Goal: Task Accomplishment & Management: Complete application form

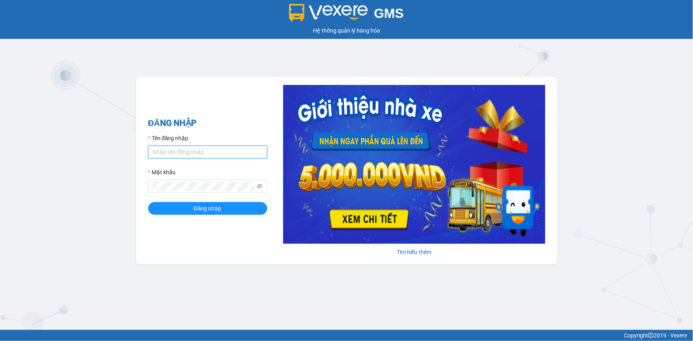
click at [199, 150] on input "Tên đăng nhập" at bounding box center [207, 152] width 119 height 13
type input "camha.vtp"
click at [148, 202] on button "Đăng nhập" at bounding box center [207, 208] width 119 height 13
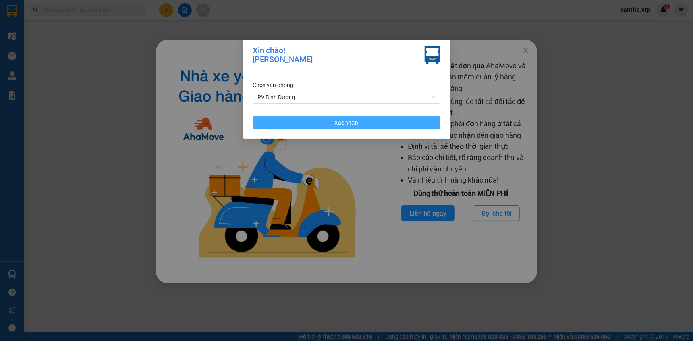
click at [353, 125] on span "Xác nhận" at bounding box center [347, 122] width 24 height 9
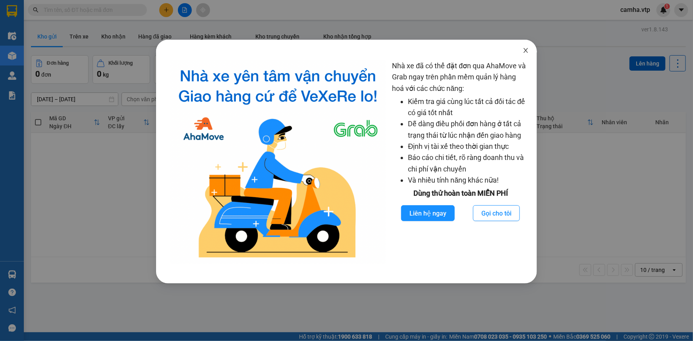
click at [525, 50] on icon "close" at bounding box center [525, 50] width 6 height 6
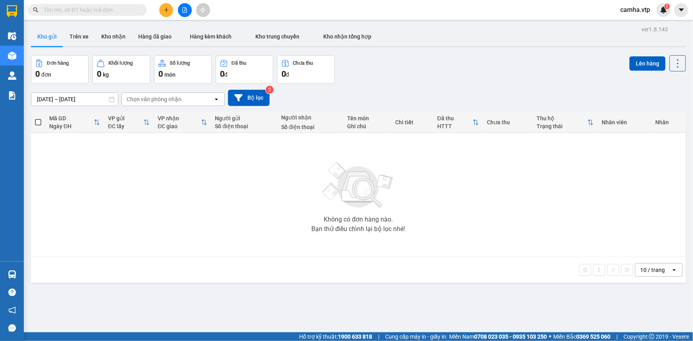
click at [83, 10] on input "text" at bounding box center [91, 10] width 94 height 9
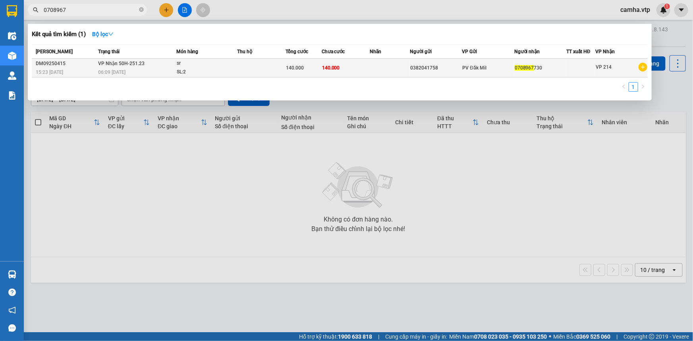
type input "0708967"
click at [122, 68] on div "06:09 [DATE]" at bounding box center [137, 72] width 78 height 9
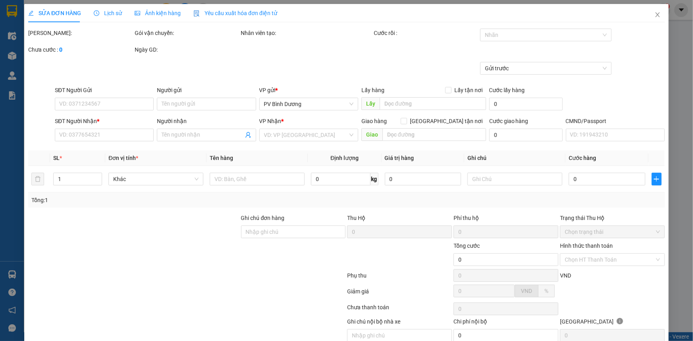
type input "7.000"
type input "0382041758"
type input "0708967730"
type input "140.000"
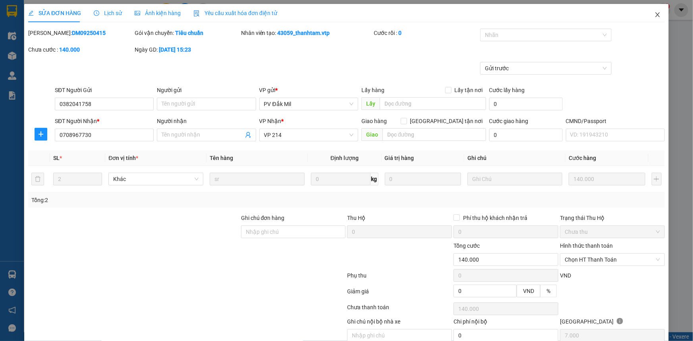
click at [655, 16] on icon "close" at bounding box center [657, 14] width 4 height 5
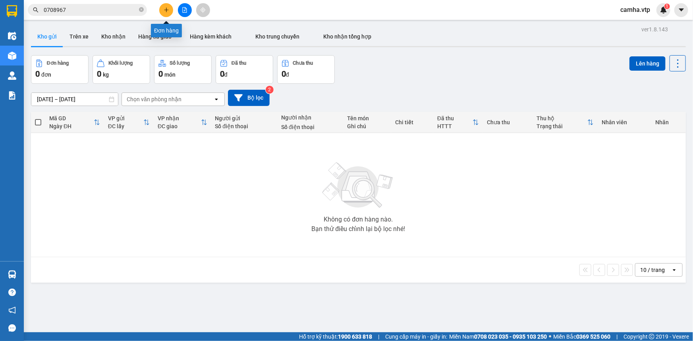
click at [164, 10] on icon "plus" at bounding box center [167, 10] width 6 height 6
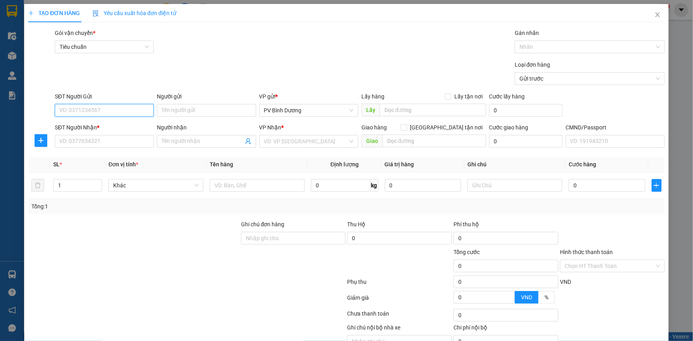
click at [79, 107] on input "SĐT Người Gửi" at bounding box center [104, 110] width 99 height 13
click at [82, 142] on input "SĐT Người Nhận *" at bounding box center [104, 141] width 99 height 13
click at [84, 110] on input "SĐT Người Gửi" at bounding box center [104, 110] width 99 height 13
type input "0931493870"
drag, startPoint x: 101, startPoint y: 126, endPoint x: 90, endPoint y: 144, distance: 20.6
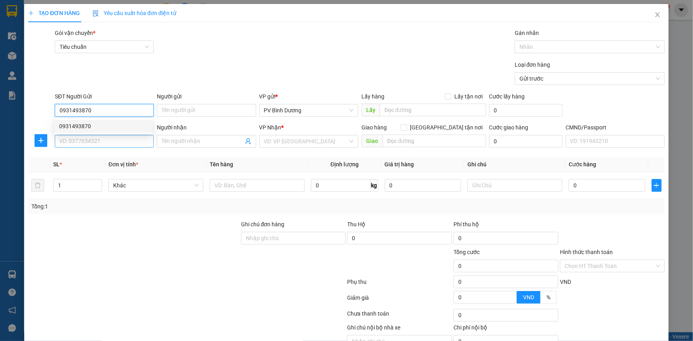
click at [100, 127] on div "0931493870" at bounding box center [103, 126] width 88 height 9
type input "0342819472"
type input "CÔ SỬU"
type input "ĐĂK GẰN"
type input "0931493870"
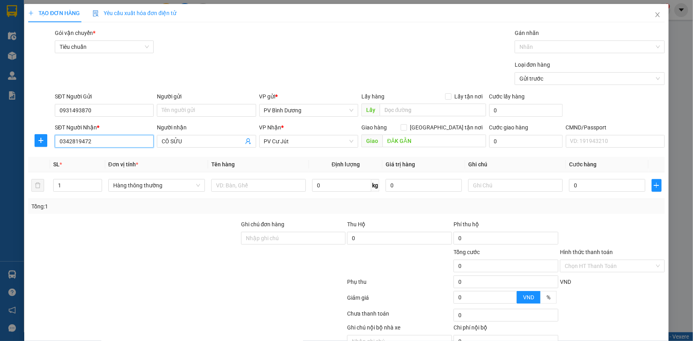
drag, startPoint x: 118, startPoint y: 142, endPoint x: 4, endPoint y: 144, distance: 113.9
click at [0, 144] on div "TẠO ĐƠN HÀNG Yêu cầu xuất hóa đơn điện tử Transit Pickup Surcharge Ids Transit …" at bounding box center [346, 170] width 693 height 341
type input "0342819472"
drag, startPoint x: 103, startPoint y: 159, endPoint x: 107, endPoint y: 163, distance: 6.2
click at [104, 161] on div "0342819472 - CÔ SỬU" at bounding box center [103, 157] width 88 height 9
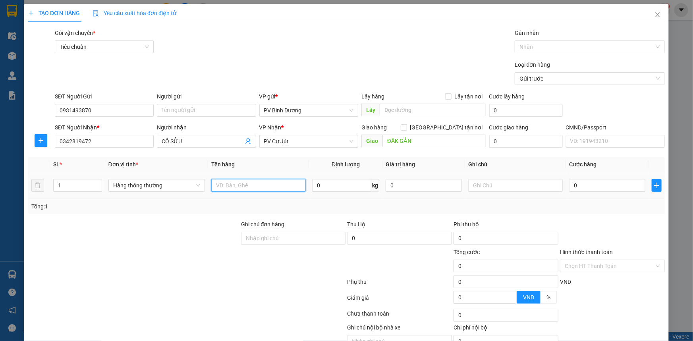
click at [245, 183] on input "text" at bounding box center [258, 185] width 94 height 13
type input "TRÁI CÂY"
click at [415, 185] on input "0" at bounding box center [423, 185] width 76 height 13
click at [487, 185] on input "text" at bounding box center [515, 185] width 94 height 13
type input "T"
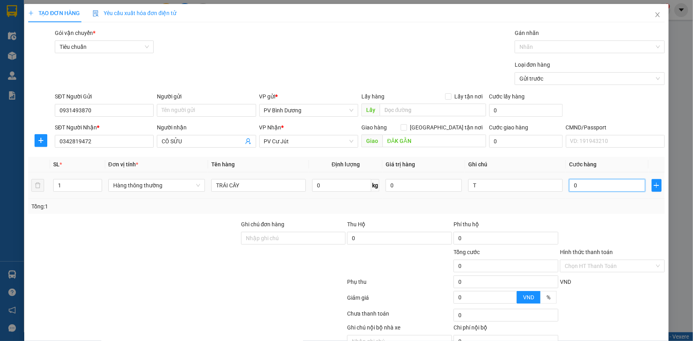
click at [585, 188] on input "0" at bounding box center [607, 185] width 76 height 13
type input "4"
type input "40"
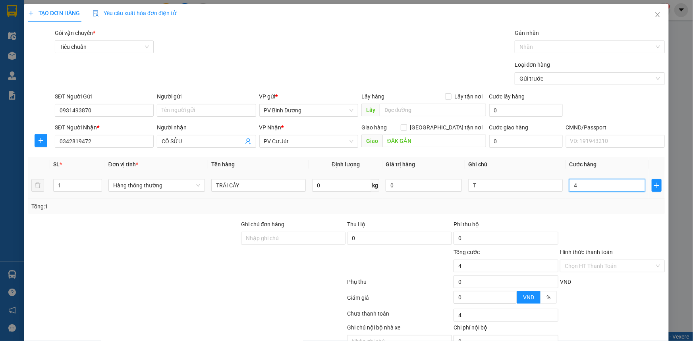
type input "40"
type input "400"
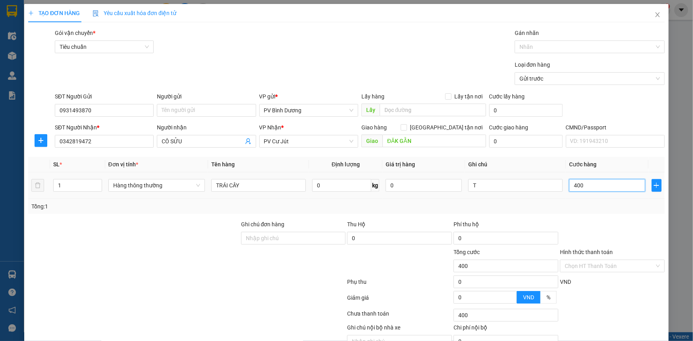
type input "4.000"
type input "40.000"
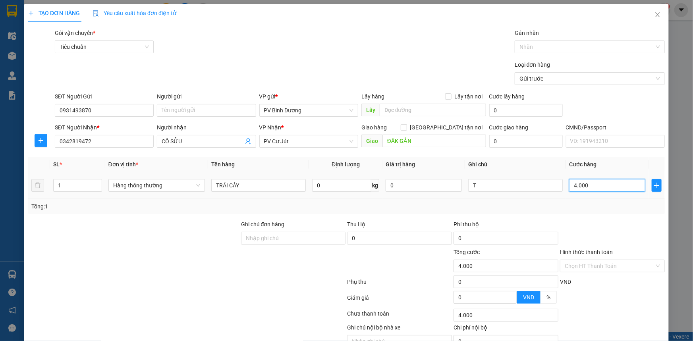
type input "40.000"
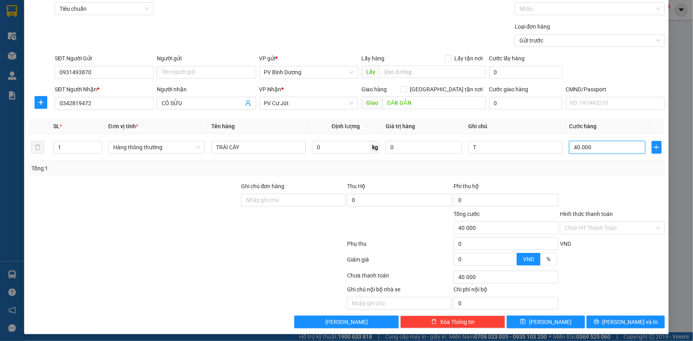
scroll to position [40, 0]
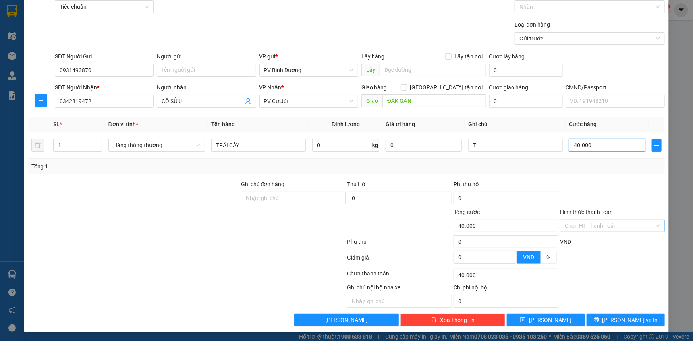
type input "40.000"
click at [578, 226] on input "Hình thức thanh toán" at bounding box center [609, 226] width 90 height 12
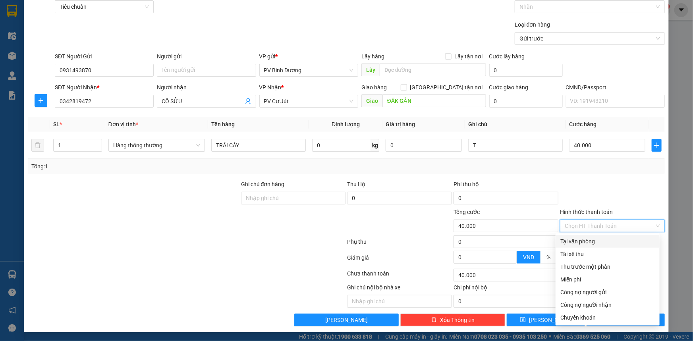
drag, startPoint x: 579, startPoint y: 239, endPoint x: 568, endPoint y: 246, distance: 12.8
click at [579, 239] on div "Tại văn phòng" at bounding box center [607, 241] width 94 height 9
type input "0"
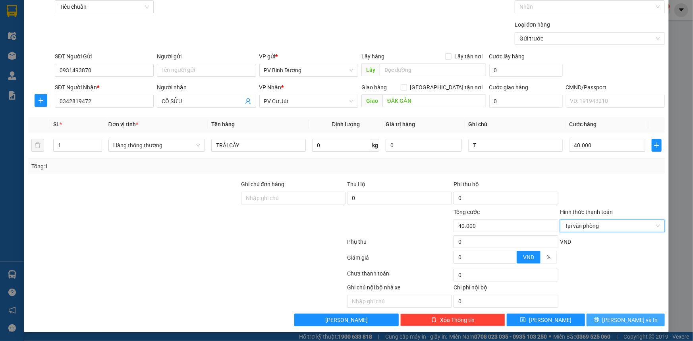
click at [620, 319] on span "[PERSON_NAME] và In" at bounding box center [630, 320] width 56 height 9
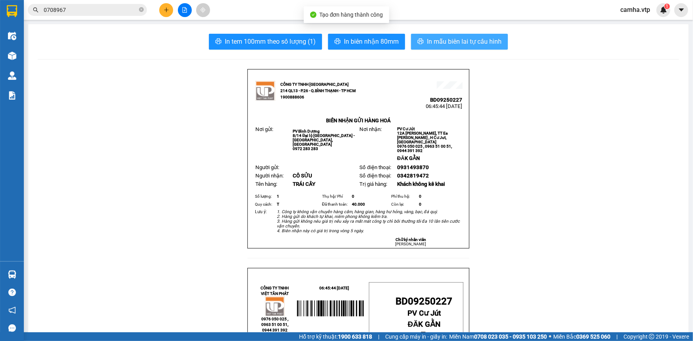
drag, startPoint x: 437, startPoint y: 40, endPoint x: 421, endPoint y: 62, distance: 27.5
click at [438, 40] on span "In mẫu biên lai tự cấu hình" at bounding box center [464, 42] width 75 height 10
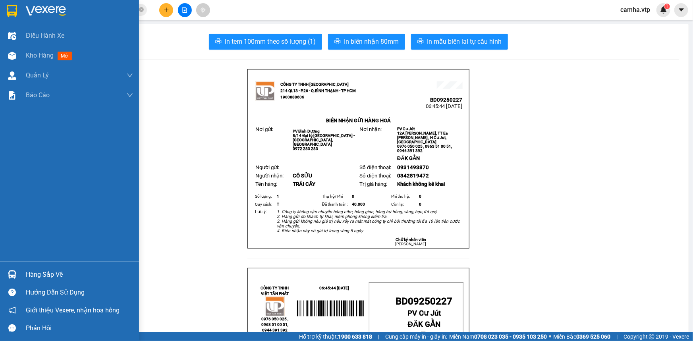
click at [18, 9] on div at bounding box center [12, 11] width 14 height 14
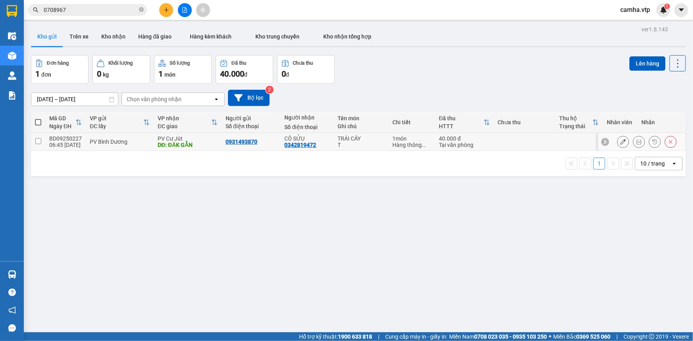
click at [38, 140] on input "checkbox" at bounding box center [38, 141] width 6 height 6
checkbox input "true"
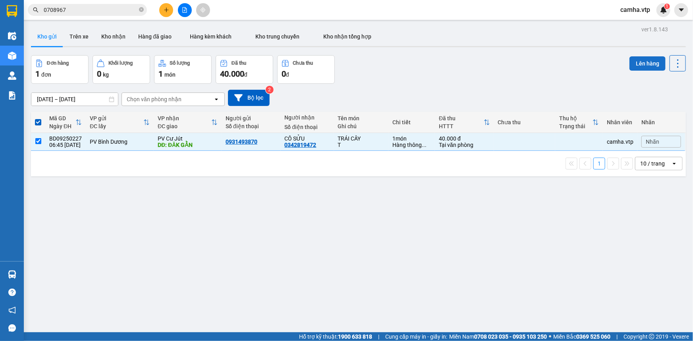
click at [644, 62] on button "Lên hàng" at bounding box center [647, 63] width 36 height 14
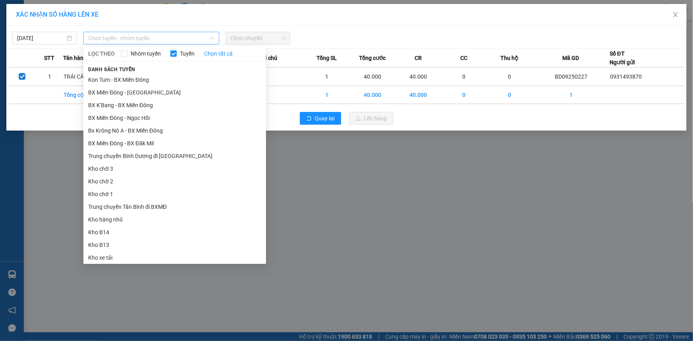
click at [118, 38] on span "Chọn tuyến - nhóm tuyến" at bounding box center [151, 38] width 126 height 12
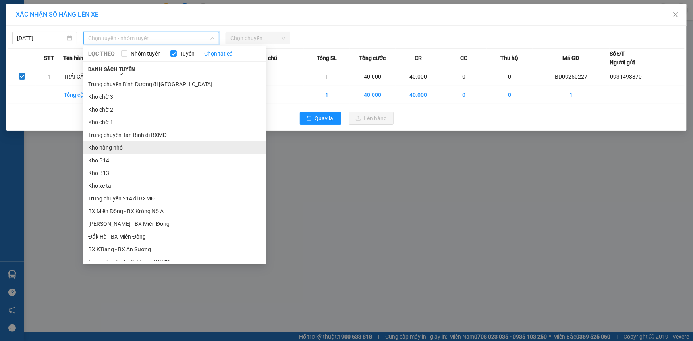
scroll to position [108, 0]
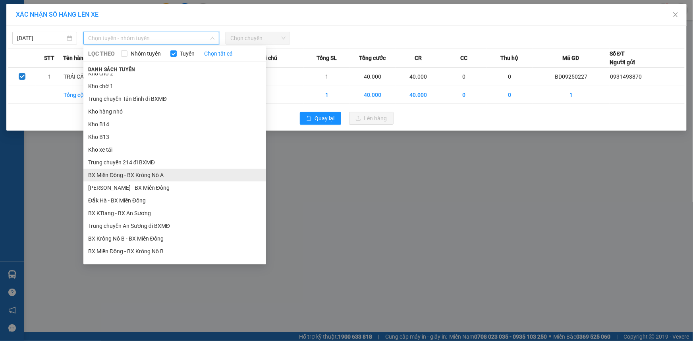
click at [169, 173] on li "BX Miền Đông - BX Krông Nô A" at bounding box center [174, 175] width 183 height 13
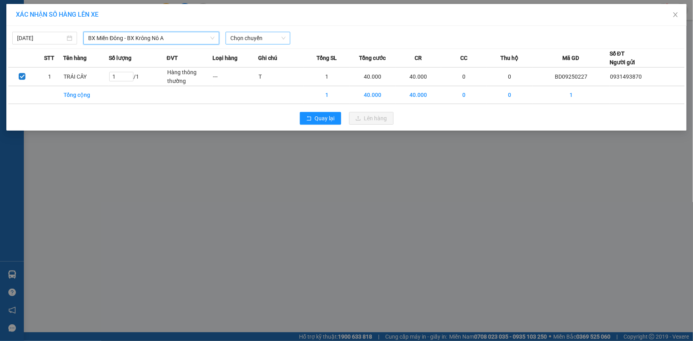
click at [270, 38] on span "Chọn chuyến" at bounding box center [257, 38] width 55 height 12
click at [249, 39] on span "Chọn chuyến" at bounding box center [257, 38] width 55 height 12
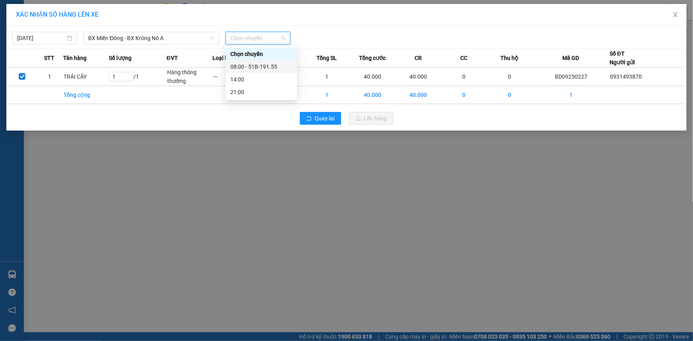
click at [254, 68] on div "08:00 - 51B-191.55" at bounding box center [261, 66] width 62 height 9
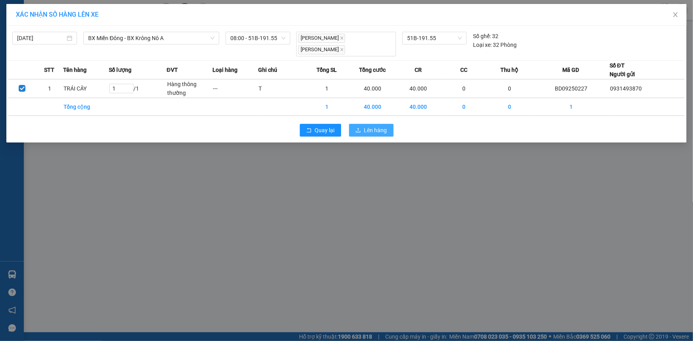
click at [373, 126] on span "Lên hàng" at bounding box center [375, 130] width 23 height 9
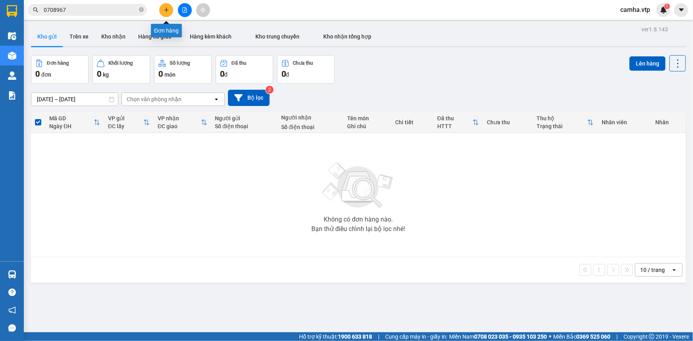
click at [168, 11] on icon "plus" at bounding box center [167, 10] width 6 height 6
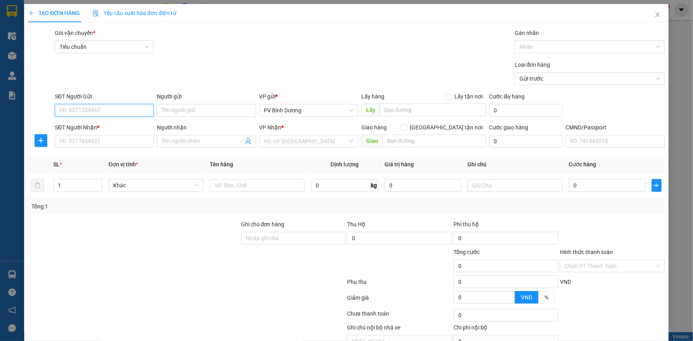
click at [81, 114] on input "SĐT Người Gửi" at bounding box center [104, 110] width 99 height 13
click at [79, 136] on input "SĐT Người Nhận *" at bounding box center [104, 141] width 99 height 13
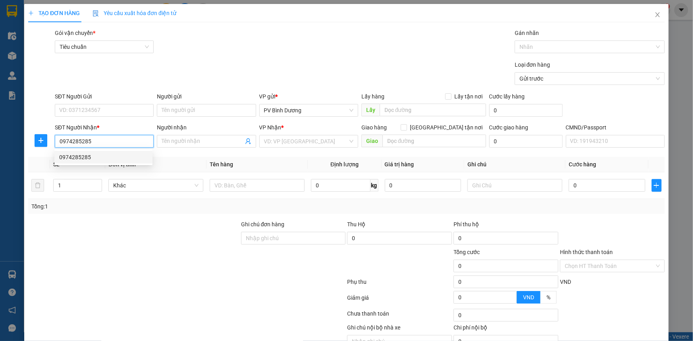
drag, startPoint x: 108, startPoint y: 144, endPoint x: 33, endPoint y: 145, distance: 75.0
click at [33, 145] on div "SĐT Người Nhận * 0974285285 Người nhận Tên người nhận VP Nhận * VD: VP [GEOGRAP…" at bounding box center [346, 137] width 638 height 28
click at [177, 142] on input "Người nhận" at bounding box center [202, 141] width 81 height 9
click at [107, 143] on input "0975284284" at bounding box center [104, 141] width 99 height 13
drag, startPoint x: 106, startPoint y: 143, endPoint x: 0, endPoint y: 112, distance: 110.8
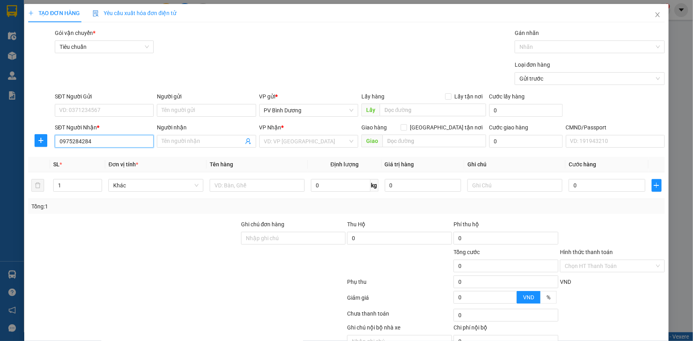
click at [0, 152] on div "TẠO ĐƠN HÀNG Yêu cầu xuất hóa đơn điện tử Transit Pickup Surcharge Ids Transit …" at bounding box center [346, 170] width 693 height 341
type input "0974285285"
click at [100, 158] on div "0974285285" at bounding box center [103, 157] width 88 height 9
type input "hồ vịt"
type input "0974285285"
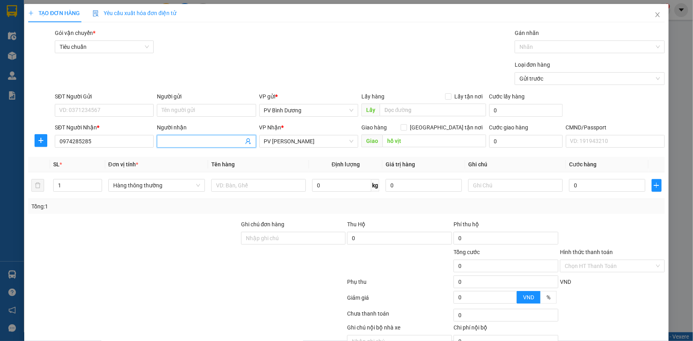
click at [204, 143] on input "Người nhận" at bounding box center [202, 141] width 81 height 9
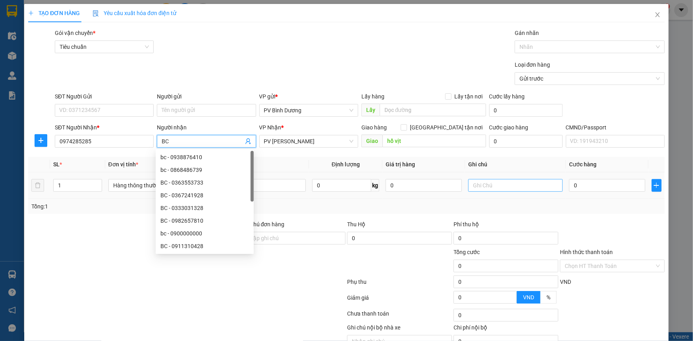
type input "BC"
click at [488, 188] on input "text" at bounding box center [515, 185] width 94 height 13
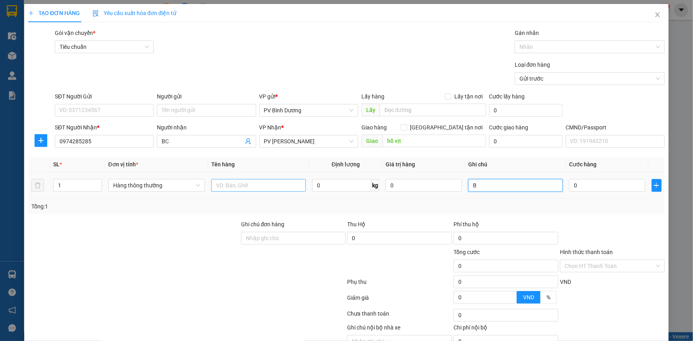
type input "B"
click at [257, 187] on input "text" at bounding box center [258, 185] width 94 height 13
type input "BC"
click at [569, 186] on input "0" at bounding box center [607, 185] width 76 height 13
type input "5"
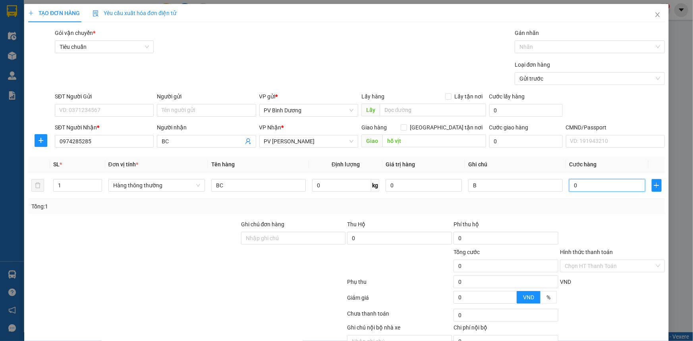
type input "5"
type input "50"
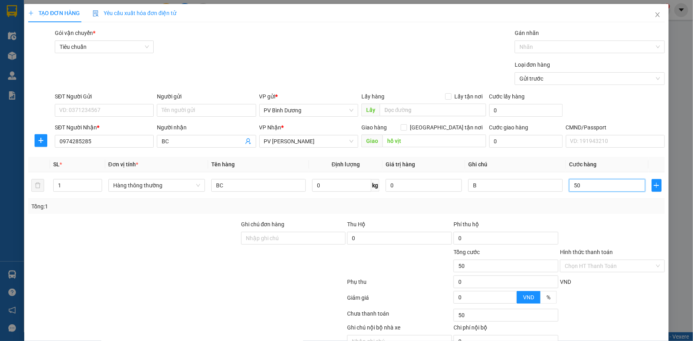
type input "500"
type input "5.000"
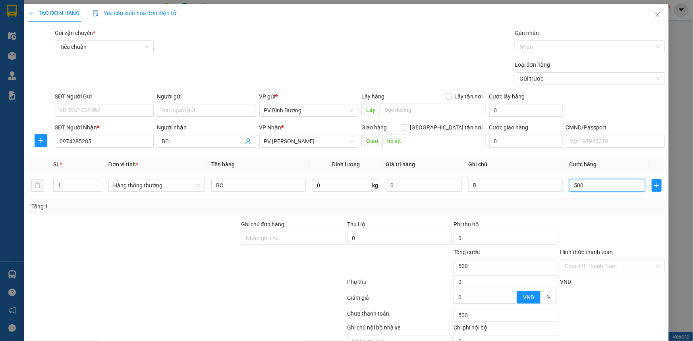
type input "5.000"
type input "50.000"
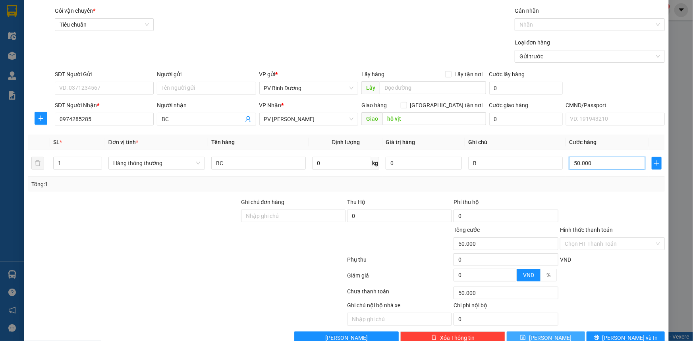
scroll to position [40, 0]
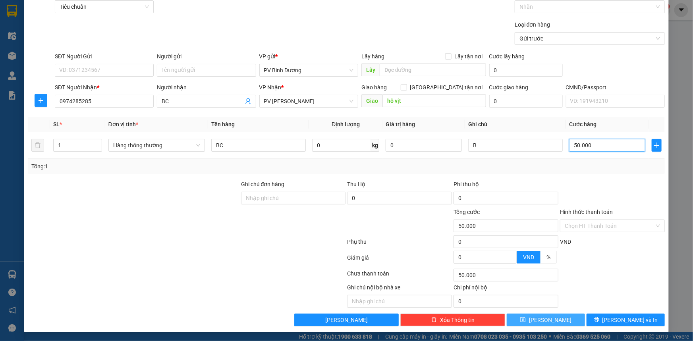
type input "50.000"
click at [564, 317] on button "[PERSON_NAME]" at bounding box center [545, 320] width 78 height 13
type input "0"
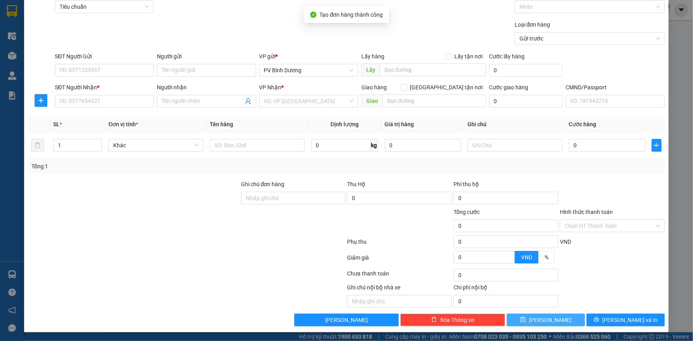
scroll to position [0, 0]
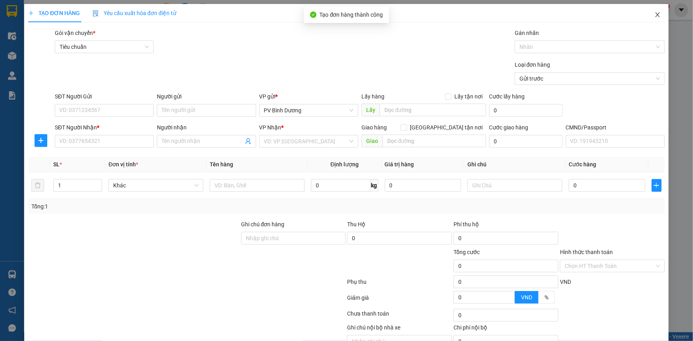
click at [654, 12] on icon "close" at bounding box center [657, 15] width 6 height 6
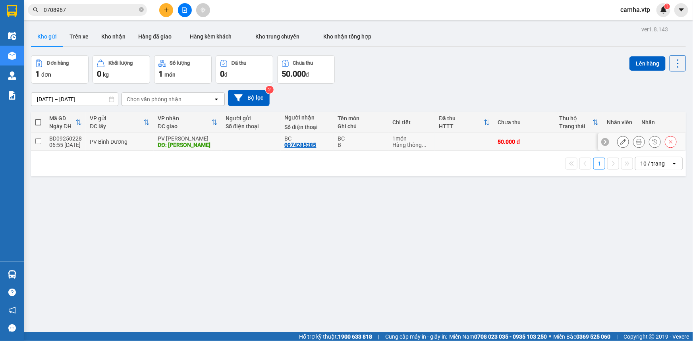
click at [38, 142] on input "checkbox" at bounding box center [38, 141] width 6 height 6
checkbox input "true"
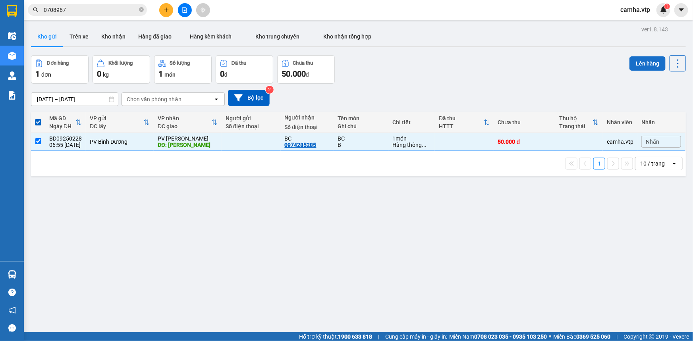
click at [643, 64] on button "Lên hàng" at bounding box center [647, 63] width 36 height 14
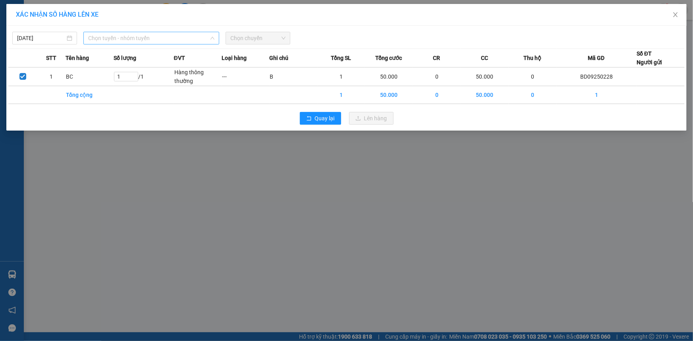
drag, startPoint x: 177, startPoint y: 38, endPoint x: 172, endPoint y: 40, distance: 5.0
click at [178, 38] on span "Chọn tuyến - nhóm tuyến" at bounding box center [151, 38] width 126 height 12
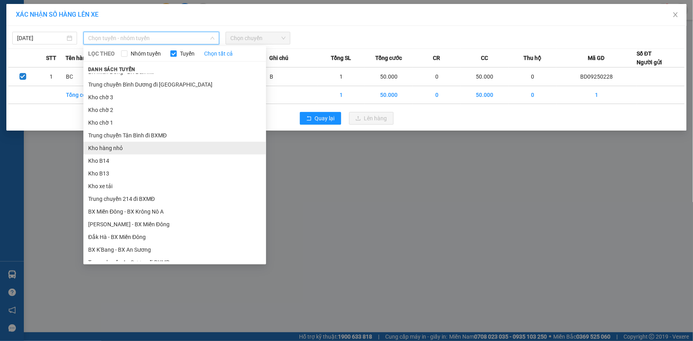
scroll to position [72, 0]
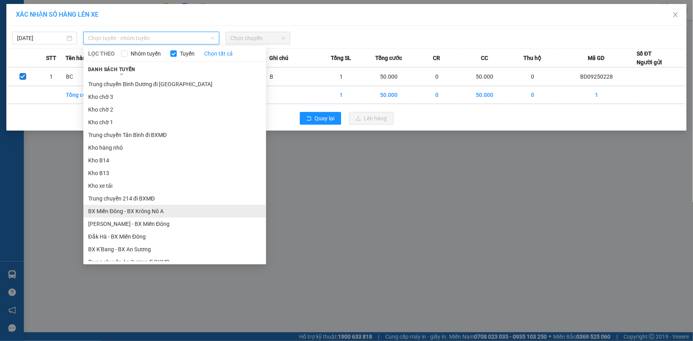
click at [172, 210] on li "BX Miền Đông - BX Krông Nô A" at bounding box center [174, 211] width 183 height 13
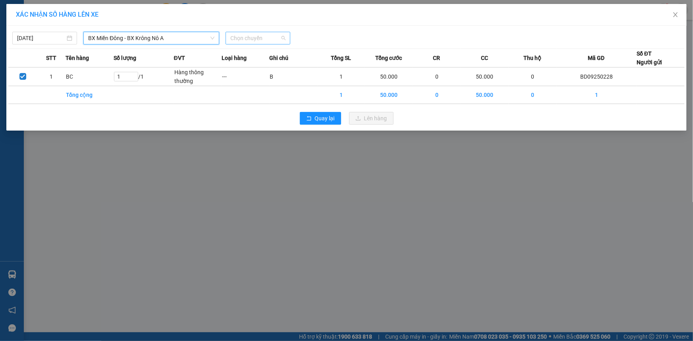
click at [251, 37] on span "Chọn chuyến" at bounding box center [257, 38] width 55 height 12
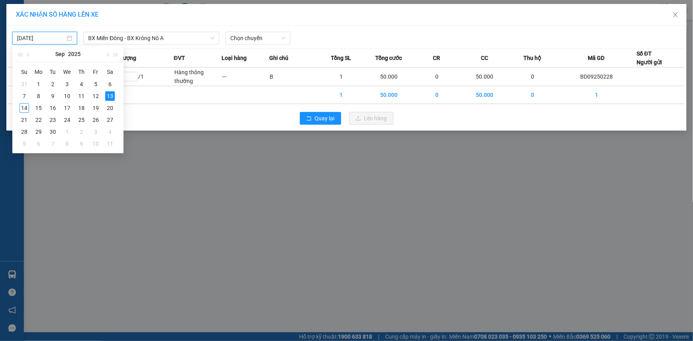
click at [58, 39] on input "[DATE]" at bounding box center [41, 38] width 48 height 9
click at [27, 108] on div "14" at bounding box center [24, 108] width 10 height 10
type input "[DATE]"
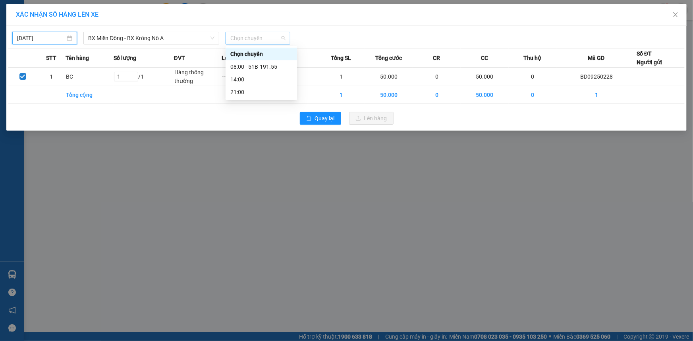
click at [250, 36] on span "Chọn chuyến" at bounding box center [257, 38] width 55 height 12
click at [258, 67] on div "08:00 - 51B-191.55" at bounding box center [261, 66] width 62 height 9
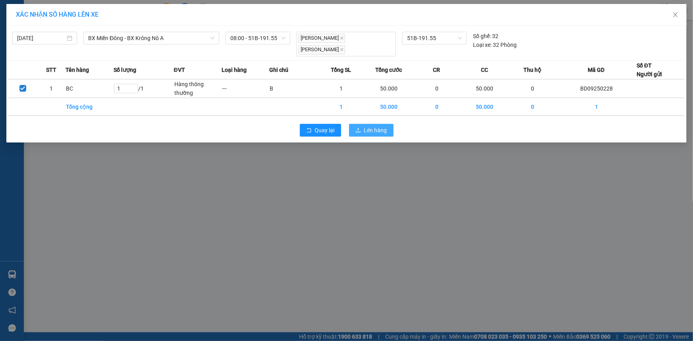
click at [371, 126] on span "Lên hàng" at bounding box center [375, 130] width 23 height 9
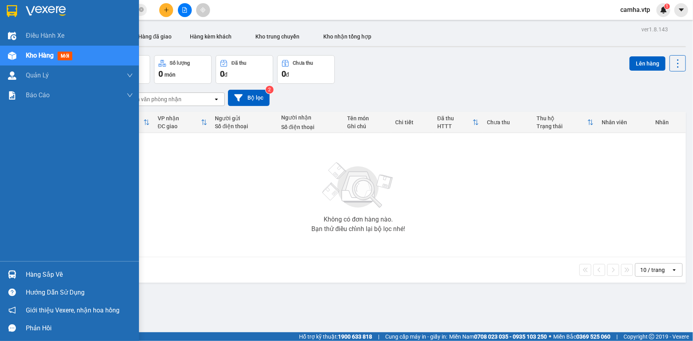
click at [42, 277] on div "Hàng sắp về" at bounding box center [79, 275] width 107 height 12
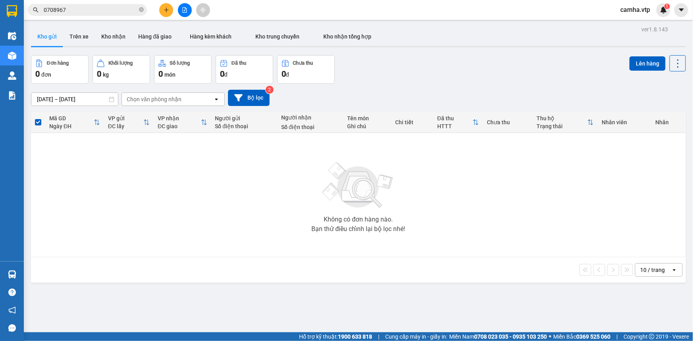
drag, startPoint x: 485, startPoint y: 234, endPoint x: 399, endPoint y: 196, distance: 94.2
click at [485, 233] on section "Kết quả tìm kiếm ( 1 ) Bộ lọc Mã ĐH Trạng thái Món hàng Thu hộ Tổng cước Chưa c…" at bounding box center [346, 170] width 693 height 341
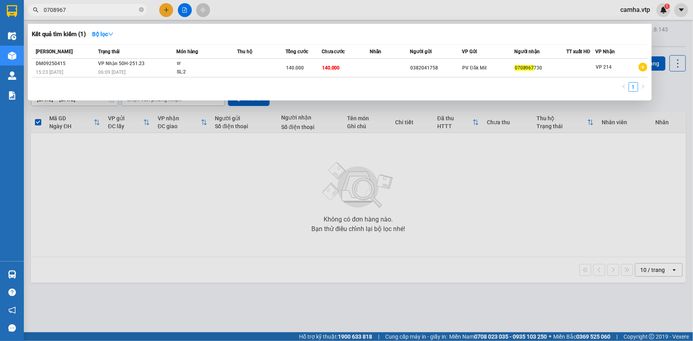
click at [87, 10] on input "0708967" at bounding box center [91, 10] width 94 height 9
click at [87, 9] on input "0708967" at bounding box center [91, 10] width 94 height 9
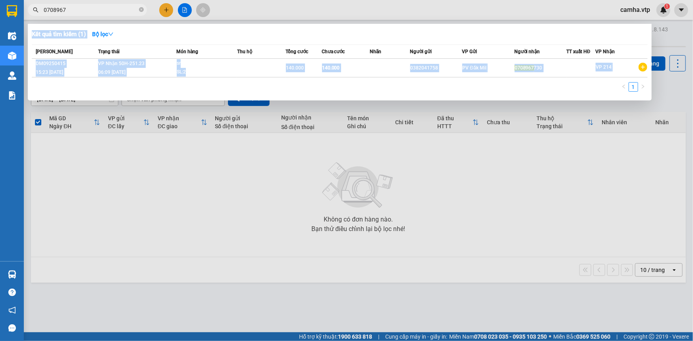
drag, startPoint x: 77, startPoint y: 3, endPoint x: 0, endPoint y: 15, distance: 78.0
click at [16, 12] on section "Kết quả tìm kiếm ( 1 ) Bộ lọc Mã ĐH Trạng thái Món hàng Thu hộ Tổng cước Chưa c…" at bounding box center [346, 170] width 693 height 341
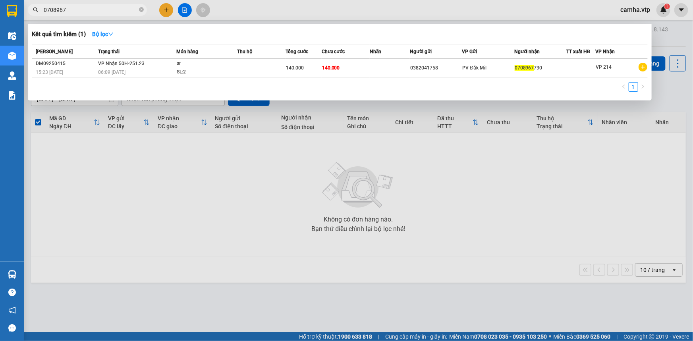
click at [120, 6] on input "0708967" at bounding box center [91, 10] width 94 height 9
drag, startPoint x: 120, startPoint y: 6, endPoint x: 13, endPoint y: 0, distance: 107.3
click at [14, 17] on section "Kết quả tìm kiếm ( 1 ) Bộ lọc Mã ĐH Trạng thái Món hàng Thu hộ Tổng cước Chưa c…" at bounding box center [346, 170] width 693 height 341
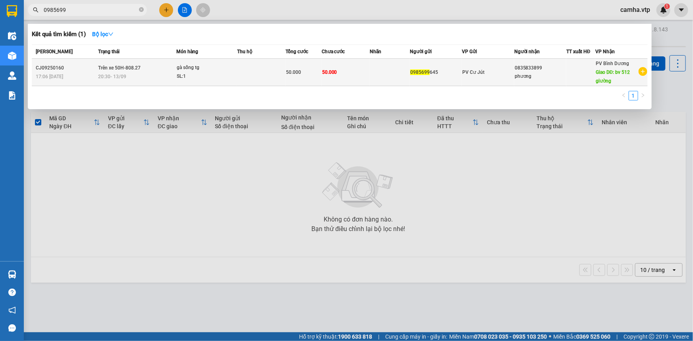
type input "0985699"
click at [578, 73] on div at bounding box center [580, 72] width 28 height 8
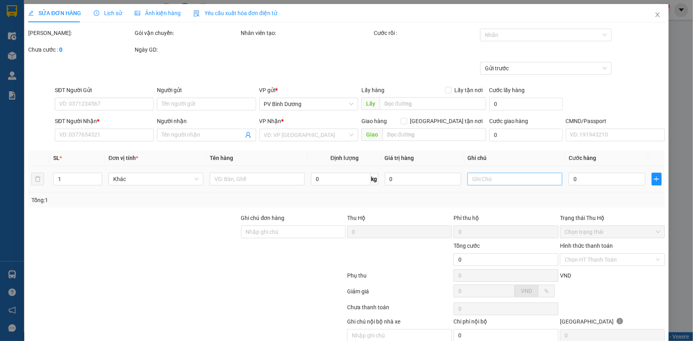
type input "2.500"
type input "0985699645"
type input "0835833899"
type input "phương"
type input "bv 512 giường"
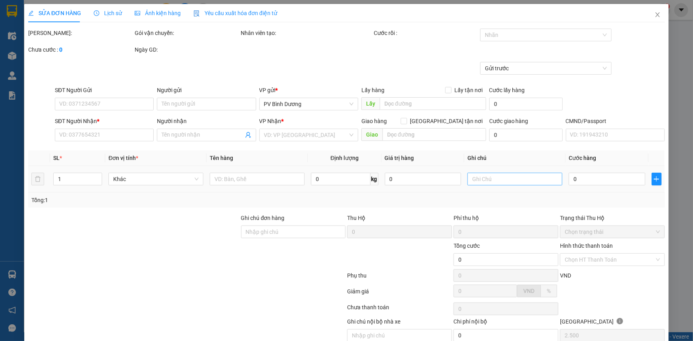
type input "50.000"
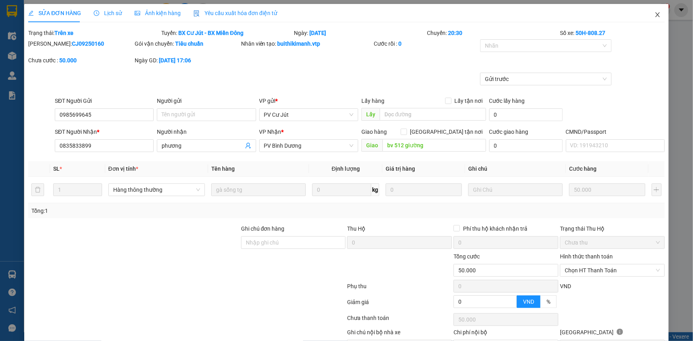
click at [654, 14] on icon "close" at bounding box center [657, 15] width 6 height 6
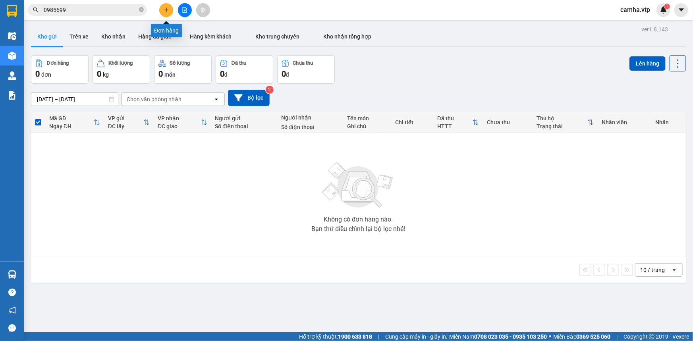
click at [164, 6] on button at bounding box center [166, 10] width 14 height 14
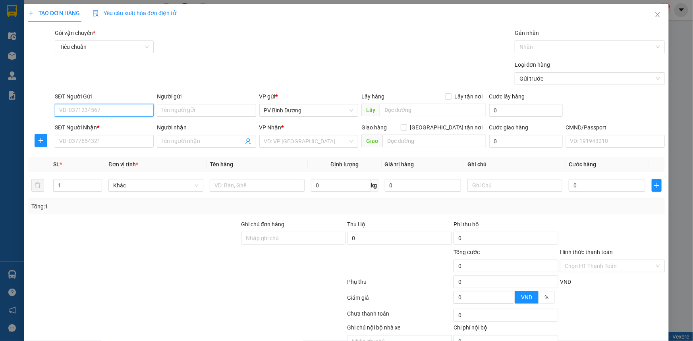
click at [115, 114] on input "SĐT Người Gửi" at bounding box center [104, 110] width 99 height 13
type input "0932175778"
click at [110, 124] on div "0932175778 - BÌNH" at bounding box center [103, 126] width 88 height 9
type input "BÌNH"
type input "0768984848"
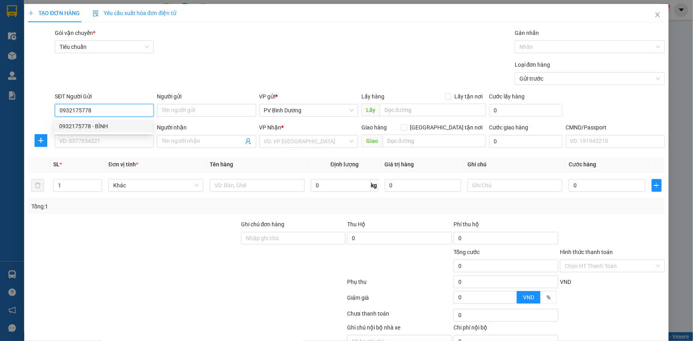
type input "DUY"
type input "NHÂN CƠ"
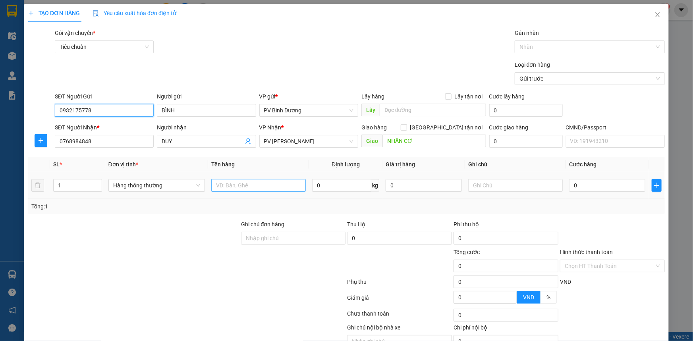
type input "0932175778"
click at [242, 186] on input "text" at bounding box center [258, 185] width 94 height 13
click at [98, 182] on icon "up" at bounding box center [97, 183] width 3 height 3
click at [98, 182] on span "up" at bounding box center [97, 183] width 5 height 5
type input "4"
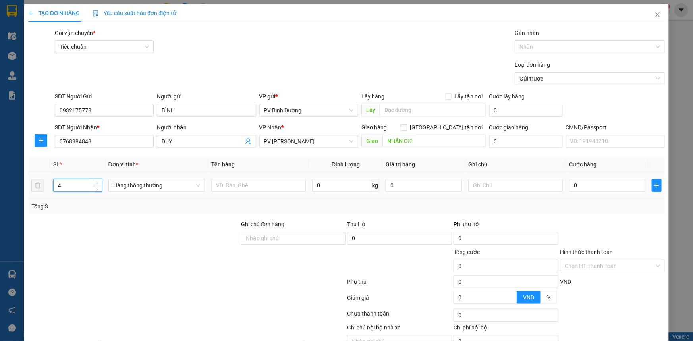
click at [99, 182] on span "Increase Value" at bounding box center [97, 182] width 9 height 7
click at [240, 185] on input "text" at bounding box center [258, 185] width 94 height 13
type input "NHỘNG"
click at [402, 183] on input "0" at bounding box center [423, 185] width 76 height 13
click at [484, 186] on input "text" at bounding box center [515, 185] width 94 height 13
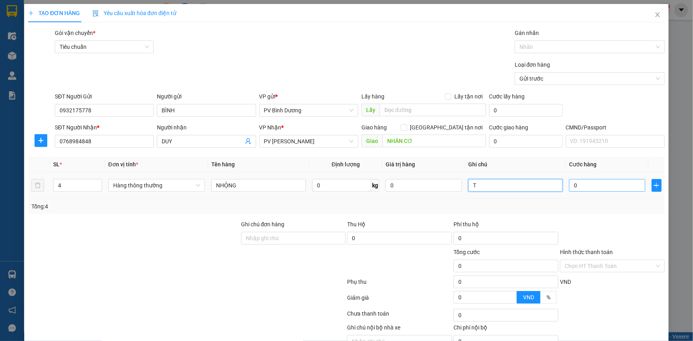
type input "T"
click at [602, 182] on input "0" at bounding box center [607, 185] width 76 height 13
type input "1"
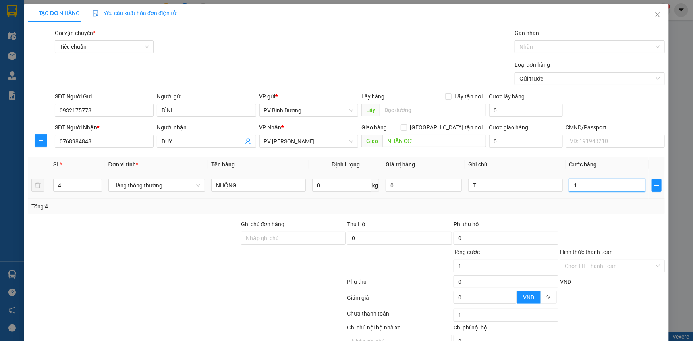
type input "14"
type input "140"
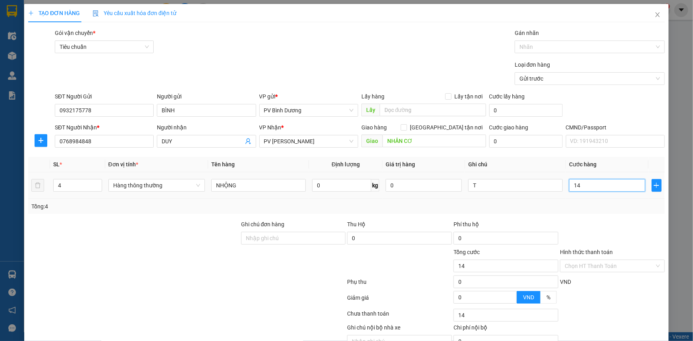
type input "140"
type input "1.400"
type input "14.000"
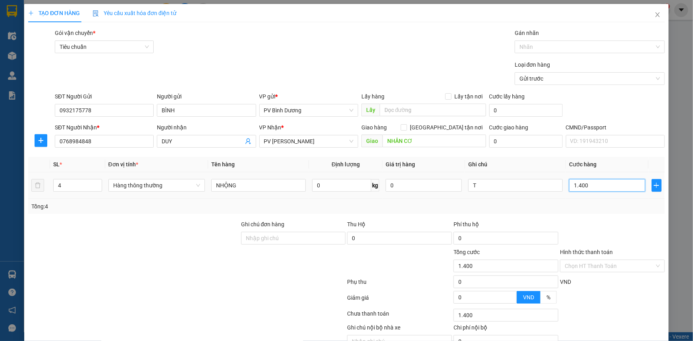
type input "14.000"
type input "140.000"
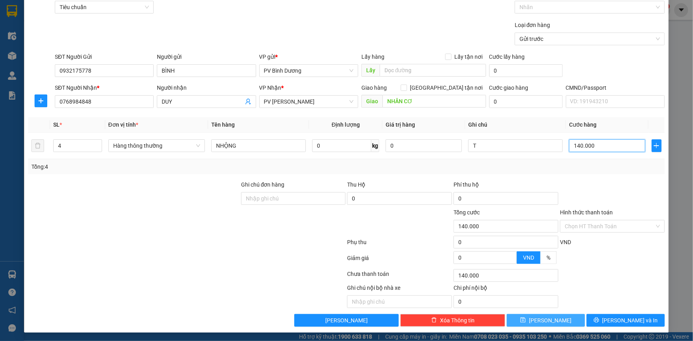
scroll to position [40, 0]
type input "140.000"
click at [619, 321] on span "[PERSON_NAME] và In" at bounding box center [630, 320] width 56 height 9
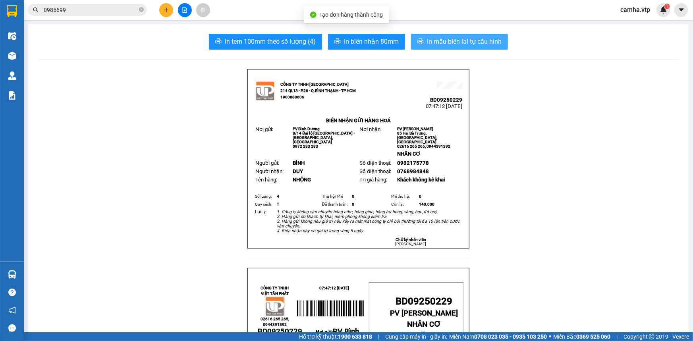
click at [460, 41] on span "In mẫu biên lai tự cấu hình" at bounding box center [464, 42] width 75 height 10
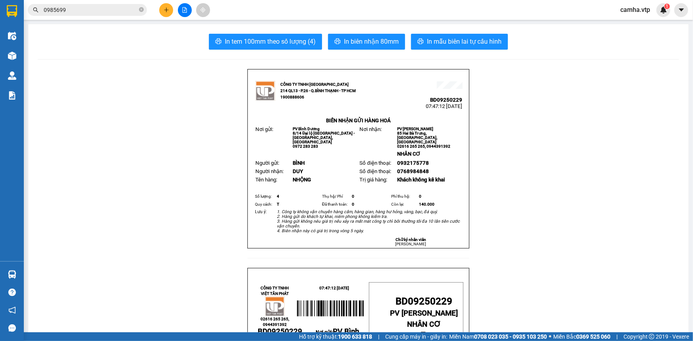
drag, startPoint x: 529, startPoint y: 172, endPoint x: 218, endPoint y: 81, distance: 324.4
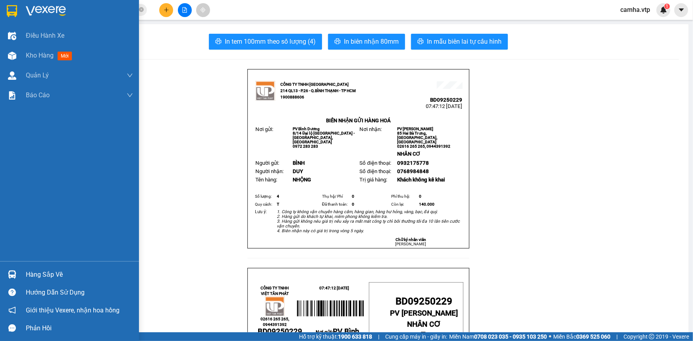
click at [15, 10] on img at bounding box center [12, 11] width 10 height 12
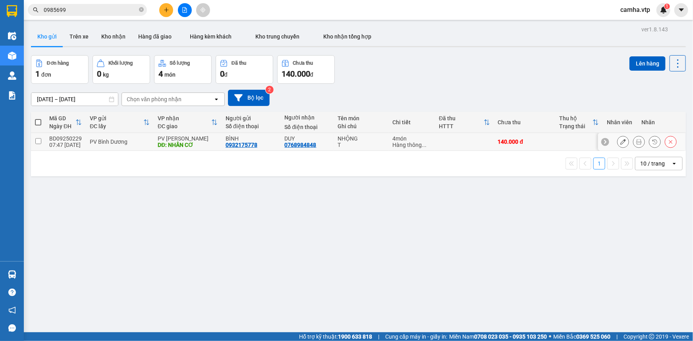
click at [38, 140] on input "checkbox" at bounding box center [38, 141] width 6 height 6
checkbox input "true"
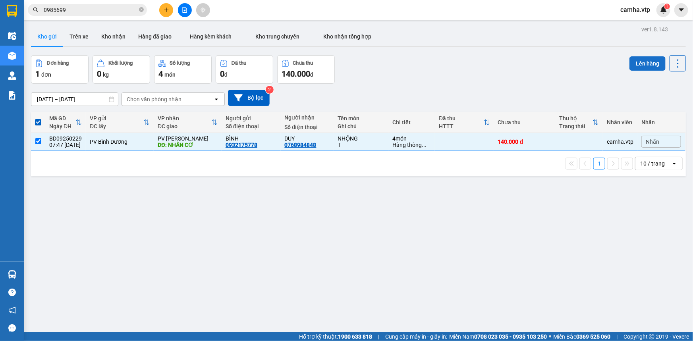
click at [644, 62] on button "Lên hàng" at bounding box center [647, 63] width 36 height 14
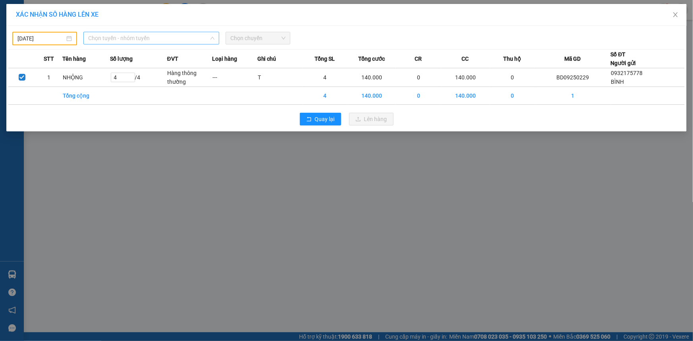
drag, startPoint x: 133, startPoint y: 36, endPoint x: 143, endPoint y: 73, distance: 39.0
click at [134, 36] on span "Chọn tuyến - nhóm tuyến" at bounding box center [151, 38] width 126 height 12
click at [50, 38] on input "[DATE]" at bounding box center [40, 38] width 47 height 9
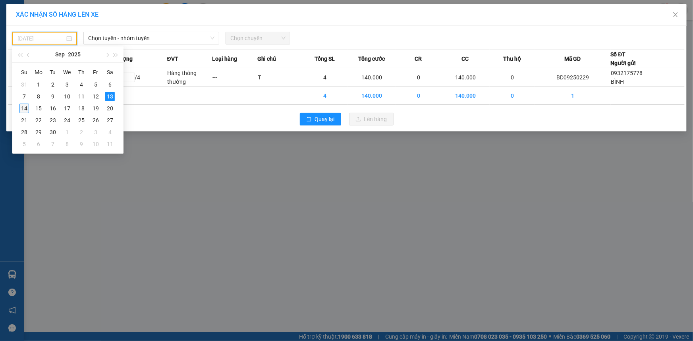
drag, startPoint x: 23, startPoint y: 107, endPoint x: 52, endPoint y: 121, distance: 31.4
click at [24, 107] on div "14" at bounding box center [24, 109] width 10 height 10
type input "[DATE]"
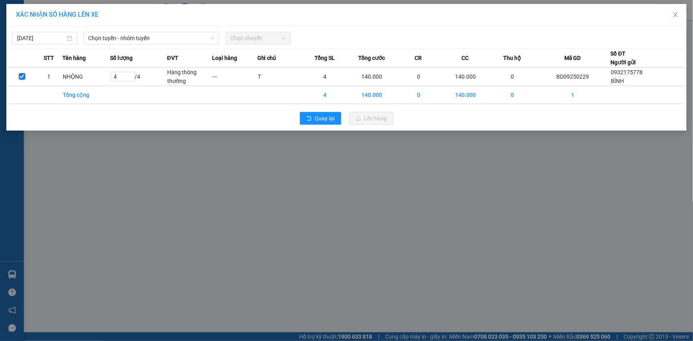
click at [154, 215] on div "XÁC NHẬN SỐ HÀNG LÊN XE [DATE] Chọn tuyến - nhóm tuyến LỌC THEO Nhóm tuyến Tuyế…" at bounding box center [346, 170] width 693 height 341
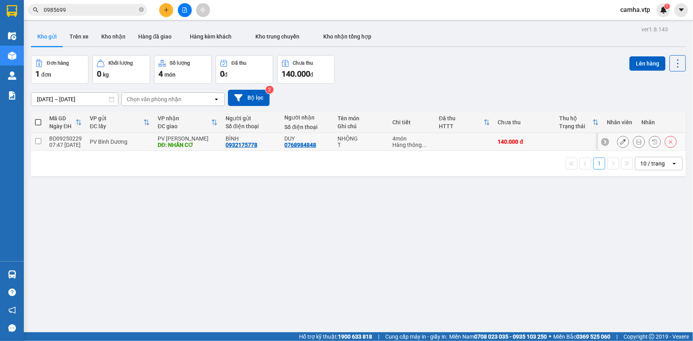
drag, startPoint x: 37, startPoint y: 139, endPoint x: 58, endPoint y: 131, distance: 22.6
click at [37, 139] on input "checkbox" at bounding box center [38, 141] width 6 height 6
checkbox input "true"
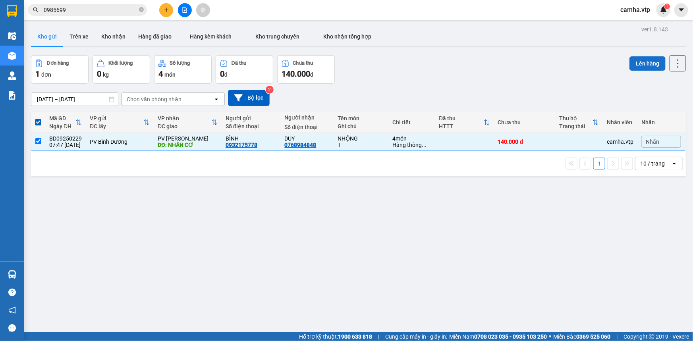
click at [646, 60] on button "Lên hàng" at bounding box center [647, 63] width 36 height 14
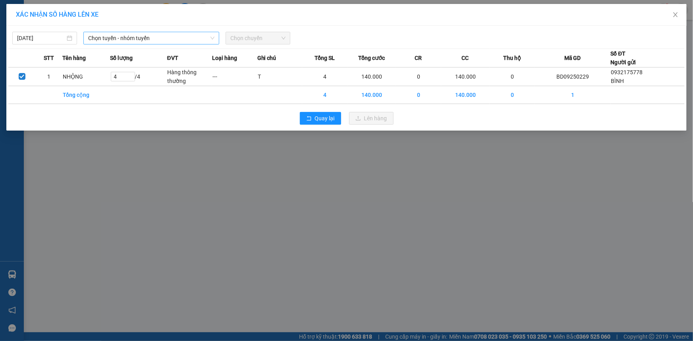
click at [119, 32] on span "Chọn tuyến - nhóm tuyến" at bounding box center [151, 38] width 126 height 12
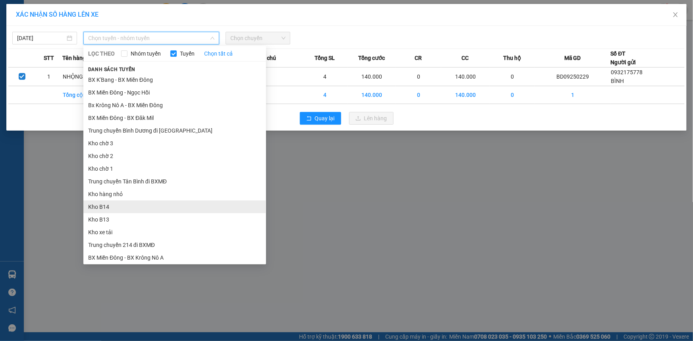
scroll to position [108, 0]
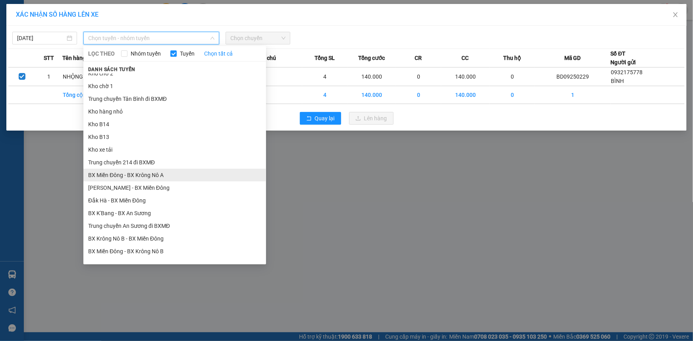
click at [151, 178] on li "BX Miền Đông - BX Krông Nô A" at bounding box center [174, 175] width 183 height 13
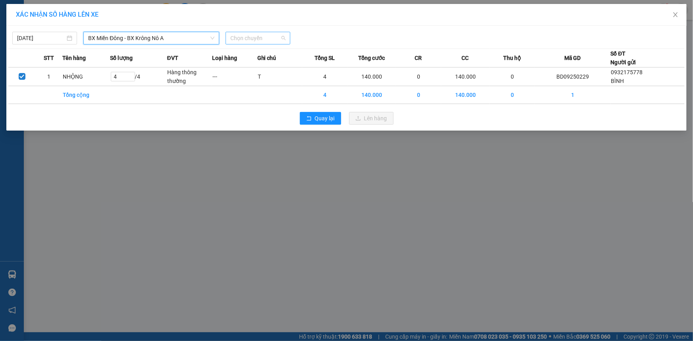
click at [260, 38] on span "Chọn chuyến" at bounding box center [257, 38] width 55 height 12
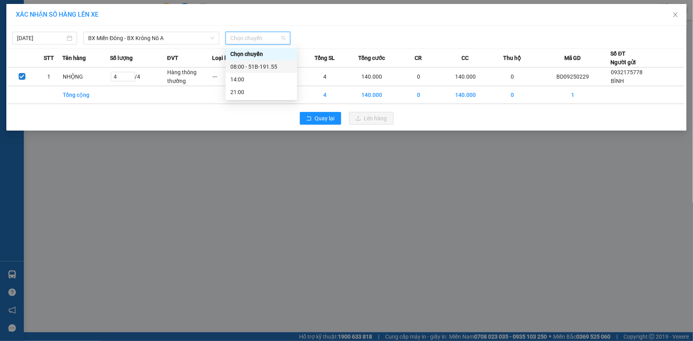
click at [265, 65] on div "08:00 - 51B-191.55" at bounding box center [261, 66] width 62 height 9
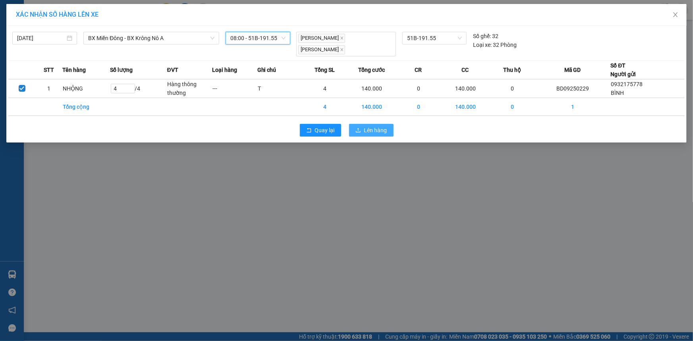
drag, startPoint x: 374, startPoint y: 124, endPoint x: 325, endPoint y: 129, distance: 49.5
click at [374, 126] on span "Lên hàng" at bounding box center [375, 130] width 23 height 9
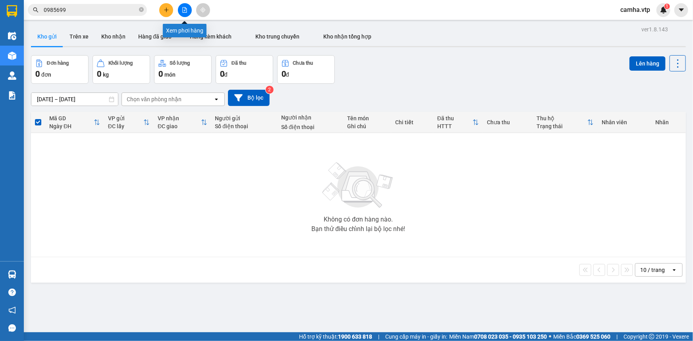
click at [190, 8] on button at bounding box center [185, 10] width 14 height 14
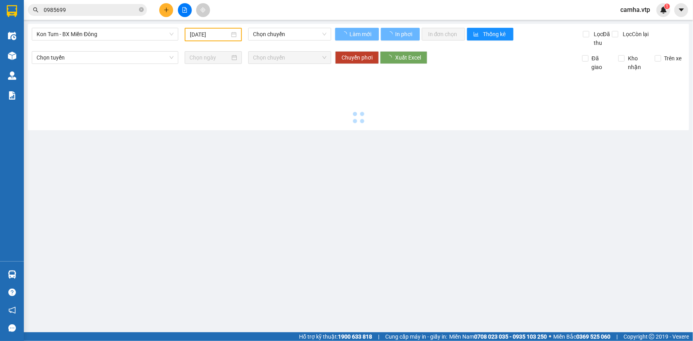
type input "[DATE]"
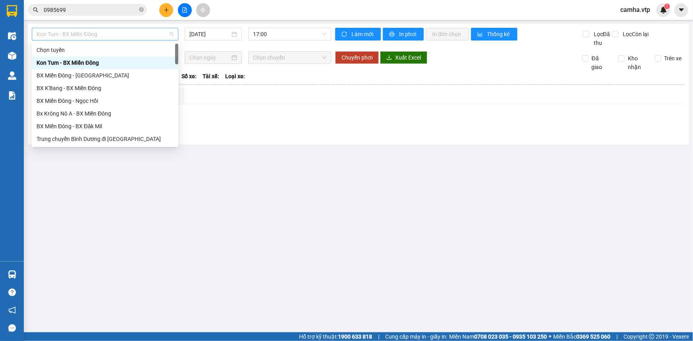
click at [110, 34] on span "Kon Tum - BX Miền Đông" at bounding box center [105, 34] width 137 height 12
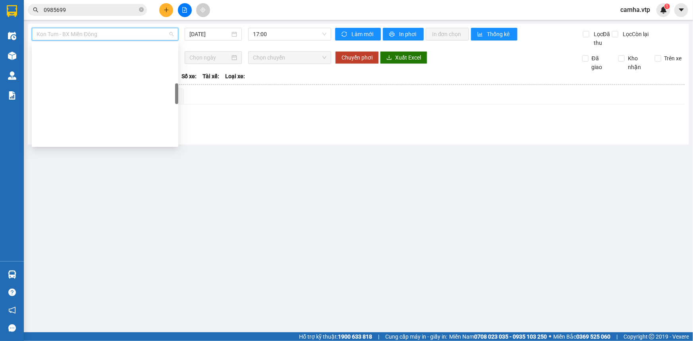
scroll to position [216, 0]
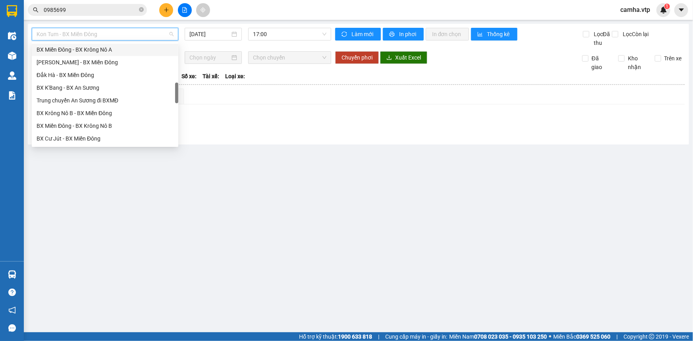
click at [119, 51] on div "BX Miền Đông - BX Krông Nô A" at bounding box center [105, 49] width 137 height 9
type input "[DATE]"
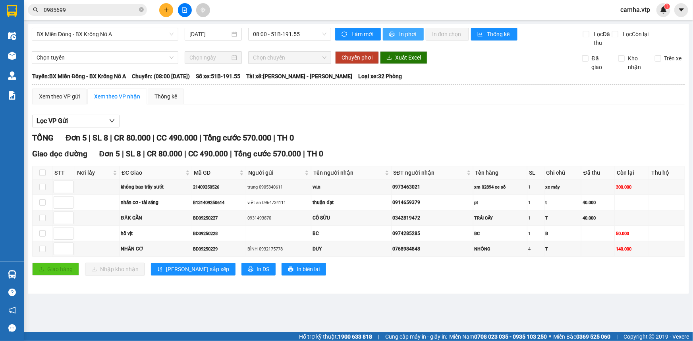
click at [408, 33] on span "In phơi" at bounding box center [408, 34] width 18 height 9
click at [170, 9] on button at bounding box center [166, 10] width 14 height 14
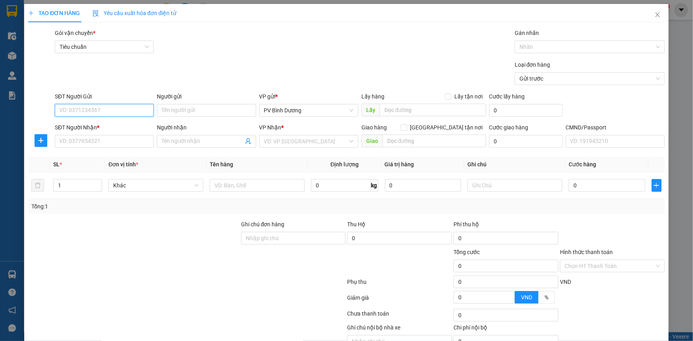
click at [95, 108] on input "SĐT Người Gửi" at bounding box center [104, 110] width 99 height 13
type input "0367479681"
click at [110, 145] on input "SĐT Người Nhận *" at bounding box center [104, 141] width 99 height 13
click at [186, 108] on input "Người gửi" at bounding box center [206, 110] width 99 height 13
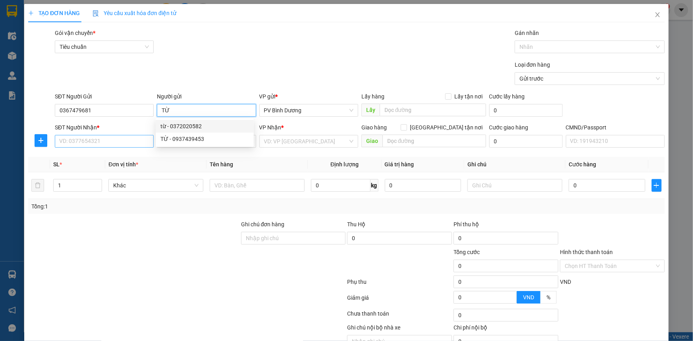
type input "TỪ"
click at [68, 141] on input "SĐT Người Nhận *" at bounding box center [104, 141] width 99 height 13
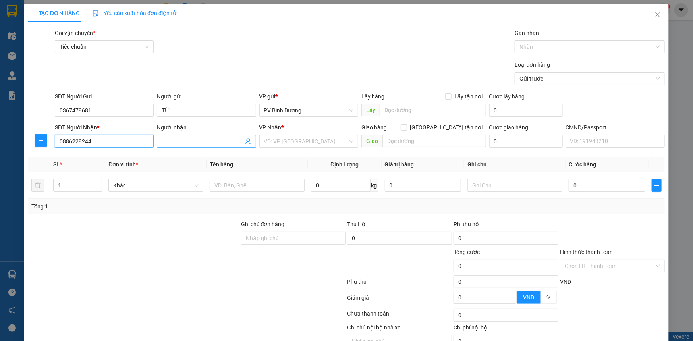
type input "0886229244"
click at [187, 142] on input "Người nhận" at bounding box center [202, 141] width 81 height 9
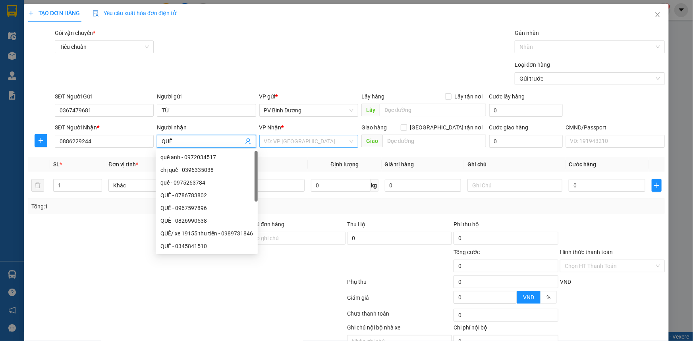
type input "QUẾ"
click at [308, 138] on input "search" at bounding box center [306, 141] width 84 height 12
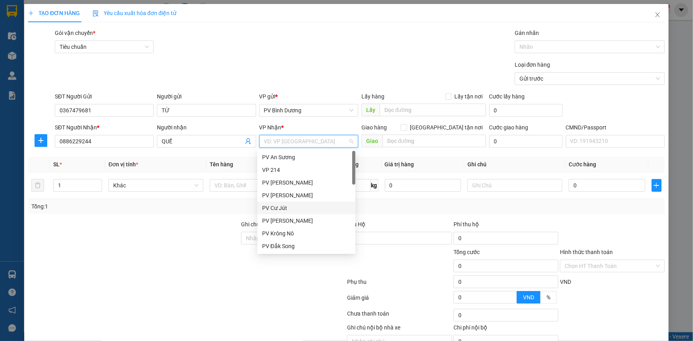
click at [302, 210] on div "PV Cư Jút" at bounding box center [306, 208] width 88 height 9
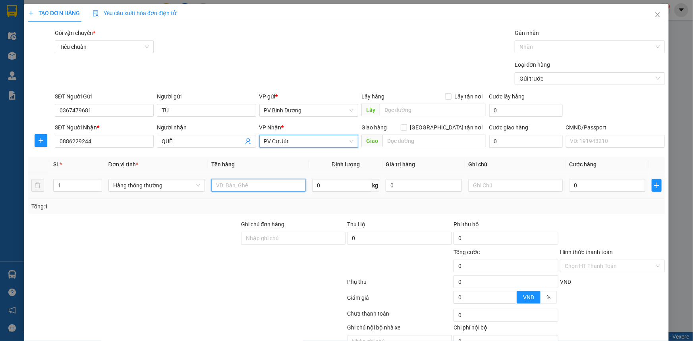
click at [238, 185] on input "text" at bounding box center [258, 185] width 94 height 13
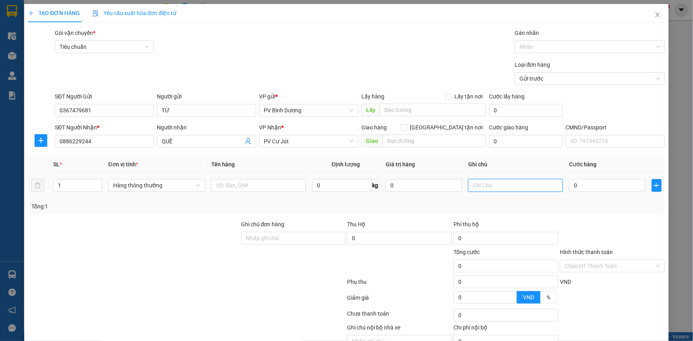
click at [487, 183] on input "text" at bounding box center [515, 185] width 94 height 13
type input "T"
click at [586, 186] on input "0" at bounding box center [607, 185] width 76 height 13
type input "5"
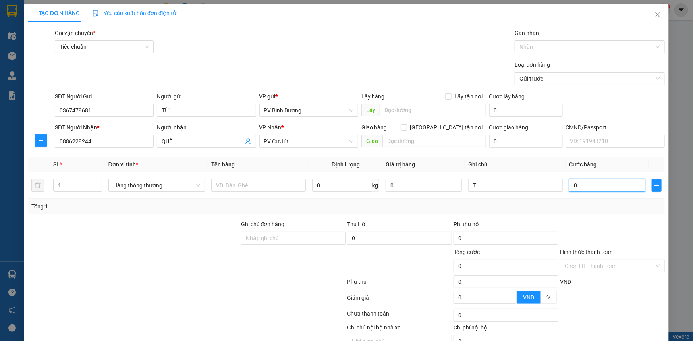
type input "5"
type input "50"
type input "500"
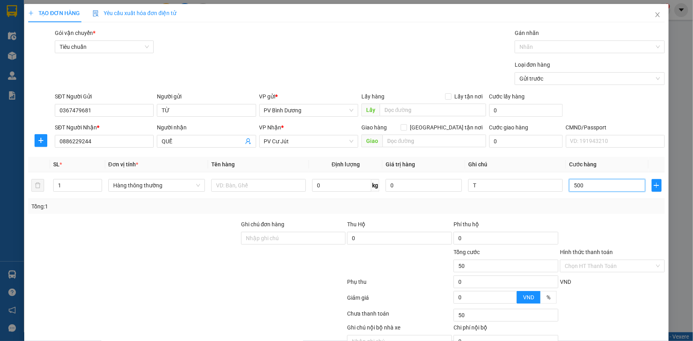
type input "500"
type input "5.000"
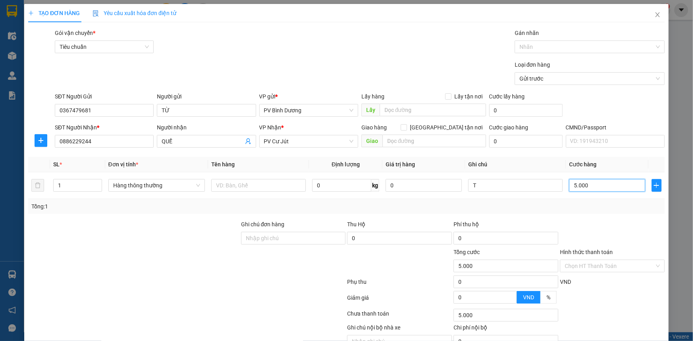
type input "50.000"
type input "500.000"
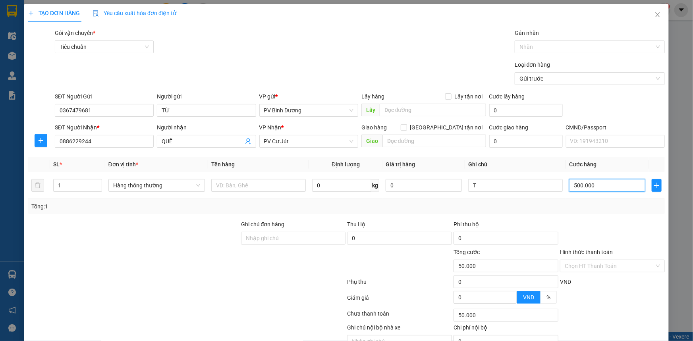
type input "500.000"
type input "50.000"
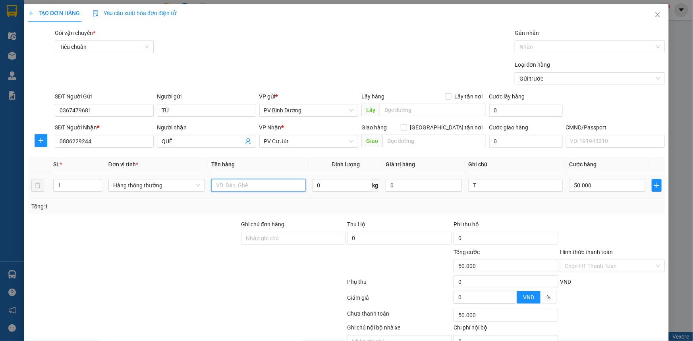
click at [237, 189] on input "text" at bounding box center [258, 185] width 94 height 13
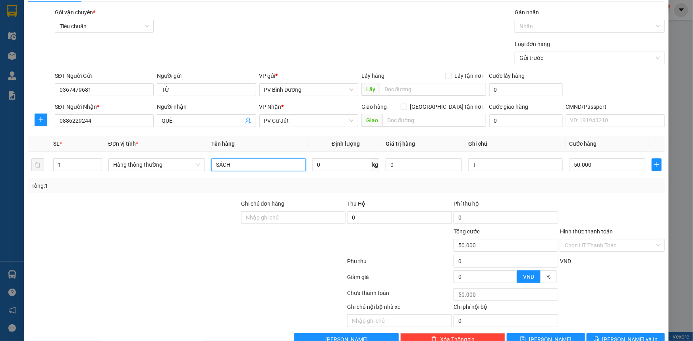
scroll to position [40, 0]
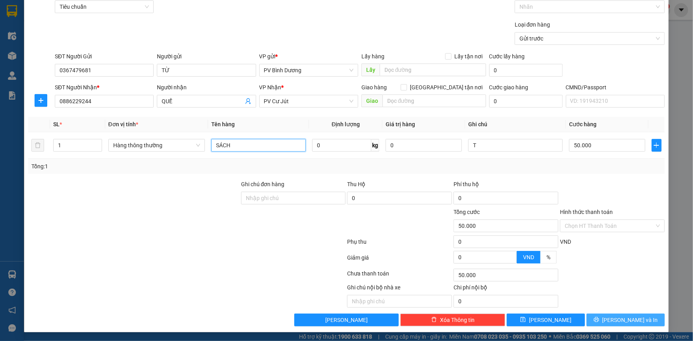
type input "SÁCH"
drag, startPoint x: 639, startPoint y: 320, endPoint x: 568, endPoint y: 306, distance: 72.1
click at [635, 318] on button "[PERSON_NAME] và In" at bounding box center [625, 320] width 78 height 13
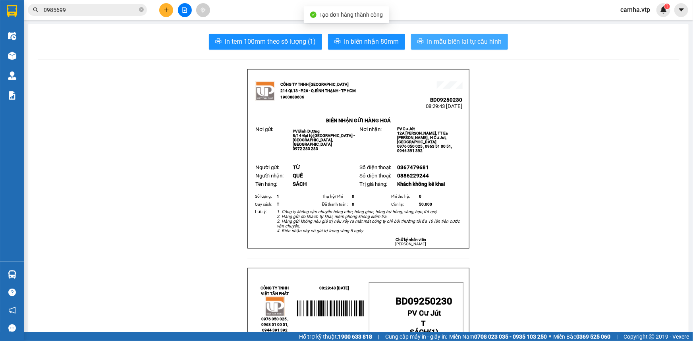
click at [464, 42] on span "In mẫu biên lai tự cấu hình" at bounding box center [464, 42] width 75 height 10
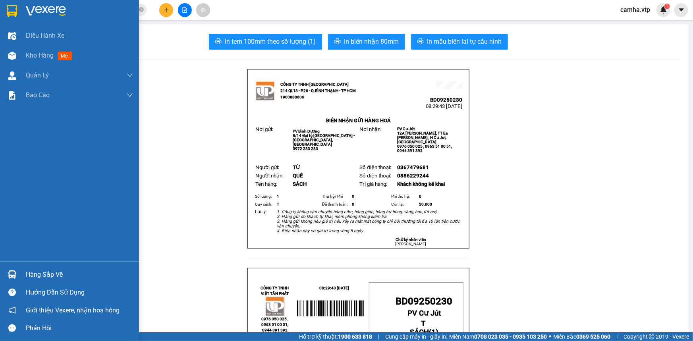
click at [52, 277] on div "Hàng sắp về" at bounding box center [79, 275] width 107 height 12
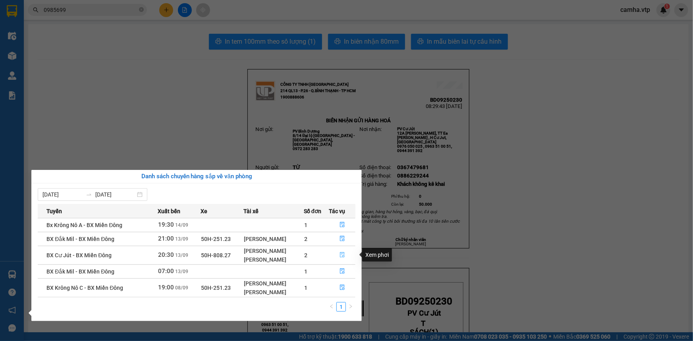
click at [341, 253] on icon "file-done" at bounding box center [342, 255] width 6 height 6
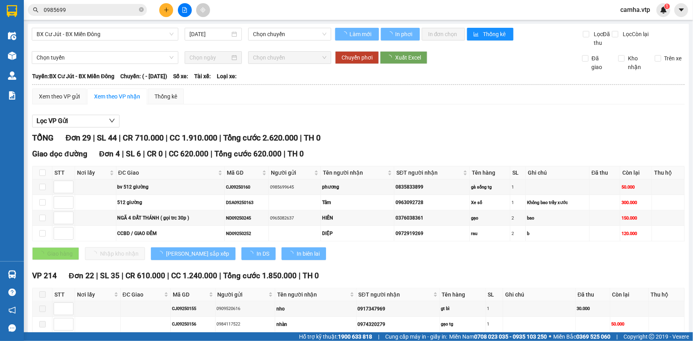
type input "[DATE]"
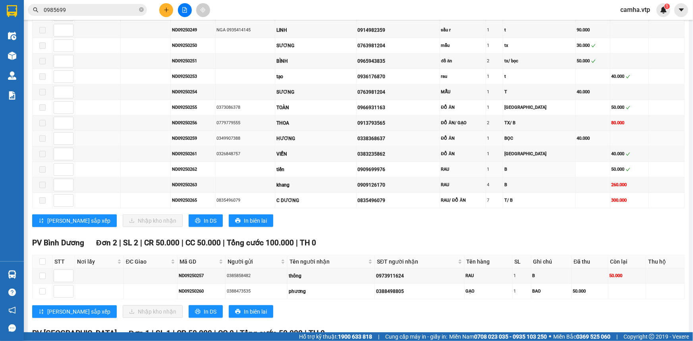
scroll to position [469, 0]
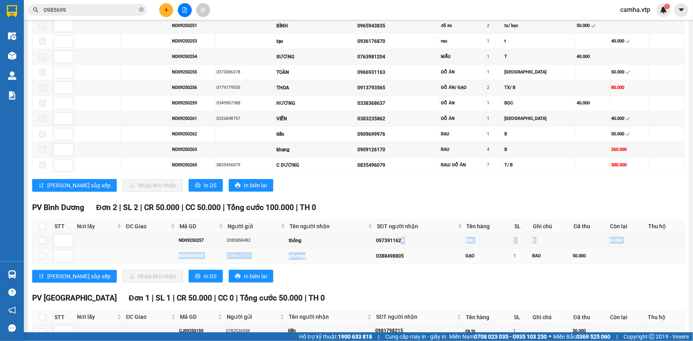
drag, startPoint x: 401, startPoint y: 235, endPoint x: 371, endPoint y: 244, distance: 31.9
click at [371, 244] on tbody "ND09250257 0385858482 thông 0973911624 RAU 1 B 50.000 ND09250260 0388473535 phư…" at bounding box center [359, 248] width 652 height 31
click at [414, 237] on div "0973911624" at bounding box center [419, 241] width 87 height 8
drag, startPoint x: 404, startPoint y: 237, endPoint x: 375, endPoint y: 242, distance: 29.4
click at [375, 242] on td "0973911624" at bounding box center [419, 240] width 89 height 15
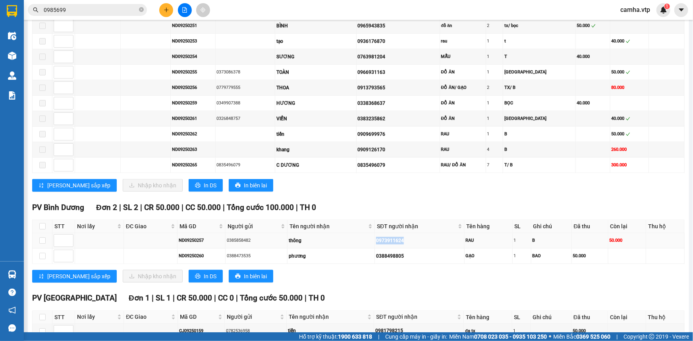
copy div "0973911624"
click at [43, 237] on input "checkbox" at bounding box center [42, 240] width 6 height 6
checkbox input "true"
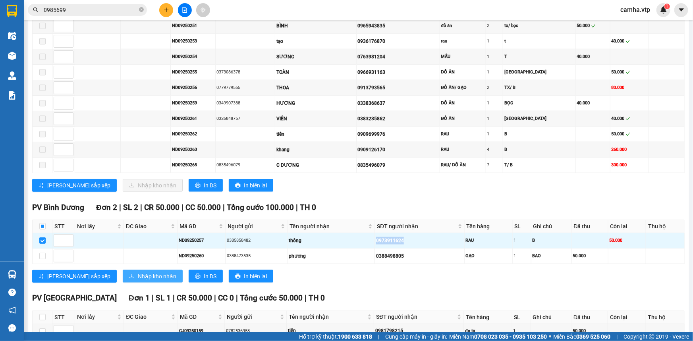
click at [138, 274] on span "Nhập kho nhận" at bounding box center [157, 276] width 38 height 9
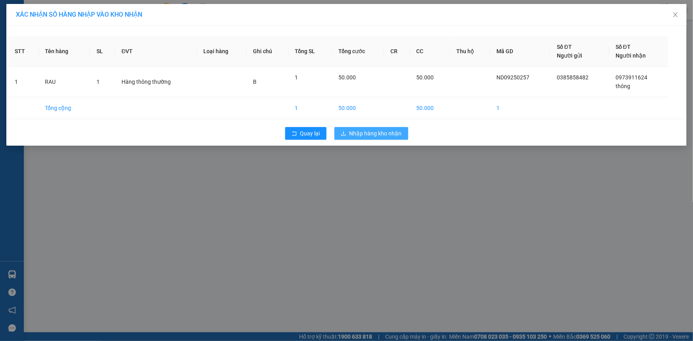
drag, startPoint x: 380, startPoint y: 135, endPoint x: 221, endPoint y: 124, distance: 158.7
click at [379, 135] on span "Nhập hàng kho nhận" at bounding box center [375, 133] width 52 height 9
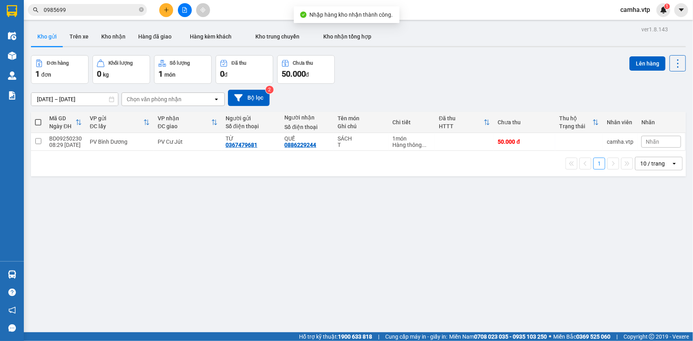
click at [88, 10] on input "0985699" at bounding box center [91, 10] width 94 height 9
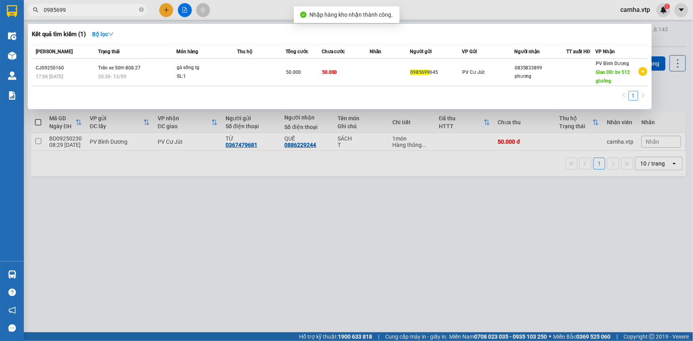
click at [88, 10] on input "0985699" at bounding box center [91, 10] width 94 height 9
paste input "73911624"
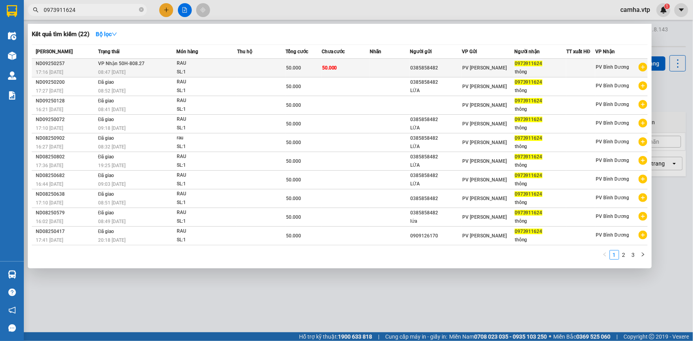
type input "0973911624"
click at [314, 69] on div "50.000" at bounding box center [303, 67] width 35 height 9
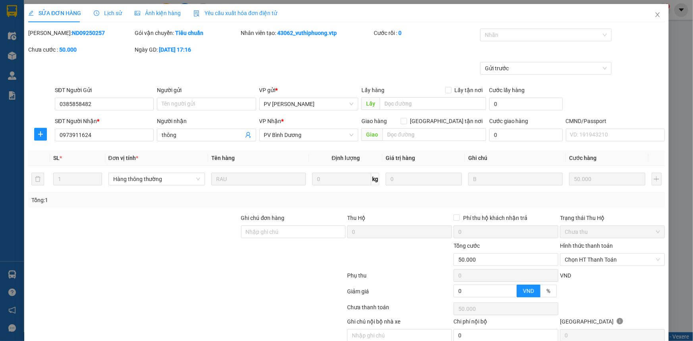
type input "2.500"
click at [654, 16] on icon "close" at bounding box center [657, 15] width 6 height 6
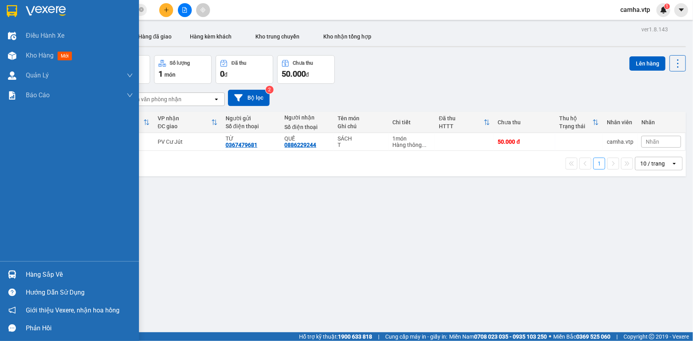
click at [52, 271] on div "Hàng sắp về" at bounding box center [79, 275] width 107 height 12
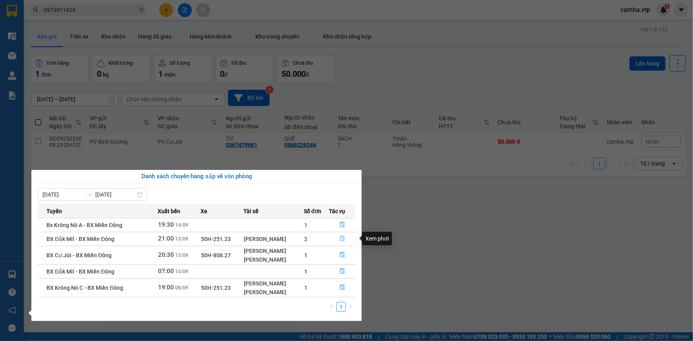
click at [341, 237] on icon "file-done" at bounding box center [342, 239] width 6 height 6
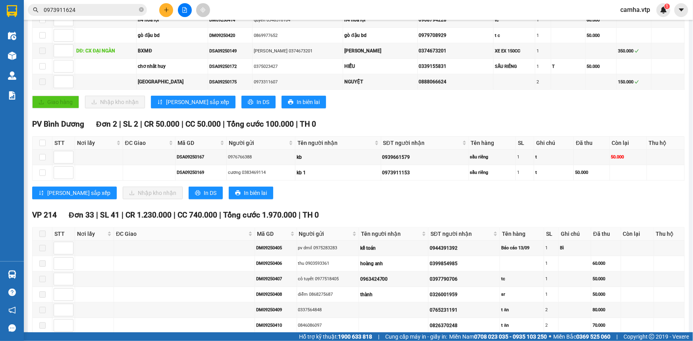
scroll to position [180, 0]
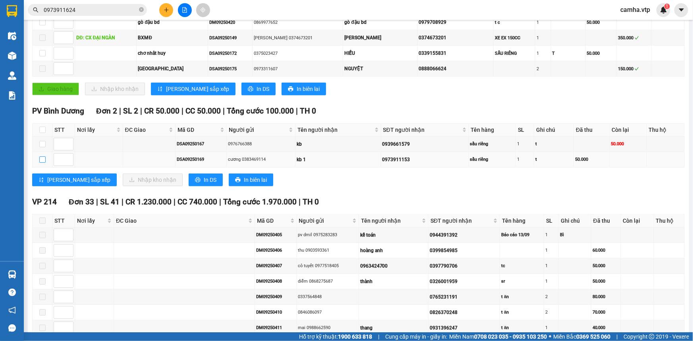
click at [41, 158] on input "checkbox" at bounding box center [42, 159] width 6 height 6
checkbox input "true"
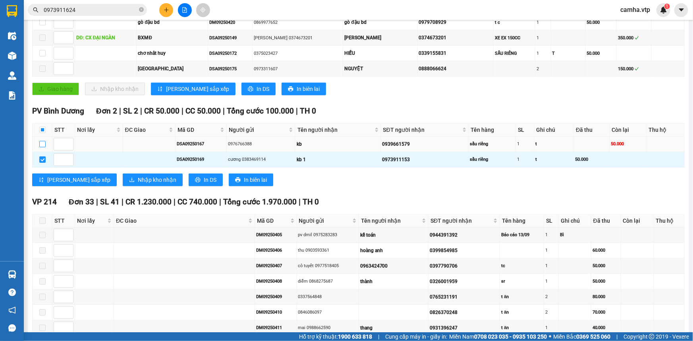
click at [40, 145] on input "checkbox" at bounding box center [42, 144] width 6 height 6
checkbox input "true"
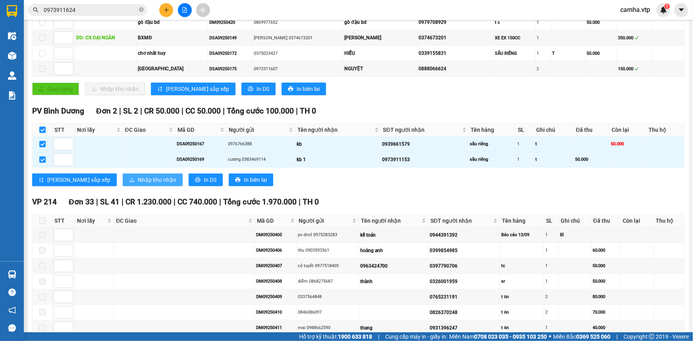
click at [138, 178] on span "Nhập kho nhận" at bounding box center [157, 179] width 38 height 9
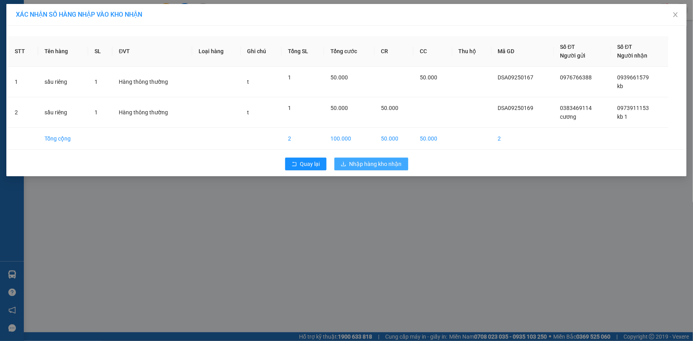
click at [395, 165] on span "Nhập hàng kho nhận" at bounding box center [375, 164] width 52 height 9
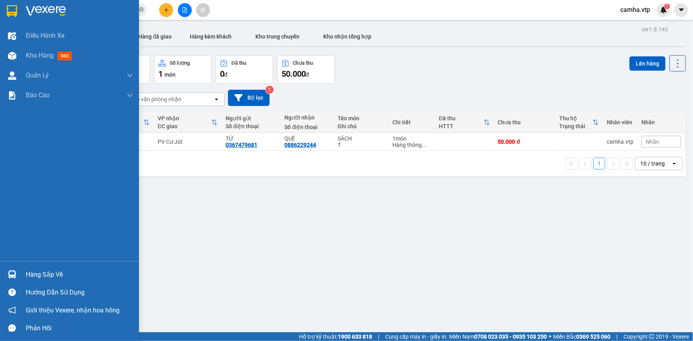
drag, startPoint x: 67, startPoint y: 273, endPoint x: 80, endPoint y: 272, distance: 12.8
click at [68, 272] on div "Hàng sắp về" at bounding box center [79, 275] width 107 height 12
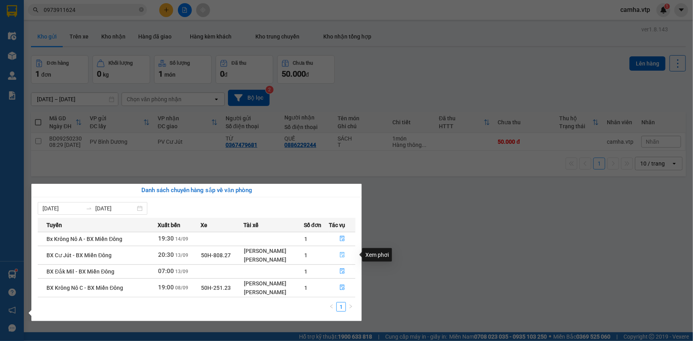
click at [342, 254] on icon "file-done" at bounding box center [342, 255] width 6 height 6
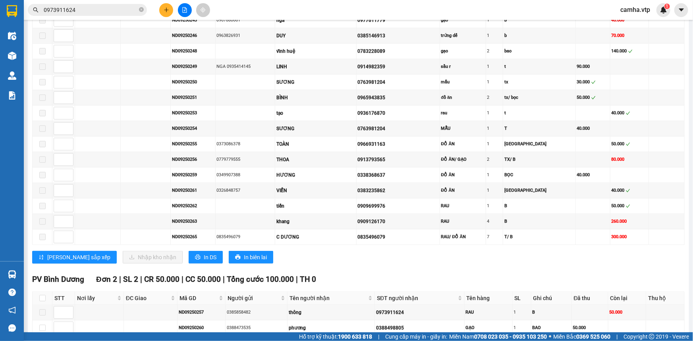
scroll to position [469, 0]
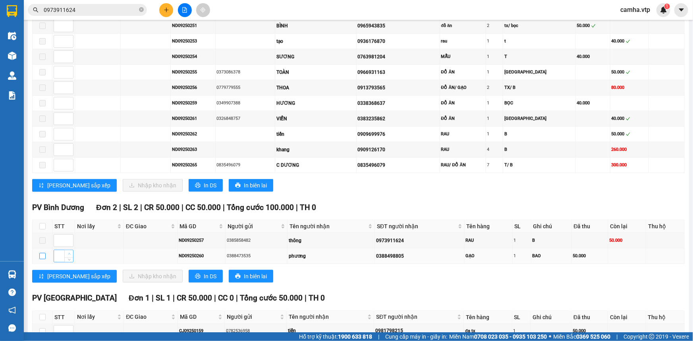
drag, startPoint x: 43, startPoint y: 251, endPoint x: 67, endPoint y: 251, distance: 23.8
click at [42, 253] on input "checkbox" at bounding box center [42, 256] width 6 height 6
checkbox input "true"
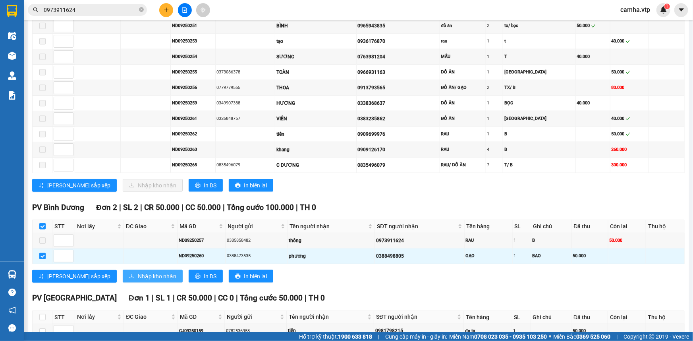
click at [138, 274] on span "Nhập kho nhận" at bounding box center [157, 276] width 38 height 9
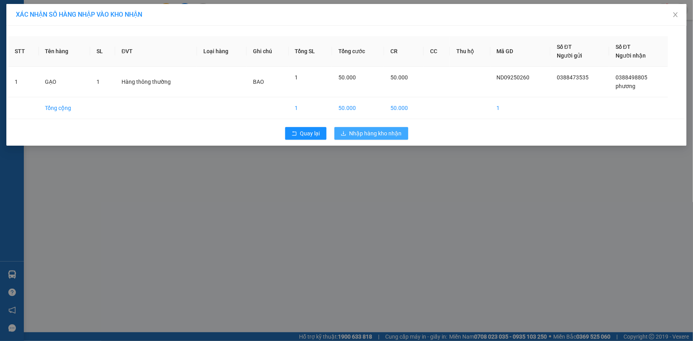
click at [361, 137] on span "Nhập hàng kho nhận" at bounding box center [375, 133] width 52 height 9
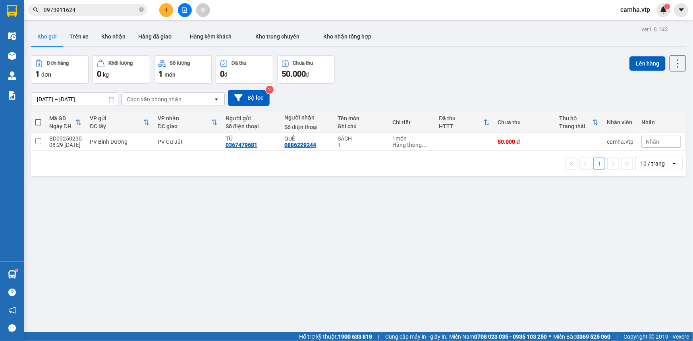
click at [107, 6] on input "0973911624" at bounding box center [91, 10] width 94 height 9
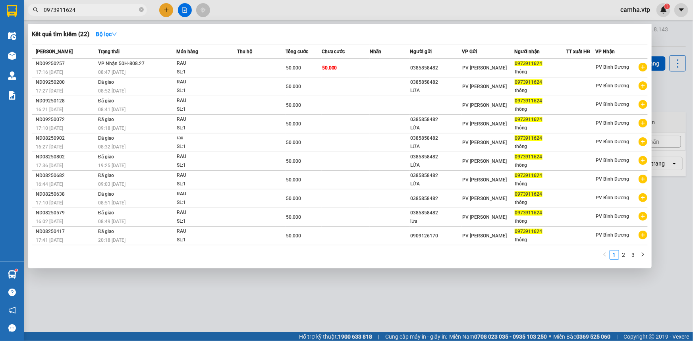
click at [133, 8] on input "0973911624" at bounding box center [91, 10] width 94 height 9
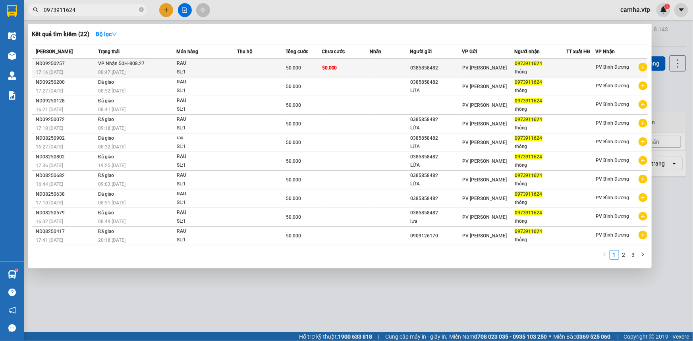
click at [308, 67] on div "50.000" at bounding box center [303, 67] width 35 height 9
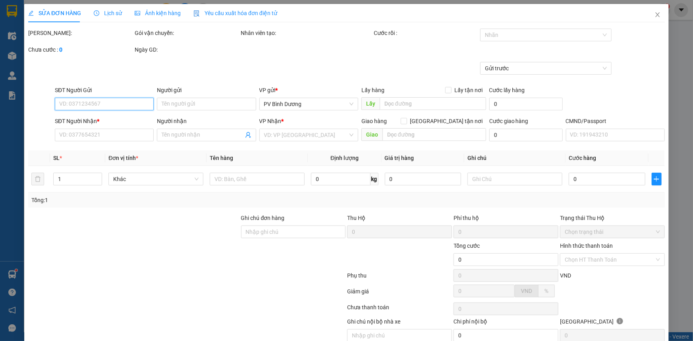
type input "2.500"
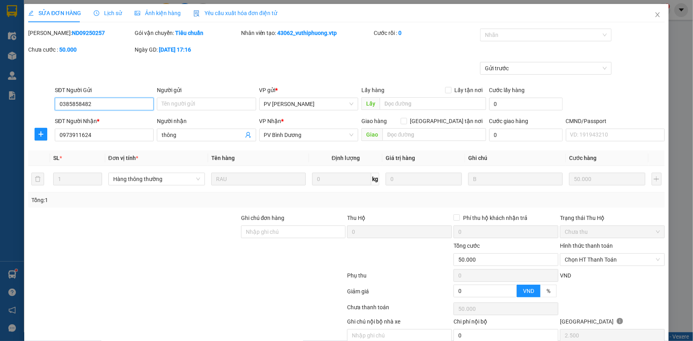
type input "0385858482"
type input "0973911624"
type input "thông"
type input "50.000"
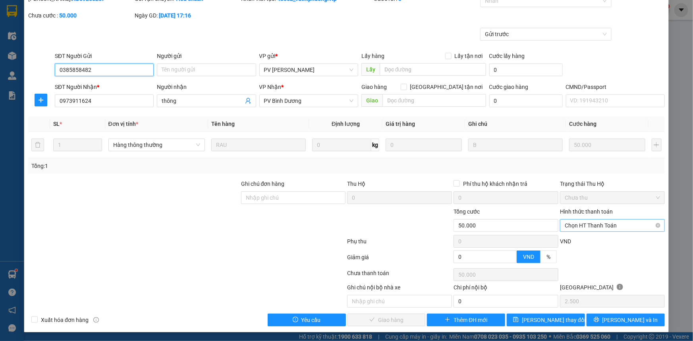
click at [583, 227] on span "Chọn HT Thanh Toán" at bounding box center [611, 225] width 95 height 12
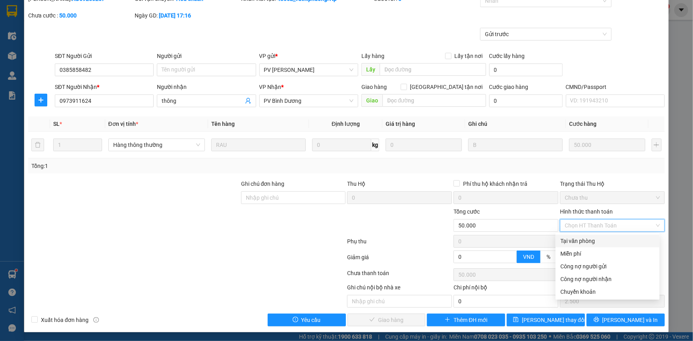
click at [583, 240] on div "Tại văn phòng" at bounding box center [607, 241] width 94 height 9
type input "0"
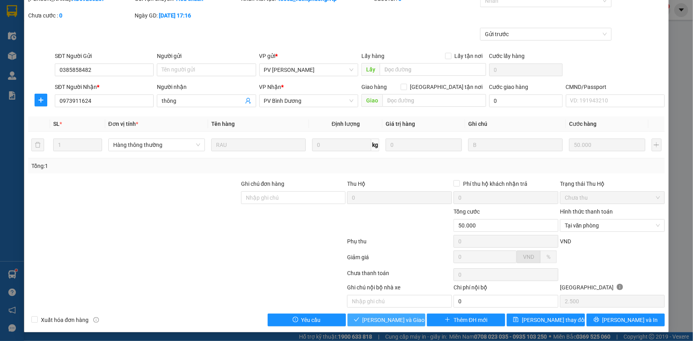
click at [408, 318] on span "[PERSON_NAME] và Giao hàng" at bounding box center [400, 320] width 76 height 9
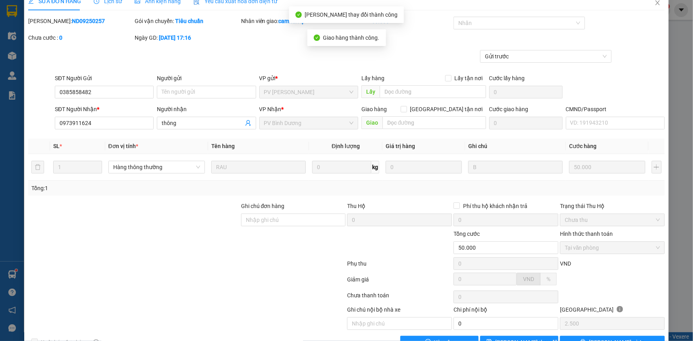
scroll to position [0, 0]
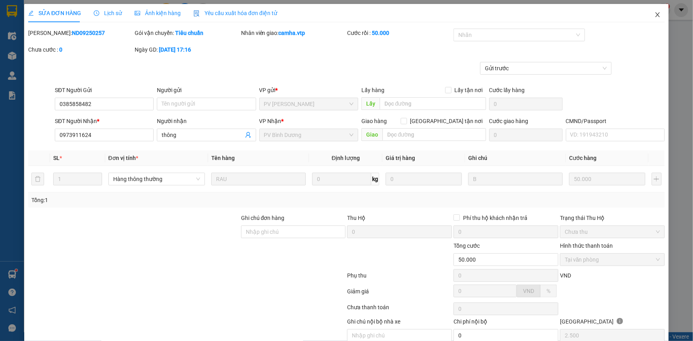
click at [655, 14] on icon "close" at bounding box center [657, 14] width 4 height 5
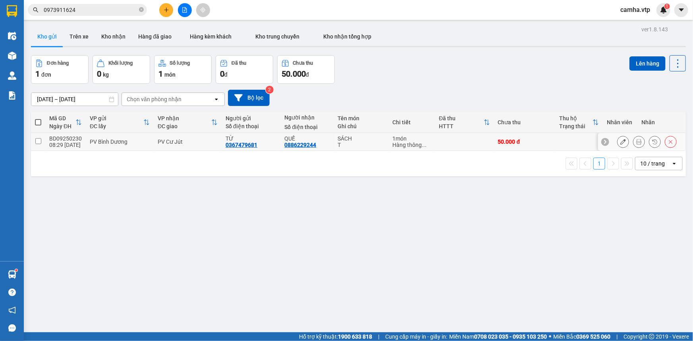
click at [39, 142] on input "checkbox" at bounding box center [38, 141] width 6 height 6
checkbox input "true"
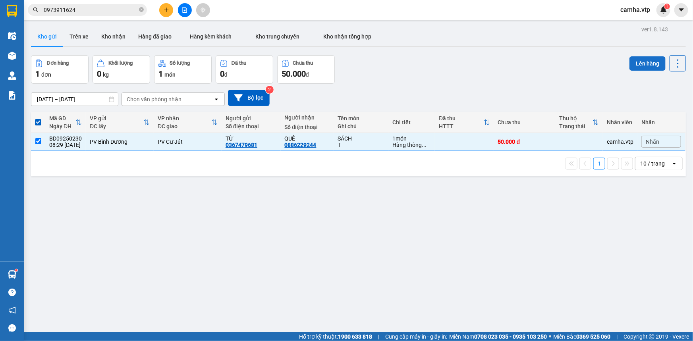
click at [643, 64] on button "Lên hàng" at bounding box center [647, 63] width 36 height 14
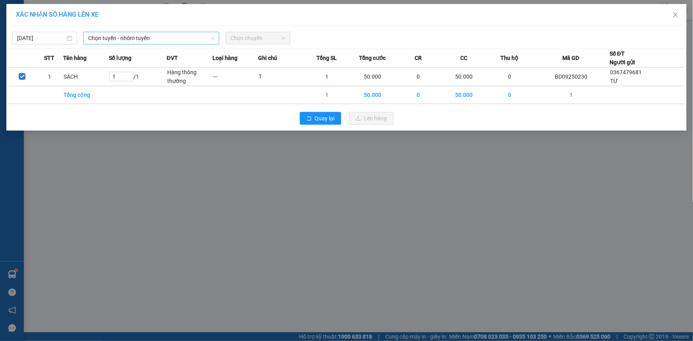
click at [112, 36] on span "Chọn tuyến - nhóm tuyến" at bounding box center [151, 38] width 126 height 12
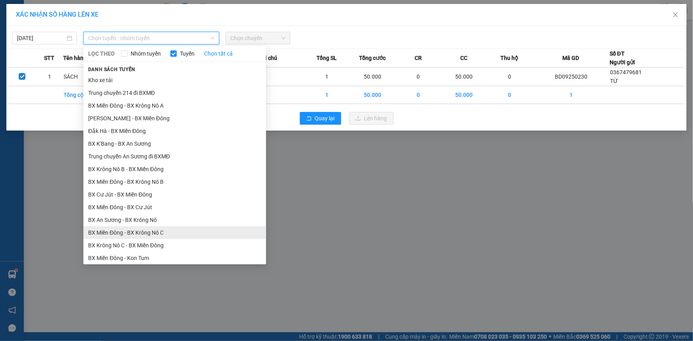
scroll to position [180, 0]
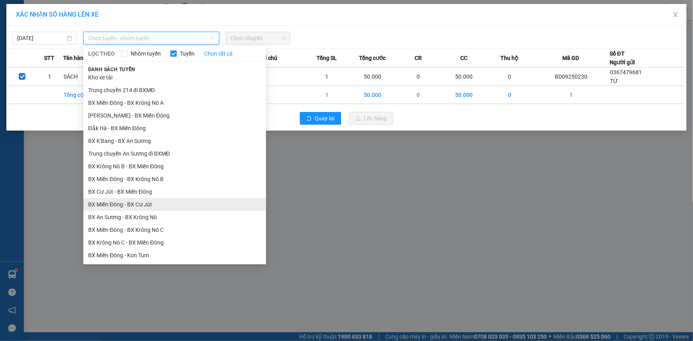
click at [145, 204] on li "BX Miền Đông - BX Cư Jút" at bounding box center [174, 204] width 183 height 13
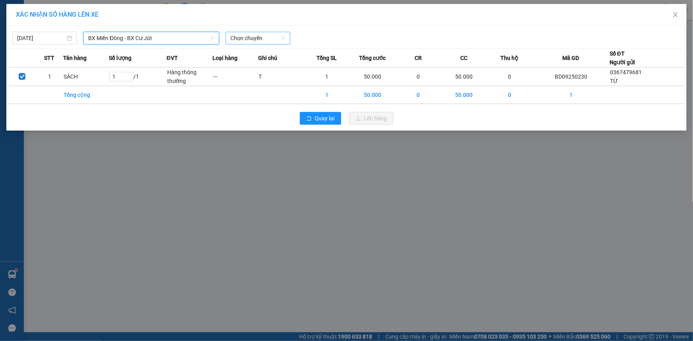
click at [268, 36] on span "Chọn chuyến" at bounding box center [257, 38] width 55 height 12
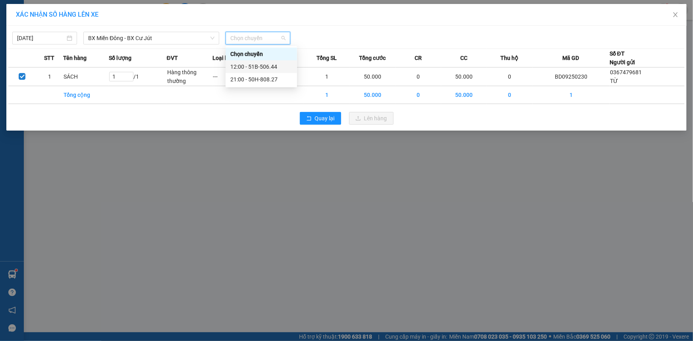
click at [262, 70] on div "12:00 - 51B-506.44" at bounding box center [261, 66] width 62 height 9
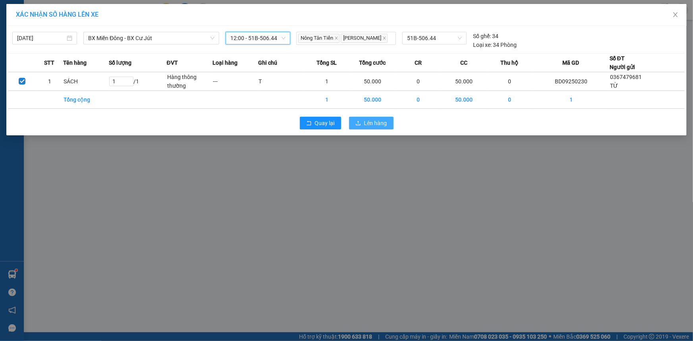
click at [376, 123] on span "Lên hàng" at bounding box center [375, 123] width 23 height 9
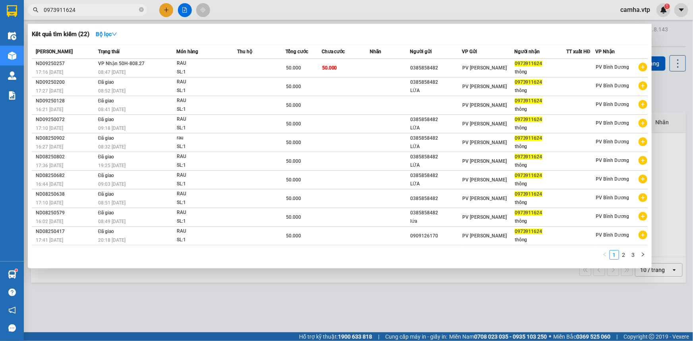
click at [97, 10] on input "0973911624" at bounding box center [91, 10] width 94 height 9
drag, startPoint x: 100, startPoint y: 7, endPoint x: 0, endPoint y: 44, distance: 106.6
click at [0, 44] on section "Kết quả tìm kiếm ( 22 ) Bộ lọc Mã ĐH Trạng thái Món hàng Thu hộ Tổng cước Chưa …" at bounding box center [346, 170] width 693 height 341
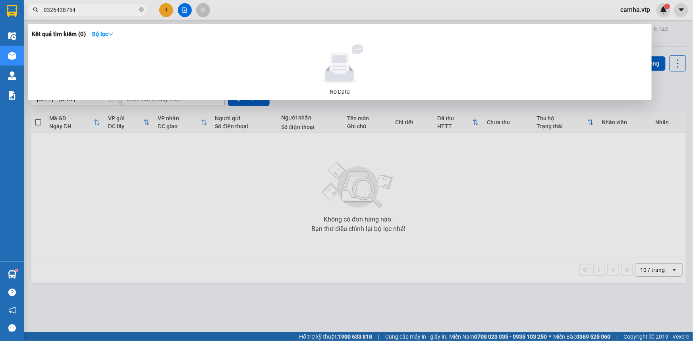
drag, startPoint x: 96, startPoint y: 9, endPoint x: 0, endPoint y: 9, distance: 95.6
click at [0, 9] on section "Kết quả tìm kiếm ( 0 ) Bộ lọc No Data 0326438754 camha.vtp 1 Điều hành xe Kho h…" at bounding box center [346, 170] width 693 height 341
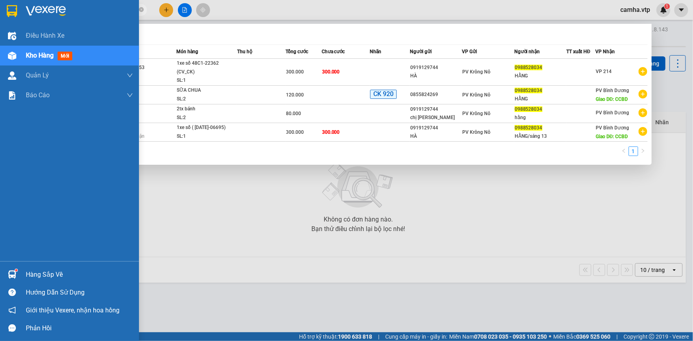
type input "0988528034"
click at [60, 272] on div "Hàng sắp về" at bounding box center [79, 275] width 107 height 12
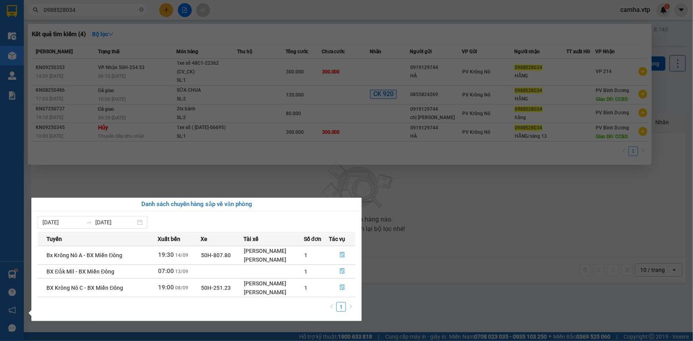
click at [139, 290] on td "BX Krông Nô C - BX Miền Đông" at bounding box center [97, 287] width 119 height 19
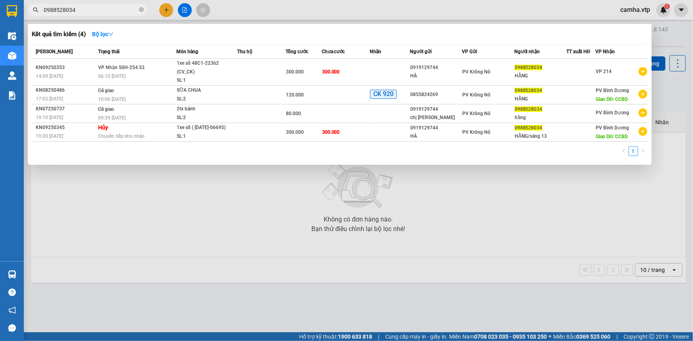
click at [87, 11] on section "Kết quả tìm kiếm ( 4 ) Bộ lọc Mã ĐH Trạng thái Món hàng Thu hộ Tổng cước Chưa c…" at bounding box center [346, 170] width 693 height 341
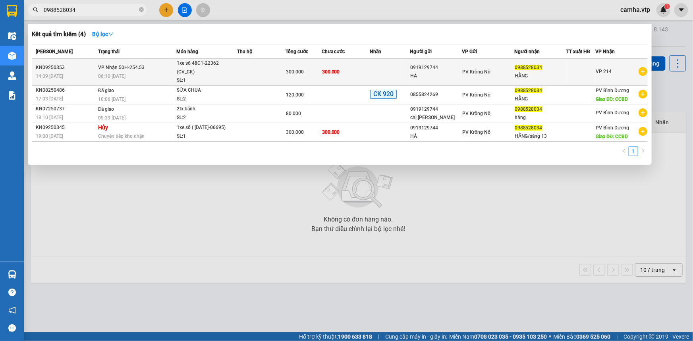
click at [264, 69] on td at bounding box center [261, 72] width 48 height 27
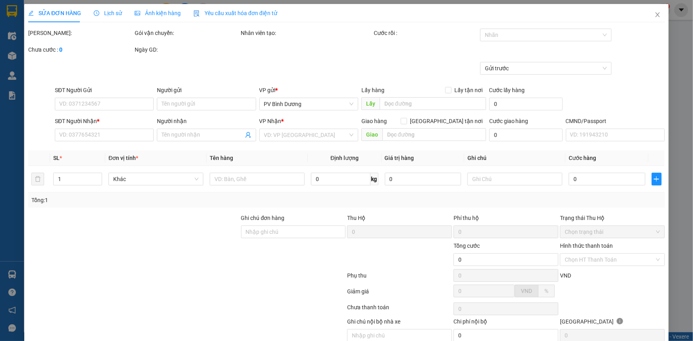
type input "0919129744"
type input "HÀ"
type input "0988528034"
type input "HẰNG"
type input "300.000"
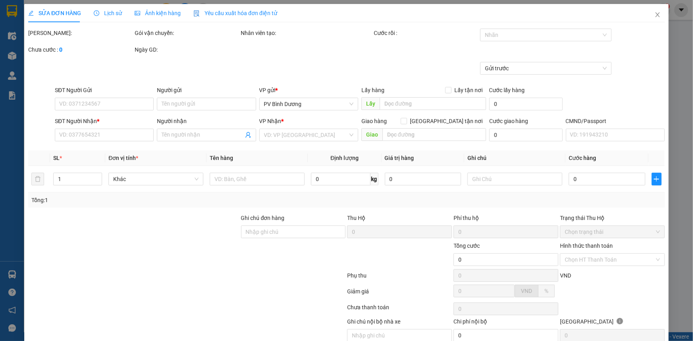
type input "300.000"
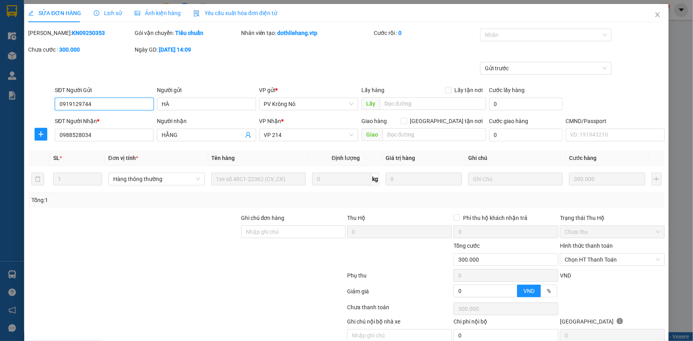
type input "15.000"
click at [587, 260] on span "Chọn HT Thanh Toán" at bounding box center [611, 260] width 95 height 12
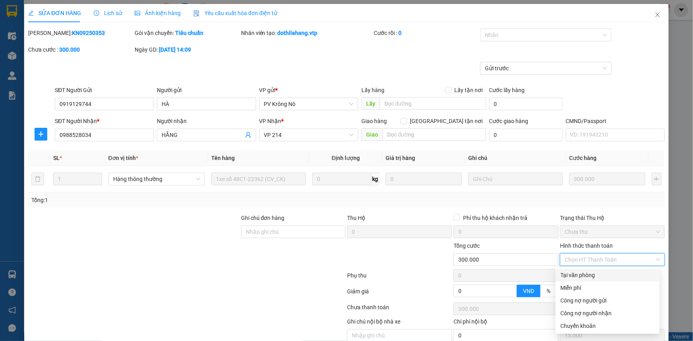
click at [571, 275] on div "Tại văn phòng" at bounding box center [607, 275] width 94 height 9
type input "0"
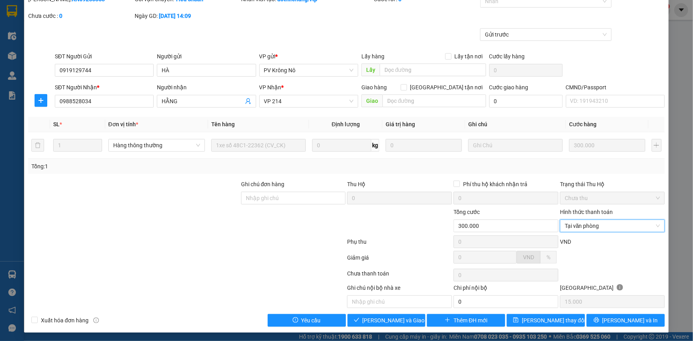
scroll to position [34, 0]
click at [385, 318] on span "[PERSON_NAME] và Giao hàng" at bounding box center [400, 320] width 76 height 9
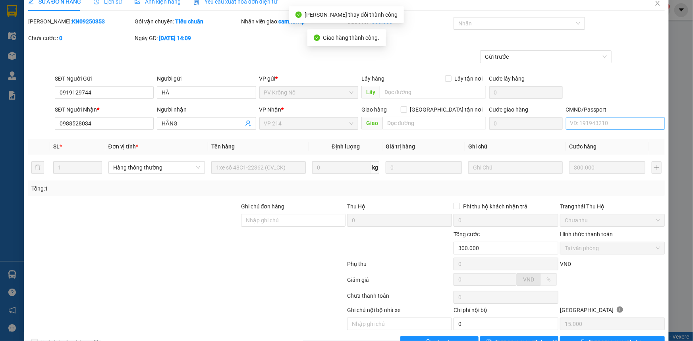
scroll to position [0, 0]
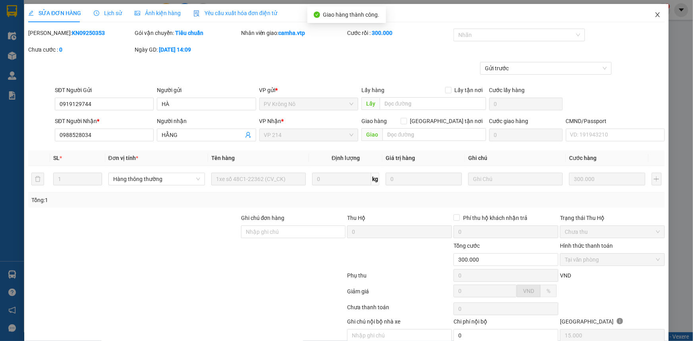
click at [656, 15] on span "Close" at bounding box center [657, 15] width 22 height 22
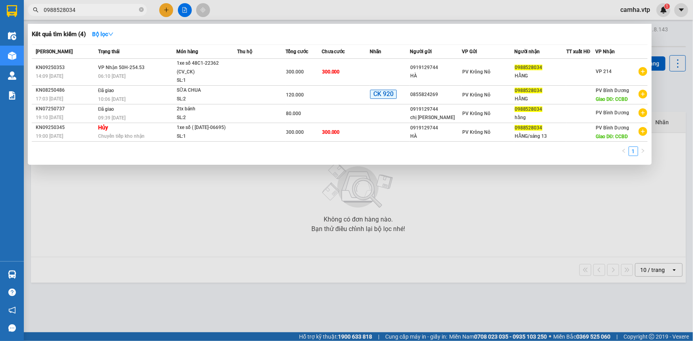
click at [73, 12] on input "0988528034" at bounding box center [91, 10] width 94 height 9
drag, startPoint x: 71, startPoint y: 11, endPoint x: 4, endPoint y: 37, distance: 72.5
click at [4, 37] on section "Kết quả tìm kiếm ( 4 ) Bộ lọc Mã ĐH Trạng thái Món hàng Thu hộ Tổng cước Chưa c…" at bounding box center [346, 170] width 693 height 341
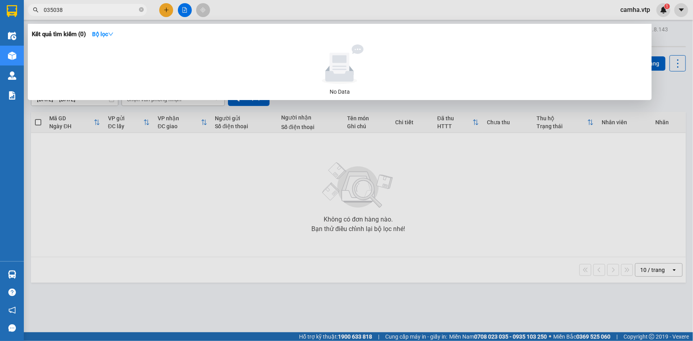
drag, startPoint x: 96, startPoint y: 8, endPoint x: 40, endPoint y: 12, distance: 56.0
click at [40, 12] on span "035038" at bounding box center [87, 10] width 119 height 12
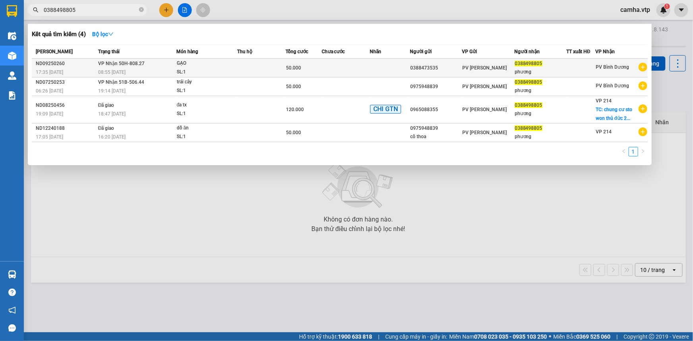
type input "0388498805"
click at [240, 72] on td at bounding box center [261, 68] width 48 height 19
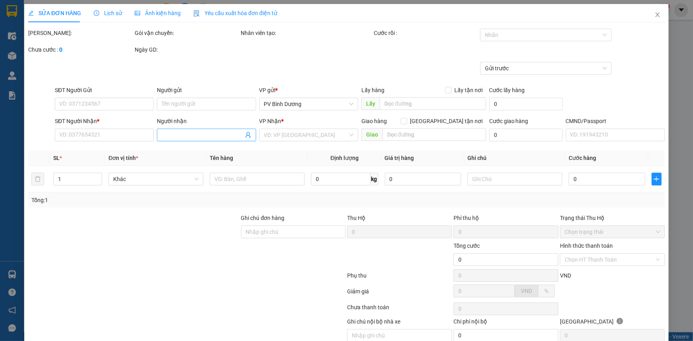
type input "0388473535"
type input "0388498805"
type input "phương"
type input "50.000"
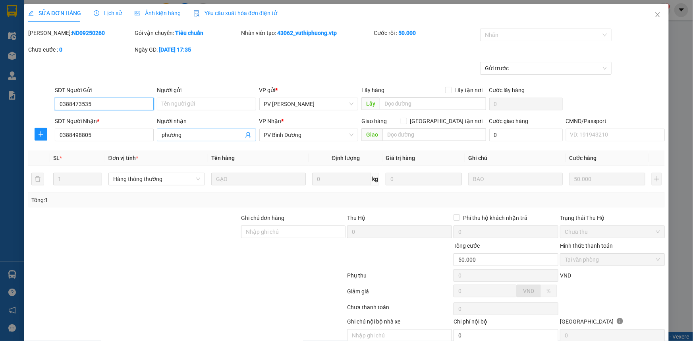
type input "2.500"
click at [654, 13] on icon "close" at bounding box center [657, 15] width 6 height 6
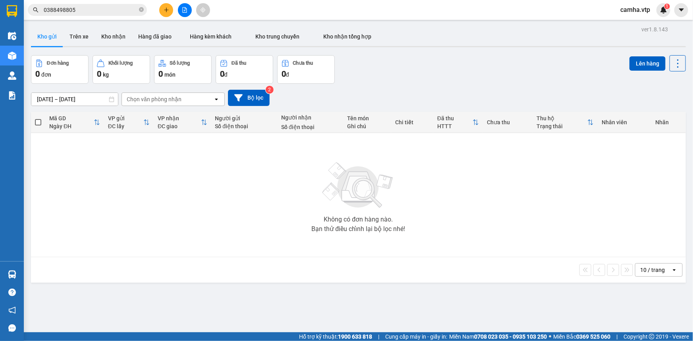
click at [79, 9] on input "0388498805" at bounding box center [91, 10] width 94 height 9
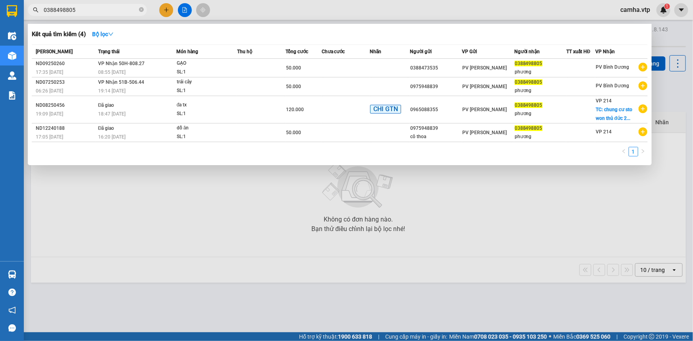
click at [79, 9] on input "0388498805" at bounding box center [91, 10] width 94 height 9
paste input "91791353"
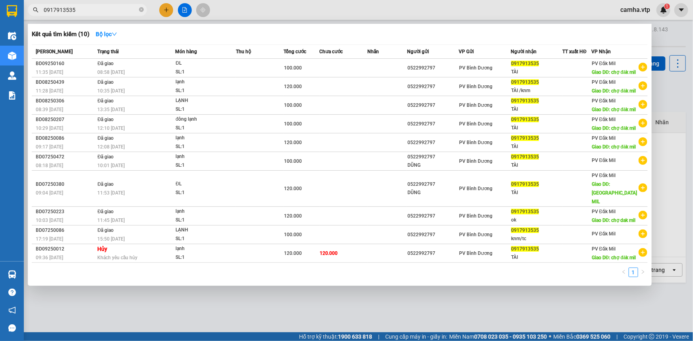
type input "0917913535"
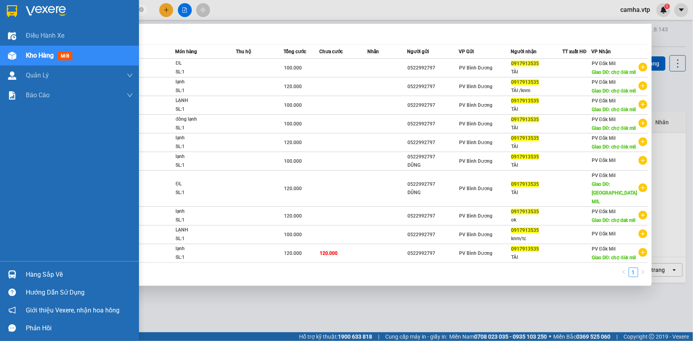
click at [12, 12] on img at bounding box center [12, 11] width 10 height 12
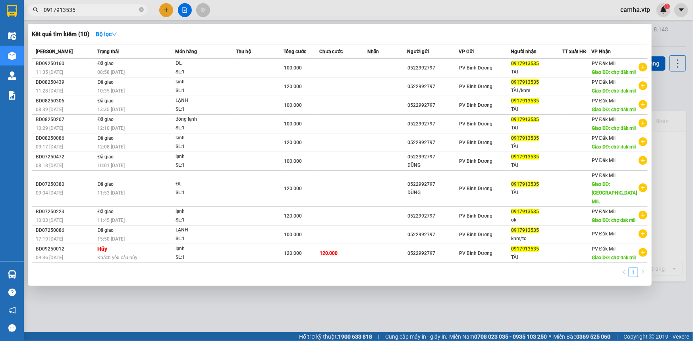
click at [168, 8] on div at bounding box center [346, 170] width 693 height 341
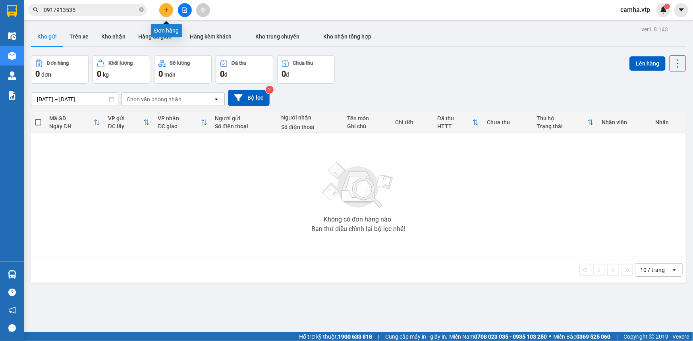
click at [167, 10] on icon "plus" at bounding box center [166, 10] width 4 height 0
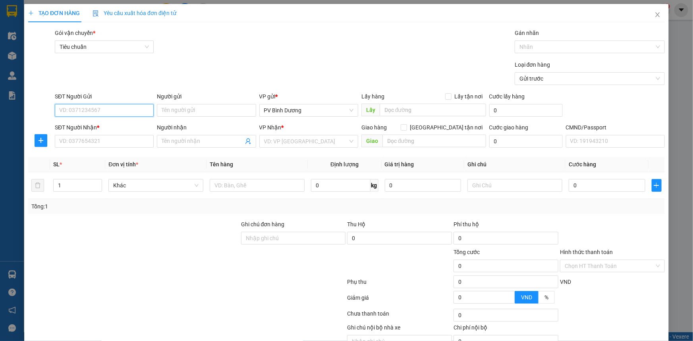
click at [119, 110] on input "SĐT Người Gửi" at bounding box center [104, 110] width 99 height 13
type input "0975216168"
click at [111, 126] on div "0975216168 - BẢO" at bounding box center [103, 126] width 88 height 9
type input "BẢO"
type input "0832448585"
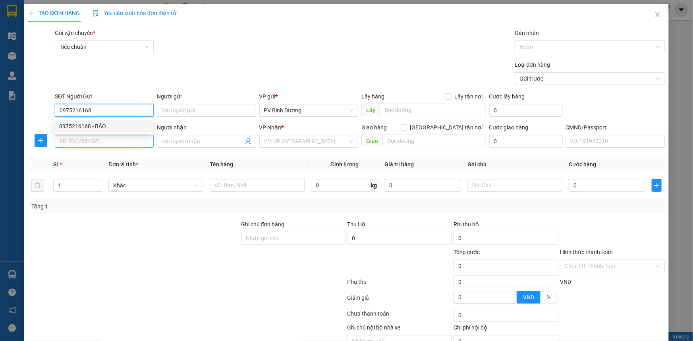
type input "KHANG"
type input "NHÂN CƠ"
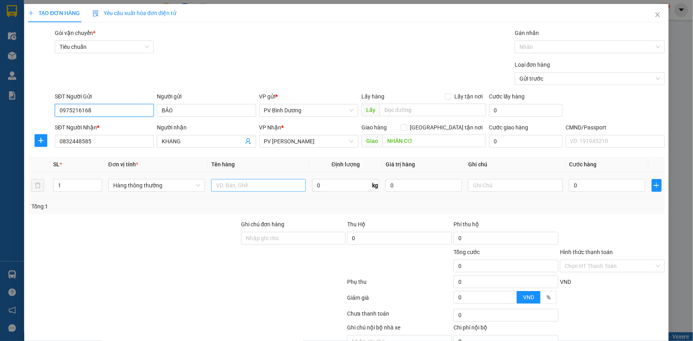
type input "0975216168"
click at [234, 185] on input "text" at bounding box center [258, 185] width 94 height 13
type input "BÁNH"
click at [504, 187] on input "text" at bounding box center [515, 185] width 94 height 13
type input "HỘP"
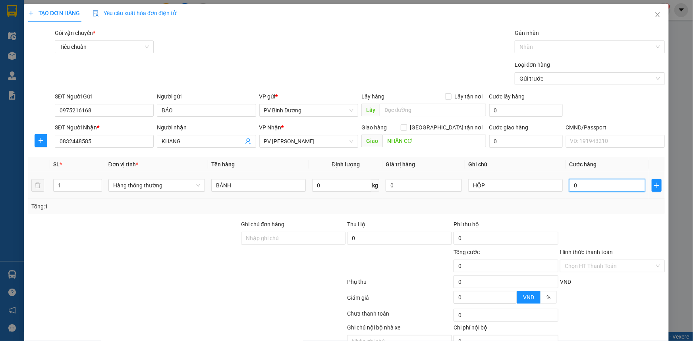
click at [589, 186] on input "0" at bounding box center [607, 185] width 76 height 13
type input "3"
type input "30"
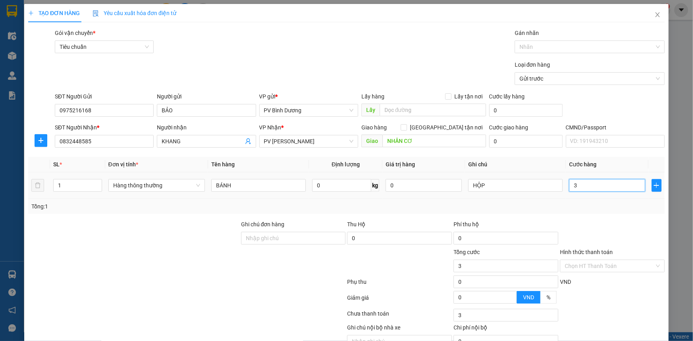
type input "30"
type input "300"
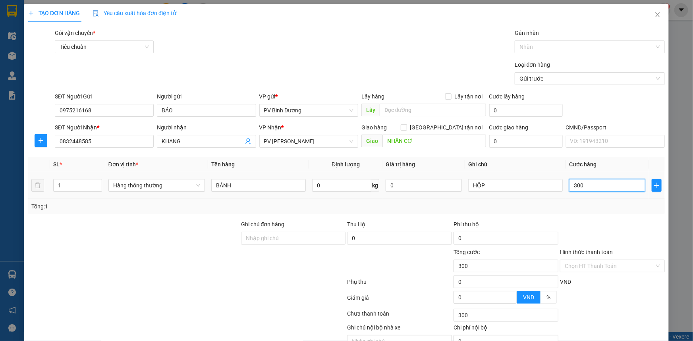
type input "3.000"
type input "30.000"
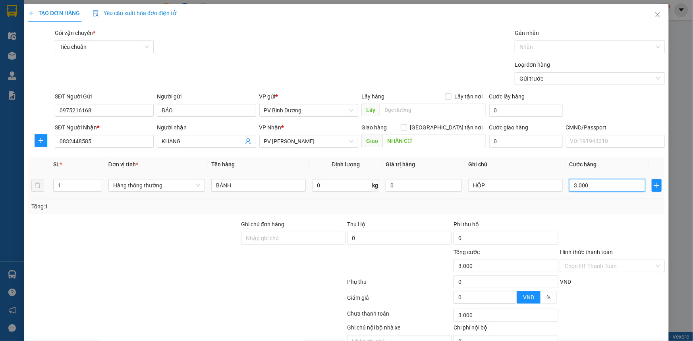
type input "30.000"
drag, startPoint x: 591, startPoint y: 186, endPoint x: 460, endPoint y: 202, distance: 132.8
click at [464, 202] on div "SL * Đơn vị tính * Tên hàng Định lượng Giá trị hàng Ghi chú Cước hàng 1 Hàng th…" at bounding box center [346, 185] width 636 height 57
type input "4"
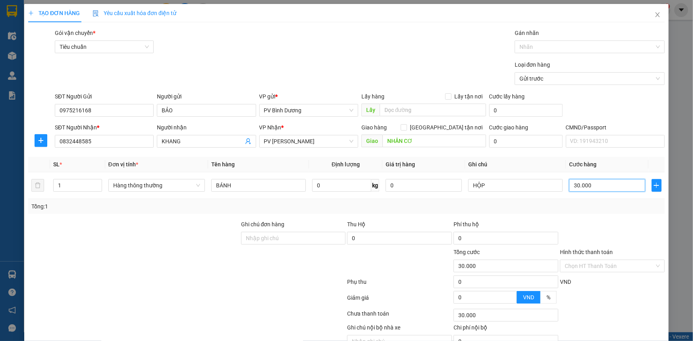
type input "4"
type input "40"
type input "400"
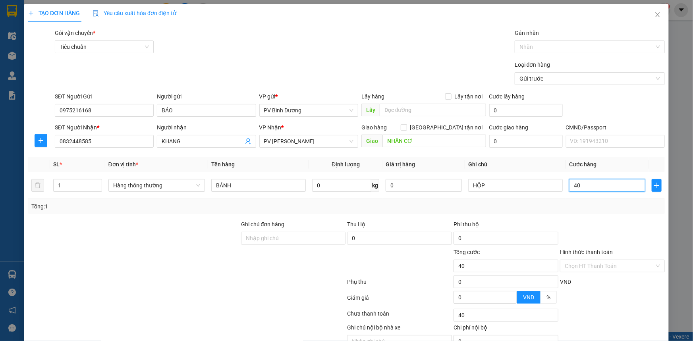
type input "400"
type input "4.000"
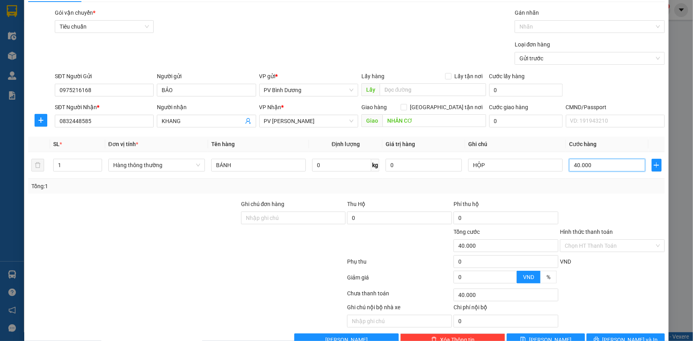
scroll to position [40, 0]
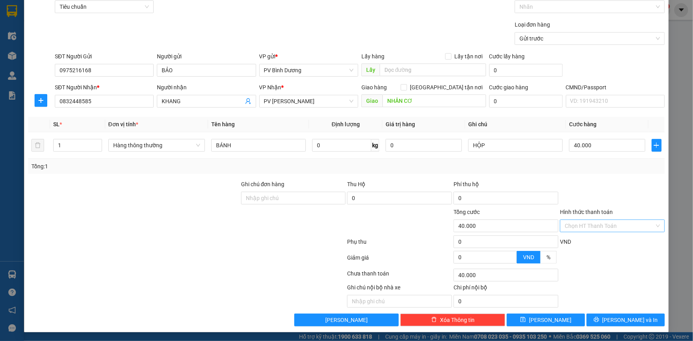
click at [611, 221] on input "Hình thức thanh toán" at bounding box center [609, 226] width 90 height 12
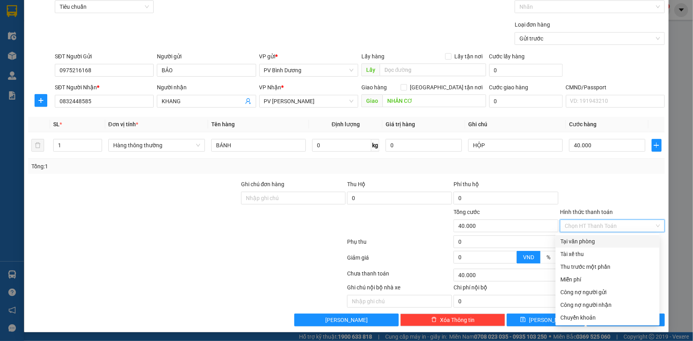
click at [596, 241] on div "Tại văn phòng" at bounding box center [607, 241] width 94 height 9
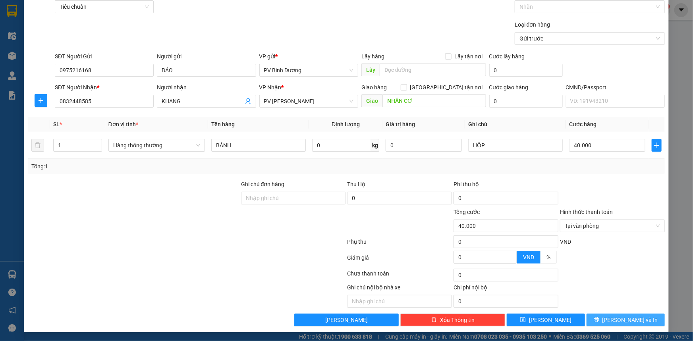
drag, startPoint x: 627, startPoint y: 316, endPoint x: 525, endPoint y: 251, distance: 120.2
click at [627, 316] on span "[PERSON_NAME] và In" at bounding box center [630, 320] width 56 height 9
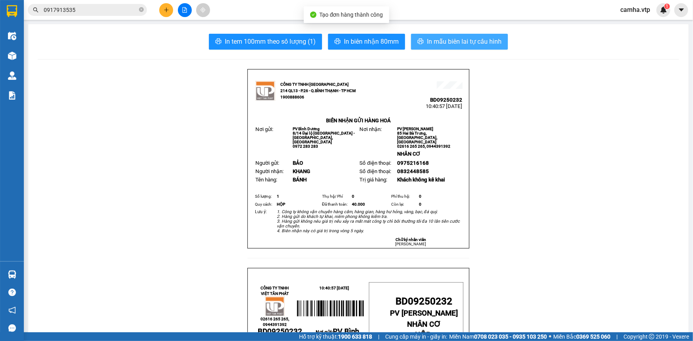
click at [460, 42] on span "In mẫu biên lai tự cấu hình" at bounding box center [464, 42] width 75 height 10
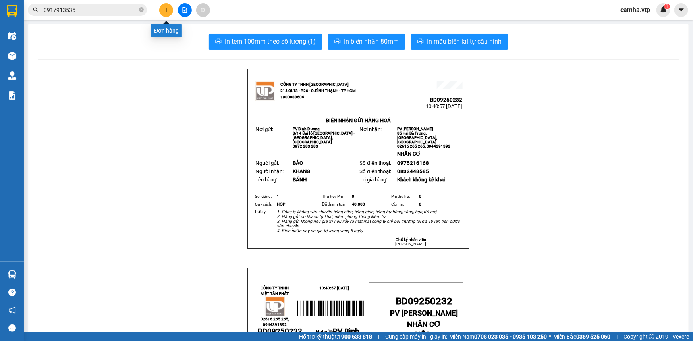
click at [167, 9] on icon "plus" at bounding box center [167, 10] width 6 height 6
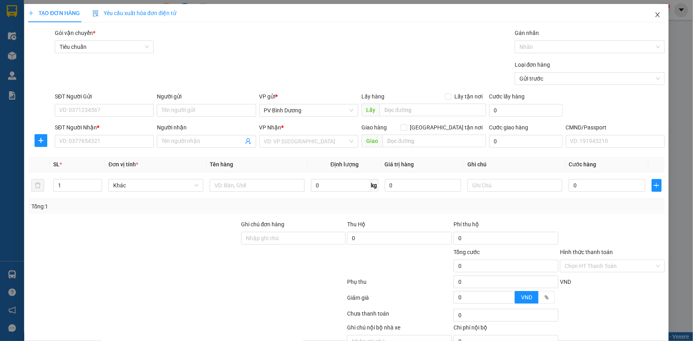
click at [654, 15] on icon "close" at bounding box center [657, 15] width 6 height 6
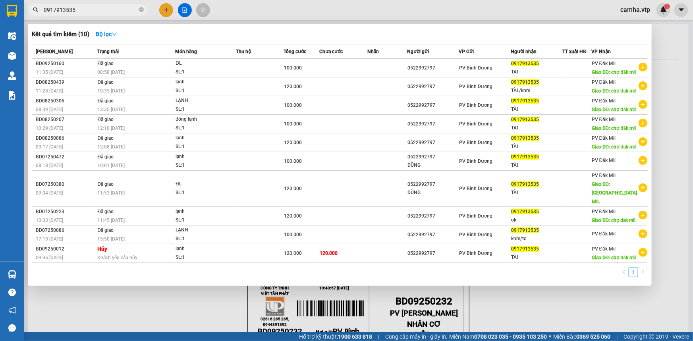
click at [77, 13] on input "0917913535" at bounding box center [91, 10] width 94 height 9
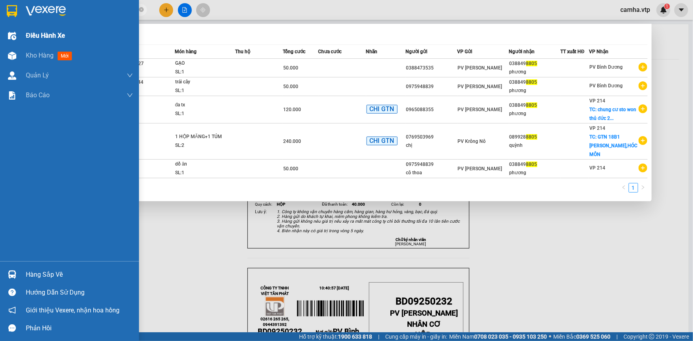
drag, startPoint x: 105, startPoint y: 12, endPoint x: 0, endPoint y: 27, distance: 105.8
click at [0, 27] on section "Kết quả tìm kiếm ( 5 ) Bộ lọc Mã ĐH Trạng thái Món hàng Thu hộ Tổng cước Chưa c…" at bounding box center [346, 170] width 693 height 341
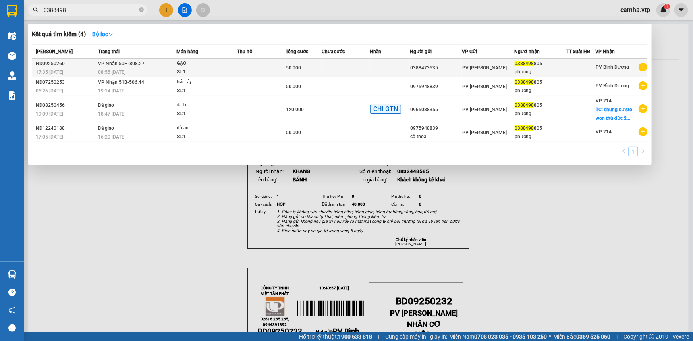
click at [480, 69] on span "PV [PERSON_NAME]" at bounding box center [484, 68] width 44 height 6
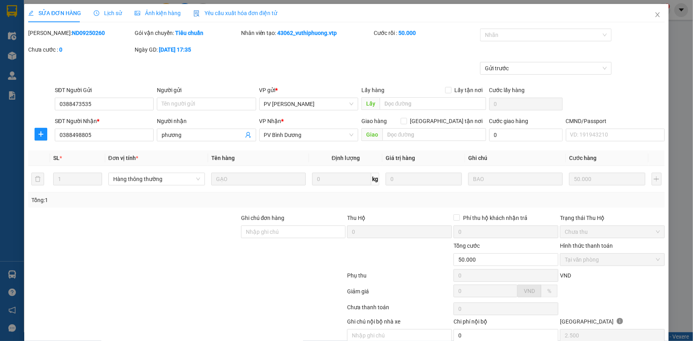
click at [654, 15] on icon "close" at bounding box center [657, 15] width 6 height 6
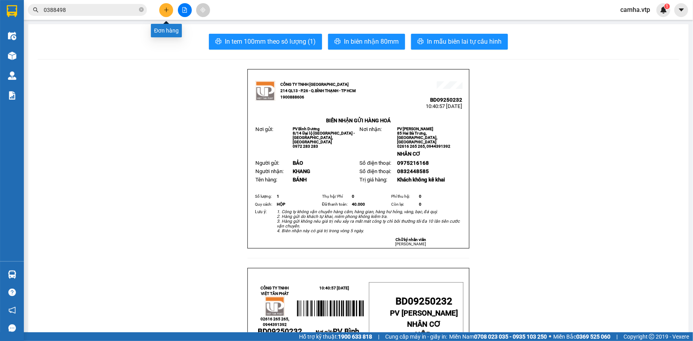
click at [165, 8] on icon "plus" at bounding box center [167, 10] width 6 height 6
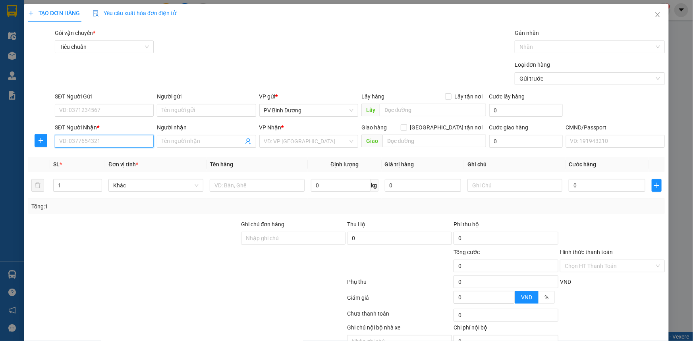
click at [121, 143] on input "SĐT Người Nhận *" at bounding box center [104, 141] width 99 height 13
paste input "0917913535"
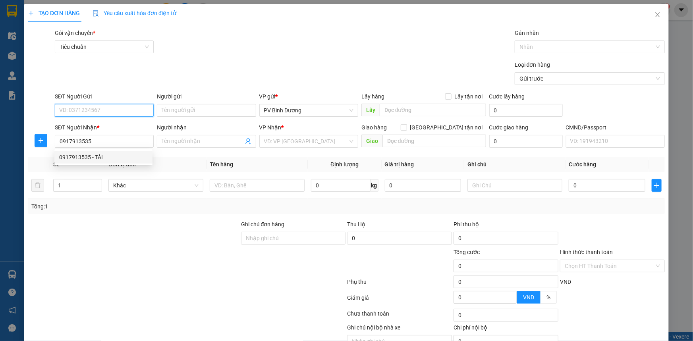
click at [108, 109] on input "SĐT Người Gửi" at bounding box center [104, 110] width 99 height 13
click at [90, 127] on div "0522992797" at bounding box center [103, 126] width 88 height 9
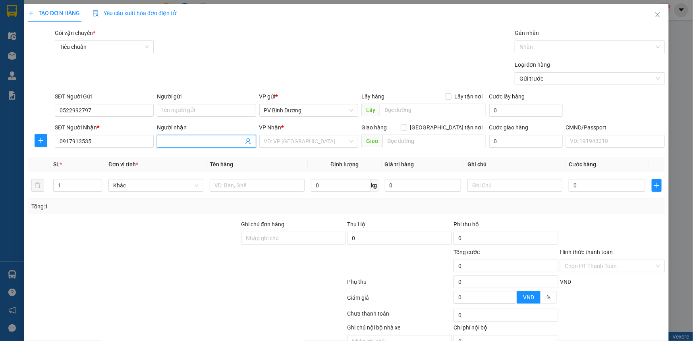
click at [198, 142] on input "Người nhận" at bounding box center [202, 141] width 81 height 9
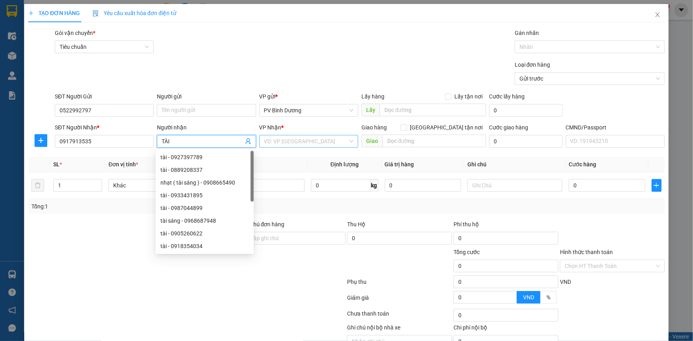
click at [295, 146] on input "search" at bounding box center [306, 141] width 84 height 12
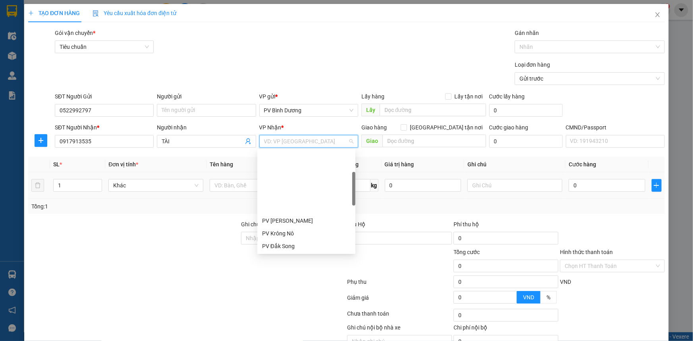
click at [302, 267] on div "PV Đắk Mil" at bounding box center [306, 271] width 88 height 9
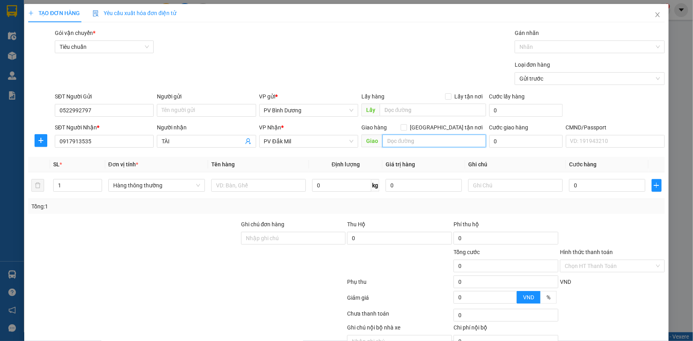
click at [404, 140] on input "text" at bounding box center [434, 141] width 104 height 13
click at [232, 186] on input "text" at bounding box center [258, 185] width 94 height 13
click at [417, 144] on input "CHỢ" at bounding box center [434, 141] width 104 height 13
click at [420, 143] on input "CHỢ" at bounding box center [434, 141] width 104 height 13
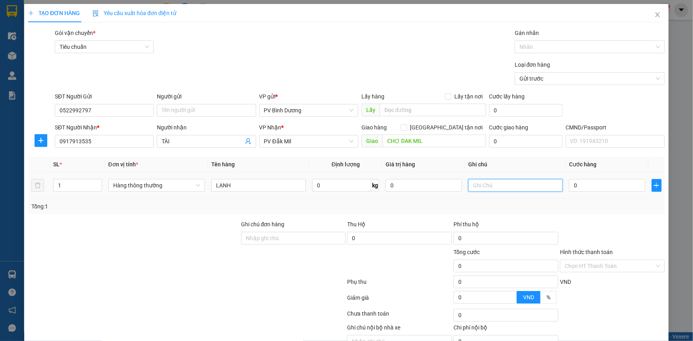
click at [480, 184] on input "text" at bounding box center [515, 185] width 94 height 13
click at [583, 185] on input "0" at bounding box center [607, 185] width 76 height 13
drag, startPoint x: 630, startPoint y: 321, endPoint x: 477, endPoint y: 271, distance: 161.3
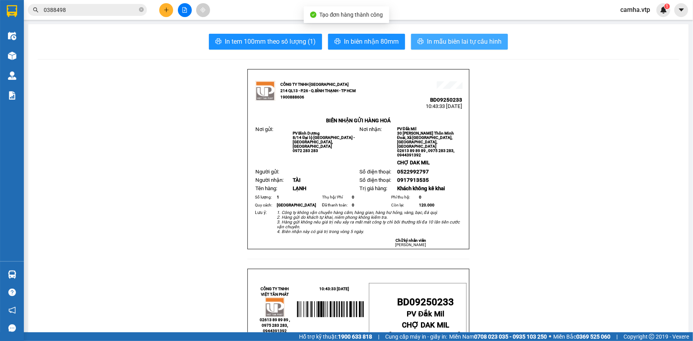
click at [469, 40] on span "In mẫu biên lai tự cấu hình" at bounding box center [464, 42] width 75 height 10
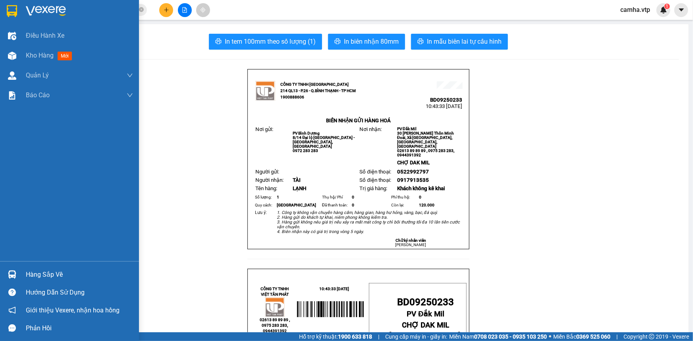
click at [19, 14] on div at bounding box center [69, 13] width 139 height 26
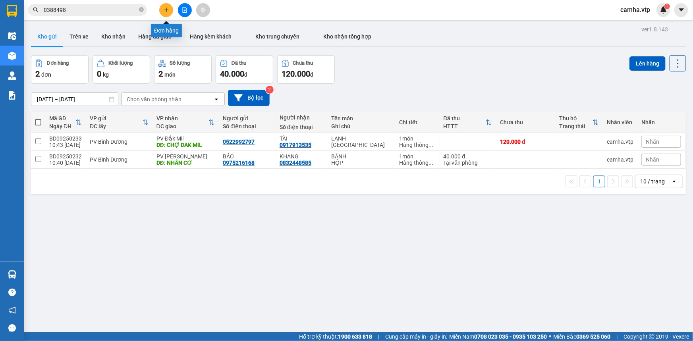
click at [168, 8] on icon "plus" at bounding box center [167, 10] width 6 height 6
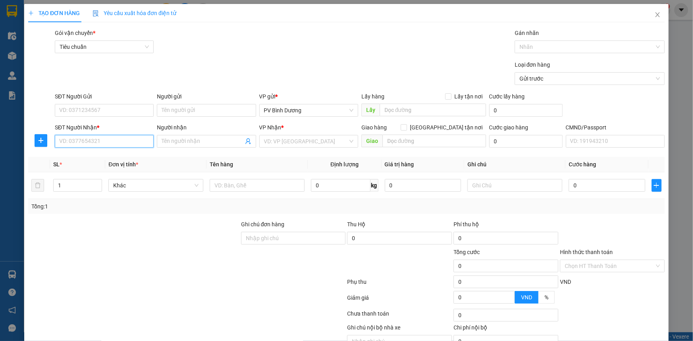
click at [86, 140] on input "SĐT Người Nhận *" at bounding box center [104, 141] width 99 height 13
click at [111, 140] on input "SĐT Người Nhận *" at bounding box center [104, 141] width 99 height 13
click at [92, 160] on div "0378368609 - BC" at bounding box center [103, 157] width 88 height 9
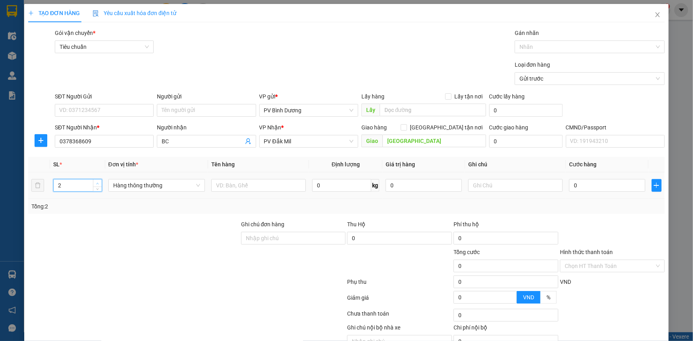
click at [97, 183] on icon "up" at bounding box center [97, 183] width 3 height 3
click at [581, 179] on input "0" at bounding box center [607, 185] width 76 height 13
click at [486, 179] on input "text" at bounding box center [515, 185] width 94 height 13
click at [257, 179] on input "text" at bounding box center [258, 185] width 94 height 13
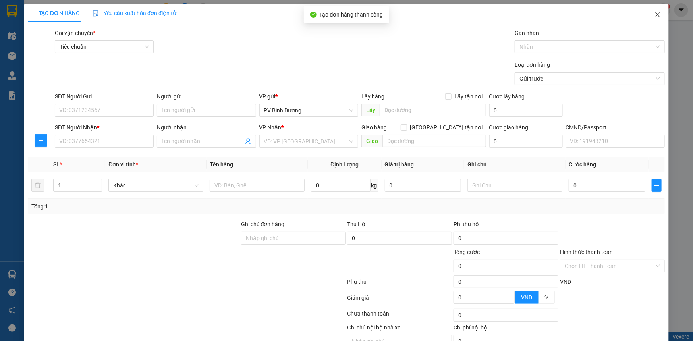
click at [650, 12] on span "Close" at bounding box center [657, 15] width 22 height 22
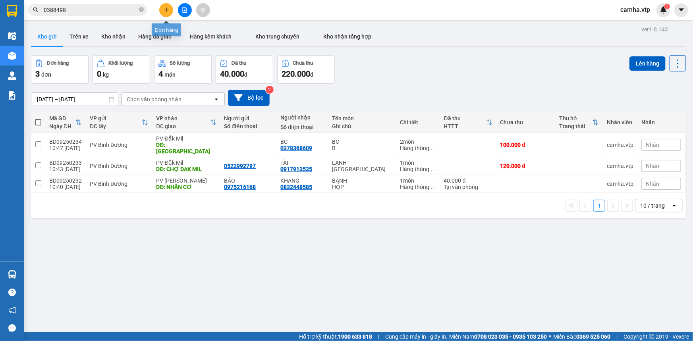
click at [166, 9] on icon "plus" at bounding box center [166, 10] width 0 height 4
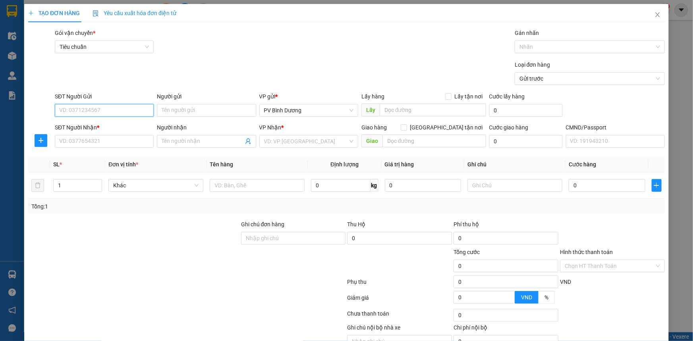
click at [131, 112] on input "SĐT Người Gửi" at bounding box center [104, 110] width 99 height 13
click at [110, 139] on input "SĐT Người Nhận *" at bounding box center [104, 141] width 99 height 13
click at [175, 143] on input "Người nhận" at bounding box center [202, 141] width 81 height 9
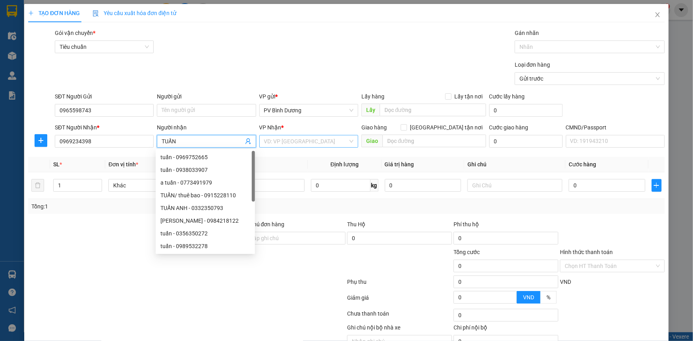
click at [314, 142] on input "search" at bounding box center [306, 141] width 84 height 12
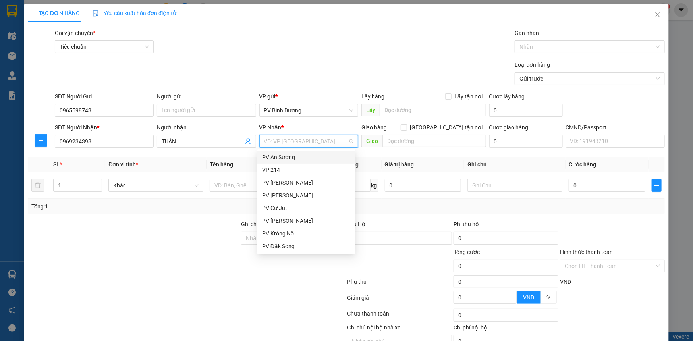
click at [314, 142] on input "search" at bounding box center [306, 141] width 84 height 12
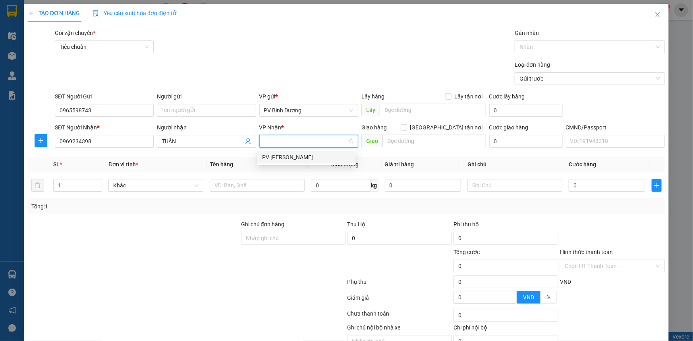
click at [333, 166] on span "Định lượng" at bounding box center [344, 164] width 28 height 6
click at [325, 142] on input "search" at bounding box center [306, 141] width 84 height 12
click at [314, 159] on div "PV [PERSON_NAME]" at bounding box center [306, 157] width 88 height 9
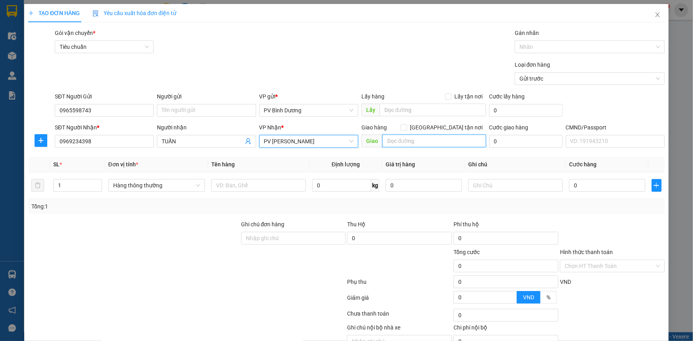
click at [420, 140] on input "text" at bounding box center [434, 141] width 104 height 13
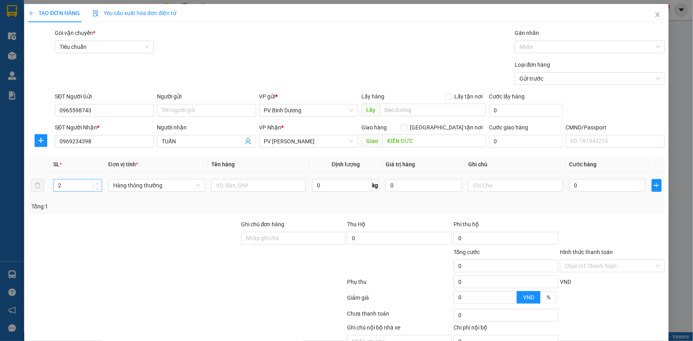
click at [98, 181] on span "up" at bounding box center [97, 183] width 5 height 5
click at [97, 182] on icon "up" at bounding box center [97, 183] width 3 height 3
click at [236, 182] on input "text" at bounding box center [258, 185] width 94 height 13
click at [429, 189] on input "0" at bounding box center [423, 185] width 76 height 13
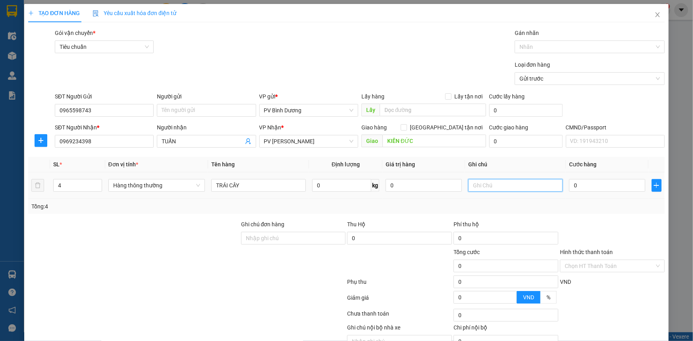
click at [487, 186] on input "text" at bounding box center [515, 185] width 94 height 13
click at [578, 183] on input "0" at bounding box center [607, 185] width 76 height 13
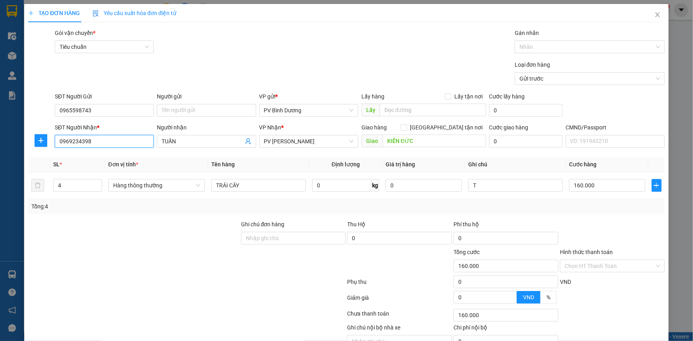
drag, startPoint x: 112, startPoint y: 142, endPoint x: 12, endPoint y: 146, distance: 100.1
click at [12, 146] on div "TẠO ĐƠN HÀNG Yêu cầu xuất hóa đơn điện tử Transit Pickup Surcharge Ids Transit …" at bounding box center [346, 170] width 693 height 341
click at [127, 144] on input "0969234398" at bounding box center [104, 141] width 99 height 13
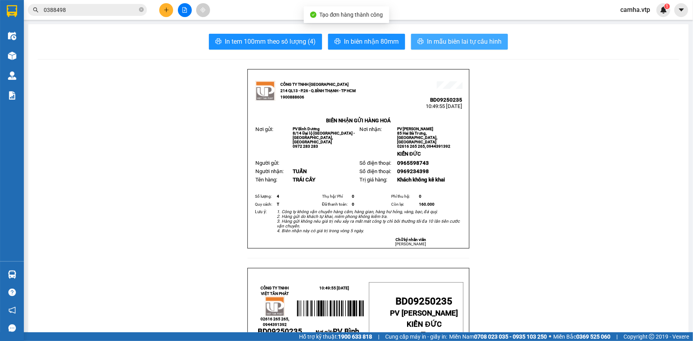
click at [441, 40] on span "In mẫu biên lai tự cấu hình" at bounding box center [464, 42] width 75 height 10
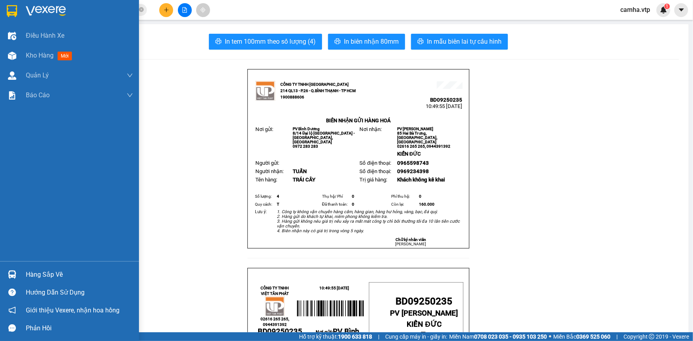
click at [13, 12] on img at bounding box center [12, 11] width 10 height 12
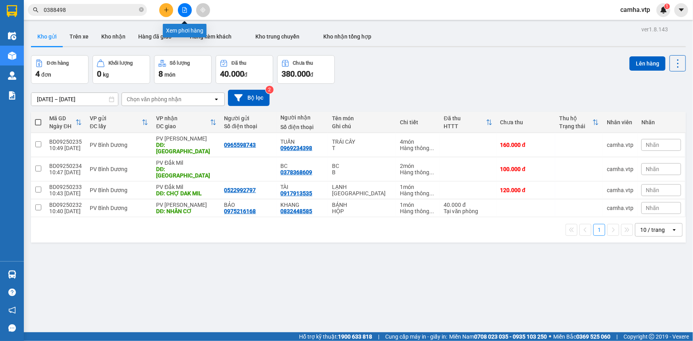
click at [183, 6] on button at bounding box center [185, 10] width 14 height 14
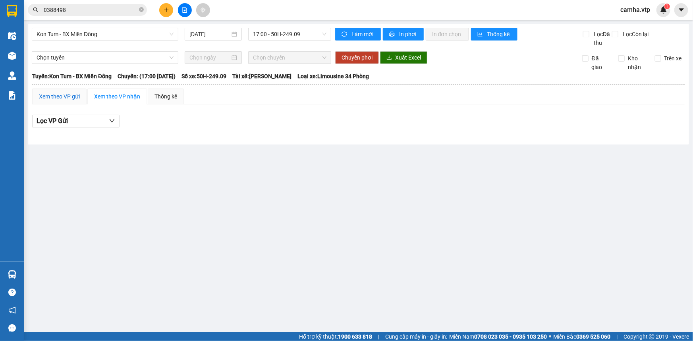
click at [70, 94] on div "Xem theo VP gửi" at bounding box center [59, 96] width 41 height 9
click at [137, 36] on span "Kon Tum - BX Miền Đông" at bounding box center [105, 34] width 137 height 12
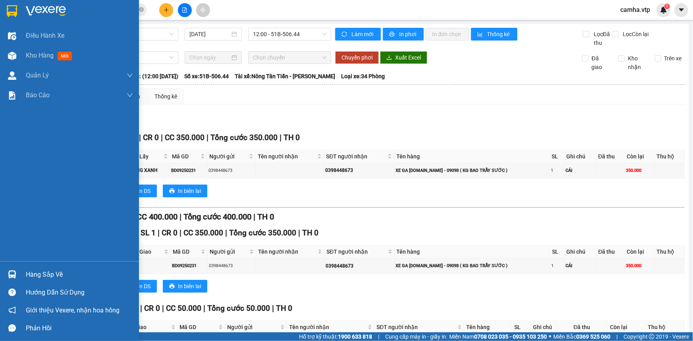
click at [16, 10] on img at bounding box center [12, 11] width 10 height 12
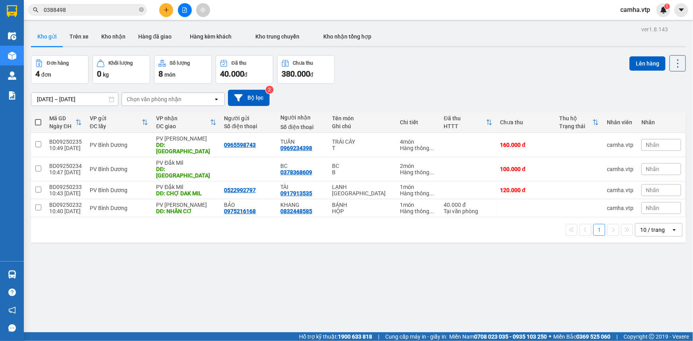
click at [167, 8] on icon "plus" at bounding box center [167, 10] width 6 height 6
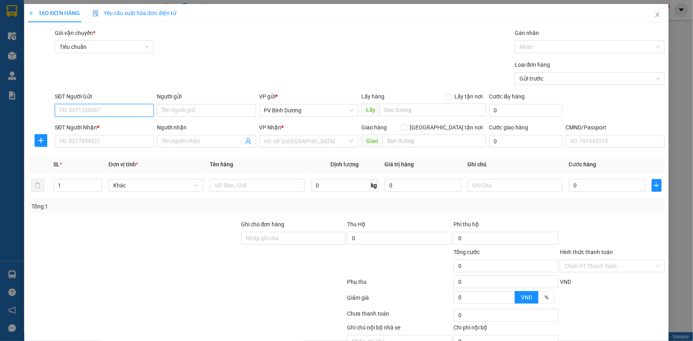
click at [79, 108] on input "SĐT Người Gửi" at bounding box center [104, 110] width 99 height 13
click at [101, 127] on div "0982481081 - HOAN" at bounding box center [103, 126] width 88 height 9
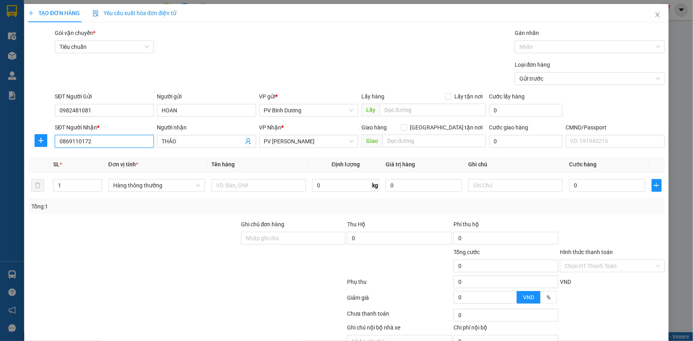
drag, startPoint x: 107, startPoint y: 140, endPoint x: 8, endPoint y: 154, distance: 99.8
click at [8, 154] on div "TẠO ĐƠN HÀNG Yêu cầu xuất hóa đơn điện tử Transit Pickup Surcharge Ids Transit …" at bounding box center [346, 170] width 693 height 341
drag, startPoint x: 197, startPoint y: 112, endPoint x: 143, endPoint y: 131, distance: 57.4
click at [143, 131] on form "SĐT Người Gửi 0982481081 Người gửi HOAN HOAN VP gửi * PV Bình Dương Lấy hàng Lấ…" at bounding box center [346, 121] width 636 height 59
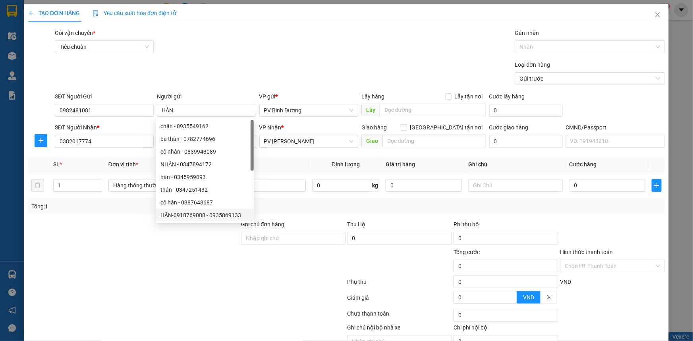
drag, startPoint x: 162, startPoint y: 254, endPoint x: 160, endPoint y: 243, distance: 11.0
click at [162, 250] on div at bounding box center [133, 262] width 213 height 28
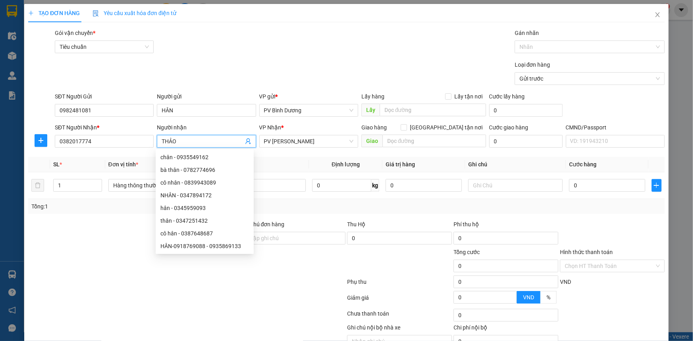
drag, startPoint x: 201, startPoint y: 142, endPoint x: 119, endPoint y: 160, distance: 83.9
click at [119, 160] on div "Transit Pickup Surcharge Ids Transit Deliver Surcharge Ids Transit Deliver Surc…" at bounding box center [346, 198] width 636 height 338
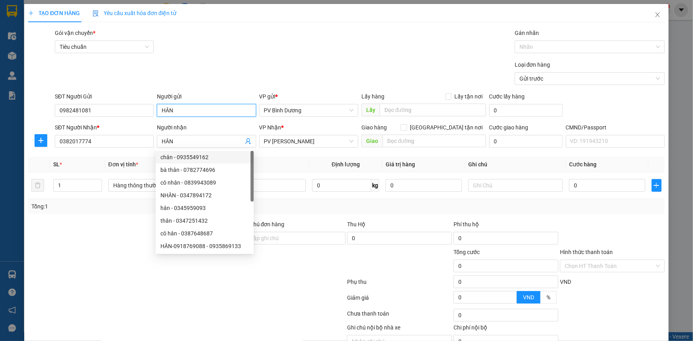
drag, startPoint x: 189, startPoint y: 107, endPoint x: 38, endPoint y: 127, distance: 152.8
click at [55, 127] on form "SĐT Người Gửi 0982481081 Người gửi HÂN HÂN VP gửi * PV Bình Dương Lấy hàng Lấy …" at bounding box center [346, 121] width 636 height 59
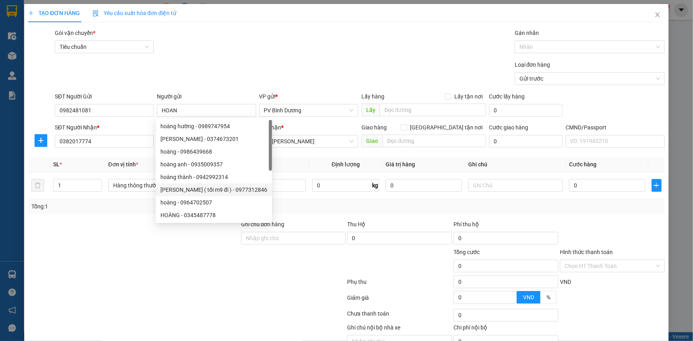
click at [196, 329] on div at bounding box center [120, 335] width 186 height 25
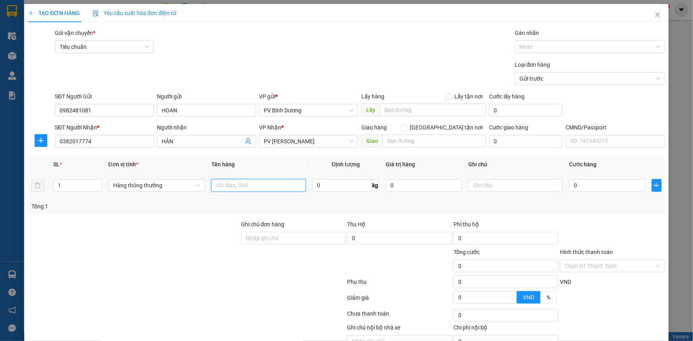
click at [242, 187] on input "text" at bounding box center [258, 185] width 94 height 13
click at [480, 185] on input "text" at bounding box center [515, 185] width 94 height 13
click at [573, 179] on input "0" at bounding box center [607, 185] width 76 height 13
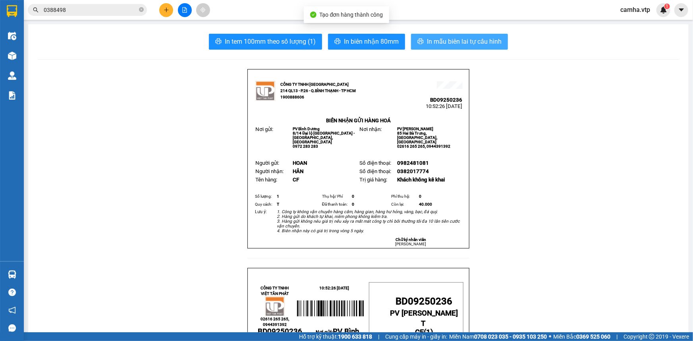
drag, startPoint x: 439, startPoint y: 40, endPoint x: 414, endPoint y: 67, distance: 36.5
click at [439, 40] on span "In mẫu biên lai tự cấu hình" at bounding box center [464, 42] width 75 height 10
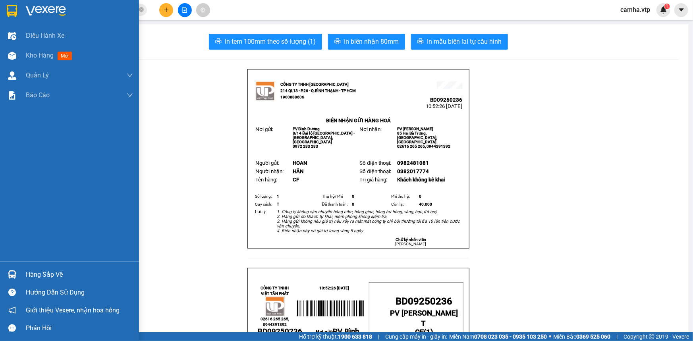
click at [14, 12] on img at bounding box center [12, 11] width 10 height 12
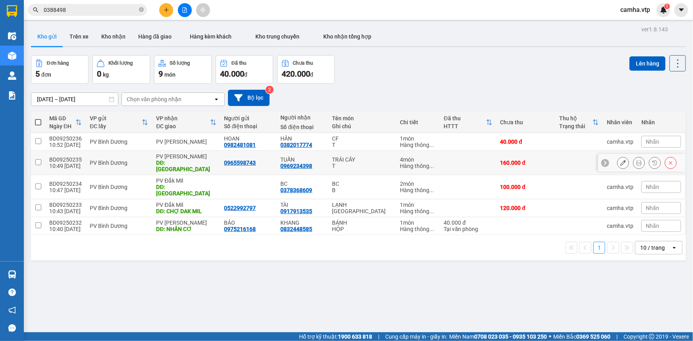
click at [40, 159] on input "checkbox" at bounding box center [38, 162] width 6 height 6
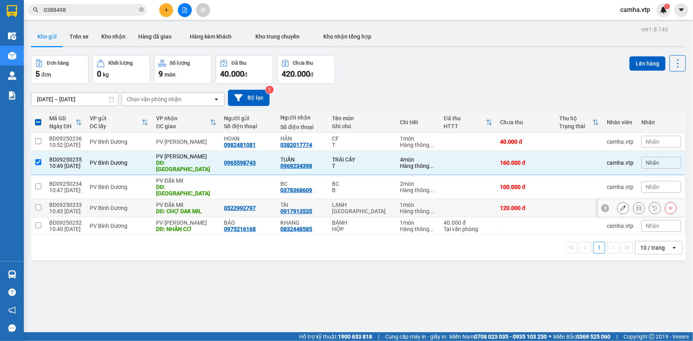
click at [38, 204] on input "checkbox" at bounding box center [38, 207] width 6 height 6
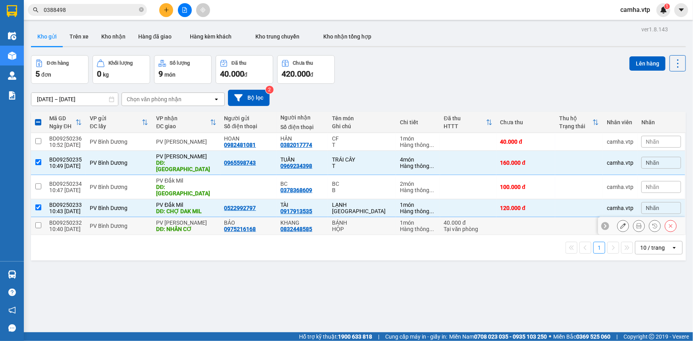
click at [37, 222] on input "checkbox" at bounding box center [38, 225] width 6 height 6
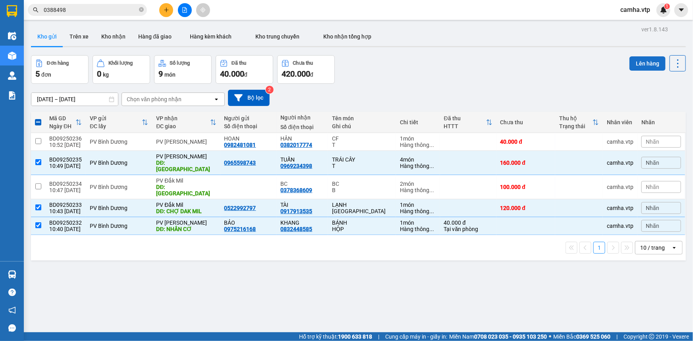
click at [639, 62] on button "Lên hàng" at bounding box center [647, 63] width 36 height 14
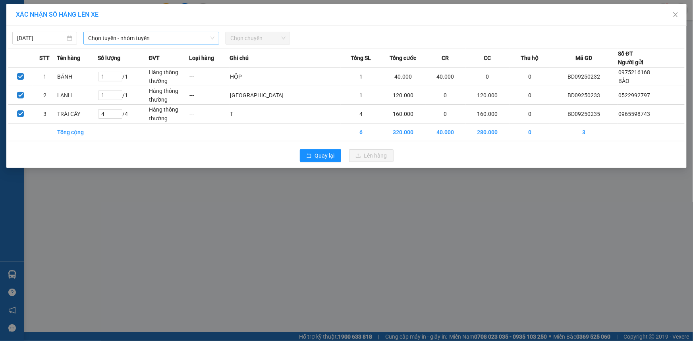
click at [135, 39] on span "Chọn tuyến - nhóm tuyến" at bounding box center [151, 38] width 126 height 12
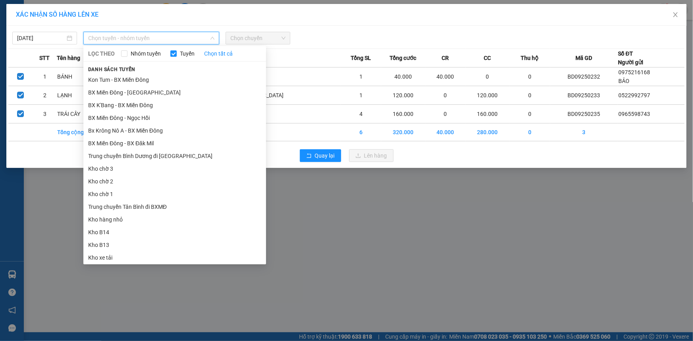
drag, startPoint x: 152, startPoint y: 238, endPoint x: 158, endPoint y: 233, distance: 8.5
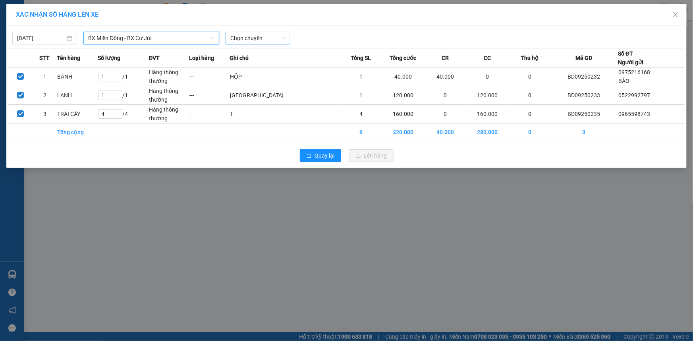
click at [262, 37] on span "Chọn chuyến" at bounding box center [257, 38] width 55 height 12
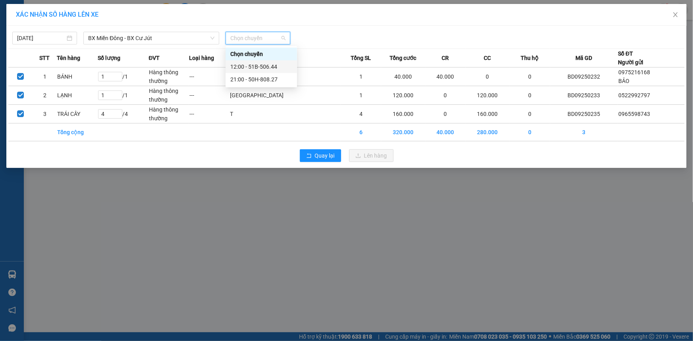
click at [267, 68] on div "12:00 - 51B-506.44" at bounding box center [261, 66] width 62 height 9
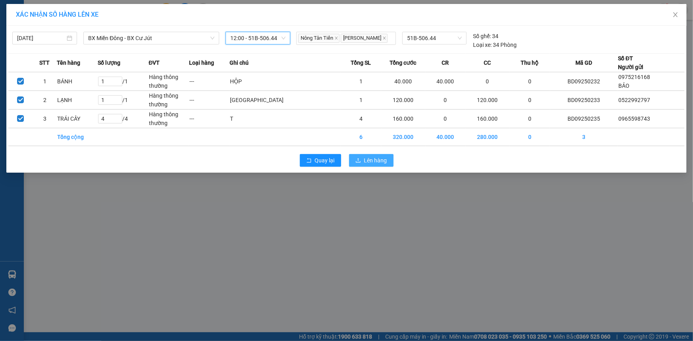
click at [382, 163] on span "Lên hàng" at bounding box center [375, 160] width 23 height 9
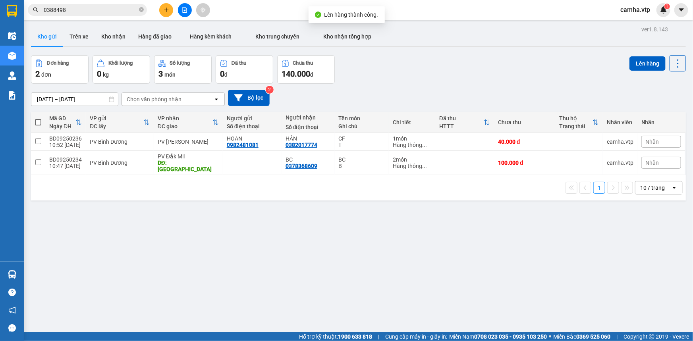
click at [281, 247] on div "ver 1.8.143 Kho gửi Trên xe Kho nhận Hàng đã giao Hàng kèm khách Kho trung chuy…" at bounding box center [358, 194] width 661 height 341
click at [223, 160] on td at bounding box center [252, 163] width 59 height 24
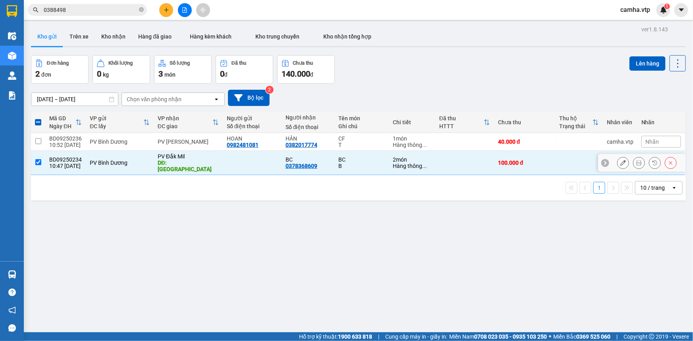
click at [40, 159] on input "checkbox" at bounding box center [38, 162] width 6 height 6
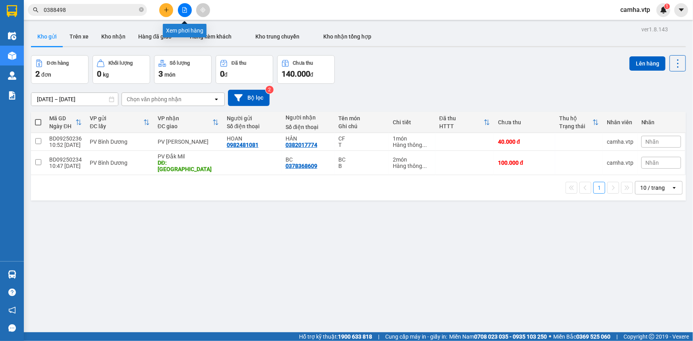
click at [184, 12] on icon "file-add" at bounding box center [185, 10] width 6 height 6
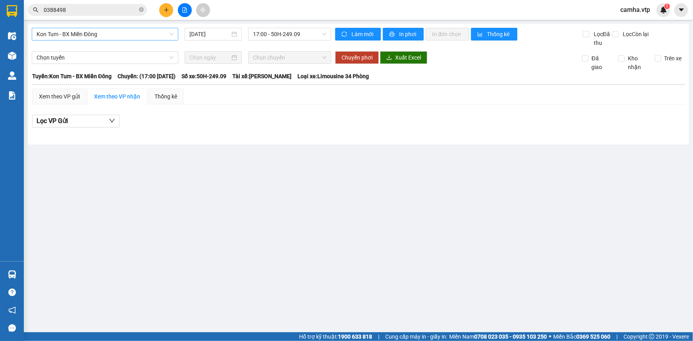
click at [149, 35] on span "Kon Tum - BX Miền Đông" at bounding box center [105, 34] width 137 height 12
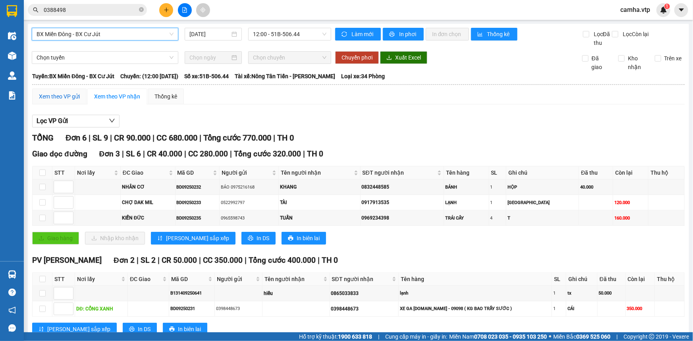
click at [63, 97] on div "Xem theo VP gửi" at bounding box center [59, 96] width 41 height 9
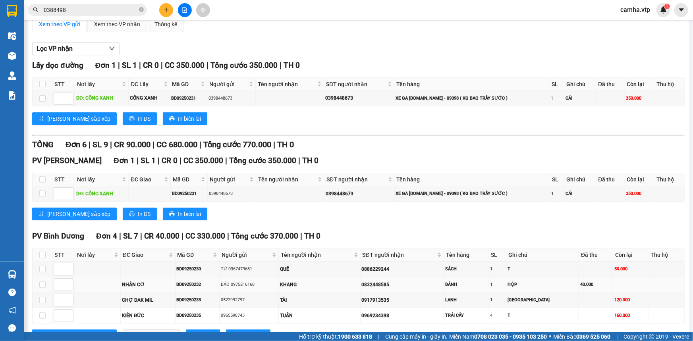
scroll to position [34, 0]
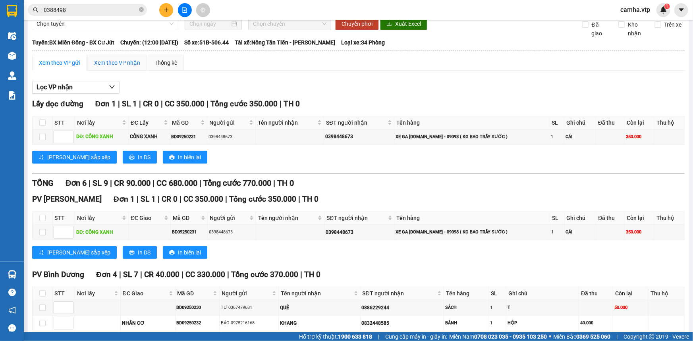
click at [110, 64] on div "Xem theo VP nhận" at bounding box center [117, 62] width 46 height 9
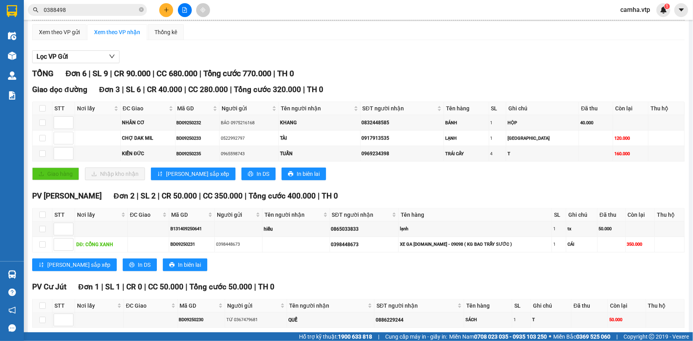
scroll to position [99, 0]
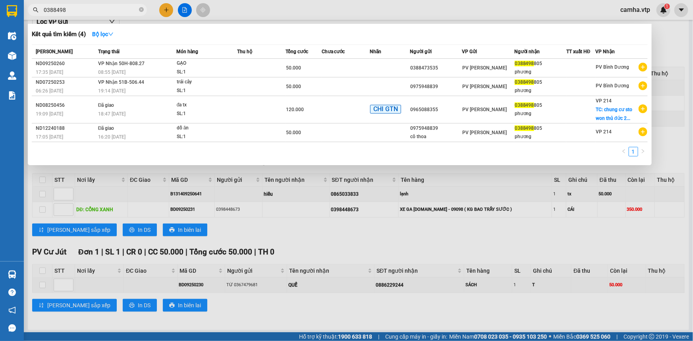
click at [107, 12] on input "0388498" at bounding box center [91, 10] width 94 height 9
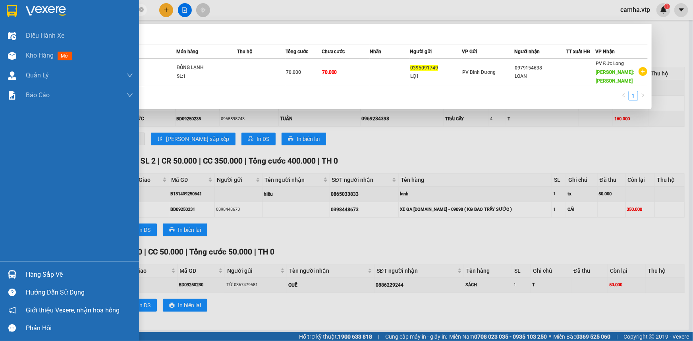
drag, startPoint x: 90, startPoint y: 10, endPoint x: 16, endPoint y: 24, distance: 76.0
click at [16, 24] on section "Kết quả tìm kiếm ( 1 ) Bộ lọc Mã ĐH Trạng thái Món hàng Thu hộ Tổng cước Chưa c…" at bounding box center [346, 170] width 693 height 341
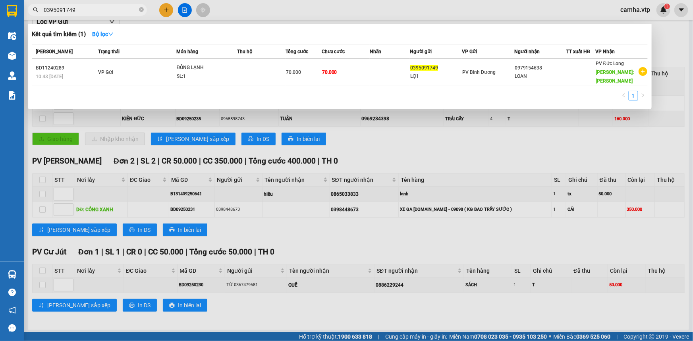
type input "0395091749"
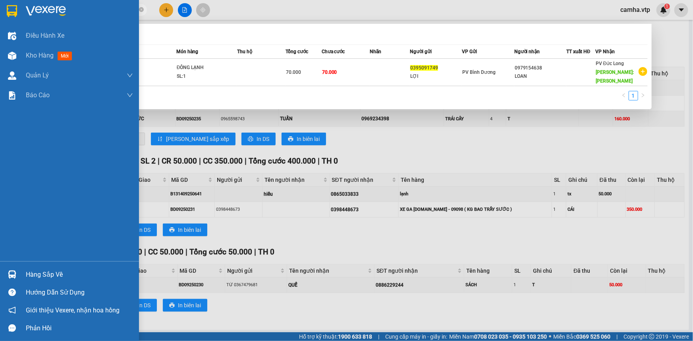
click at [14, 5] on img at bounding box center [12, 11] width 10 height 12
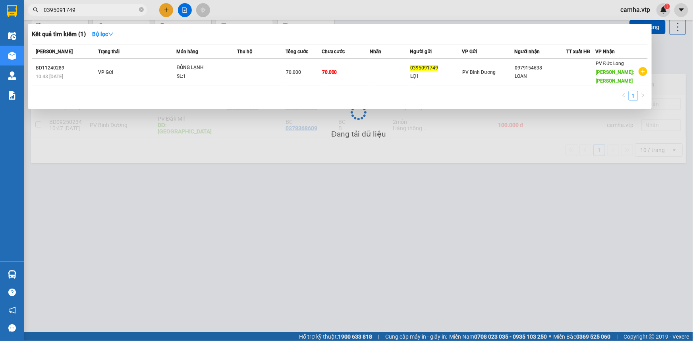
scroll to position [36, 0]
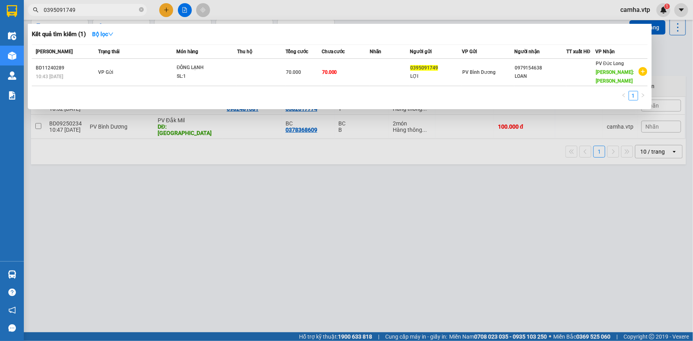
click at [374, 238] on div at bounding box center [346, 170] width 693 height 341
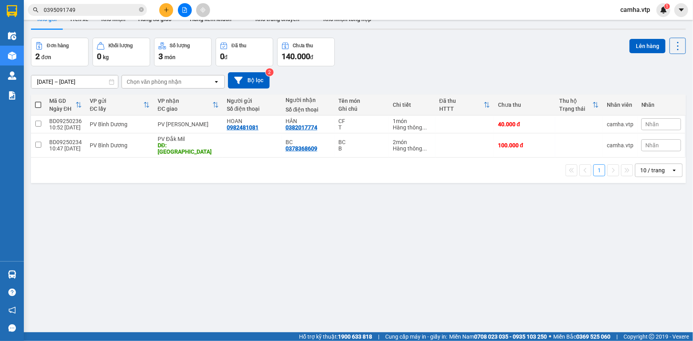
scroll to position [0, 0]
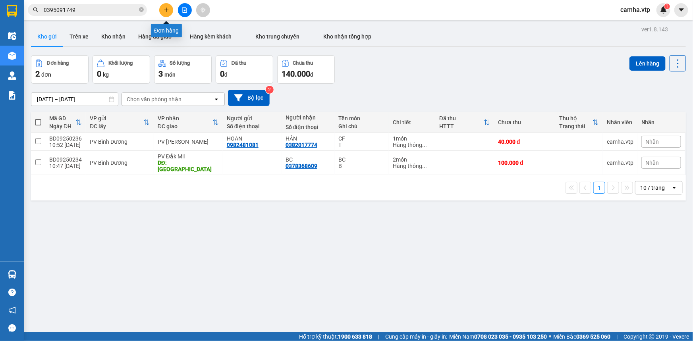
click at [167, 9] on icon "plus" at bounding box center [167, 10] width 6 height 6
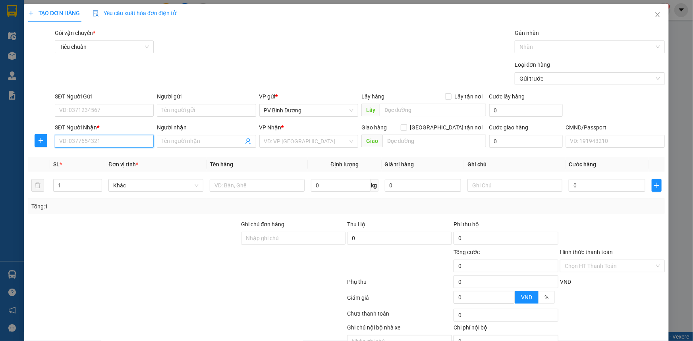
click at [70, 143] on input "SĐT Người Nhận *" at bounding box center [104, 141] width 99 height 13
type input "0981088343"
click at [81, 154] on div "0981088343 - bc" at bounding box center [103, 157] width 88 height 9
type input "bc"
type input "0981088343"
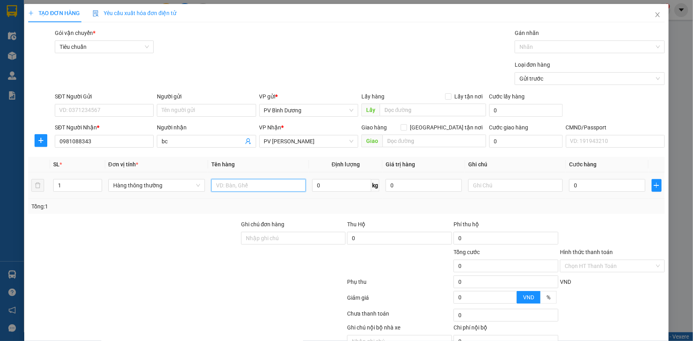
click at [253, 189] on input "text" at bounding box center [258, 185] width 94 height 13
type input "BC"
click at [475, 183] on input "text" at bounding box center [515, 185] width 94 height 13
type input "B"
click at [581, 184] on input "0" at bounding box center [607, 185] width 76 height 13
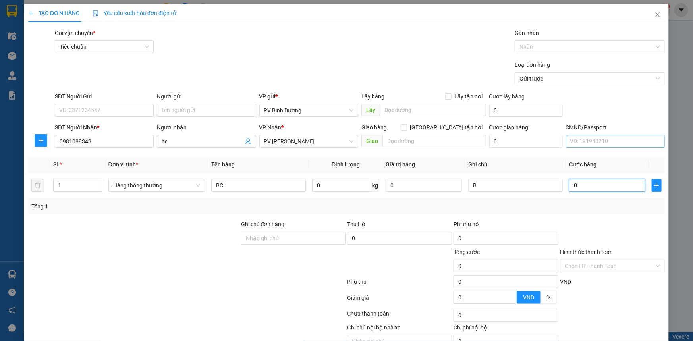
type input "5"
type input "50"
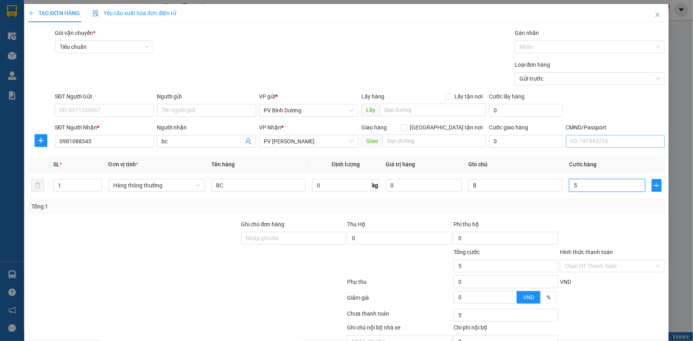
type input "50"
type input "500"
type input "5.000"
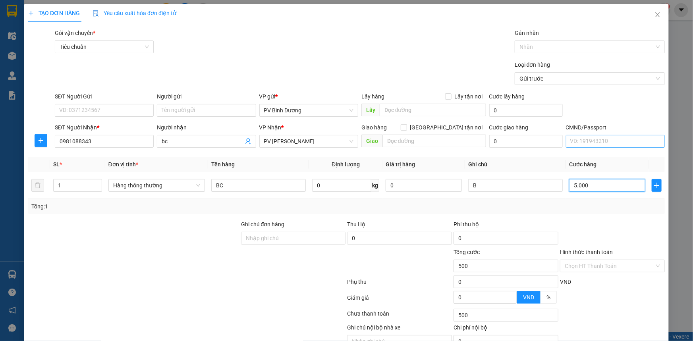
type input "5.000"
type input "50.000"
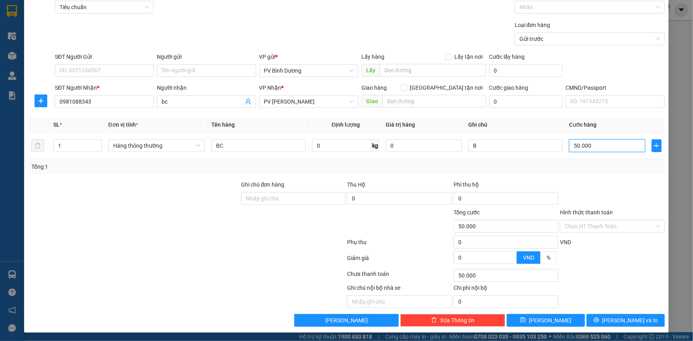
scroll to position [40, 0]
type input "50.000"
drag, startPoint x: 555, startPoint y: 320, endPoint x: 544, endPoint y: 317, distance: 11.8
click at [556, 320] on button "[PERSON_NAME]" at bounding box center [545, 320] width 78 height 13
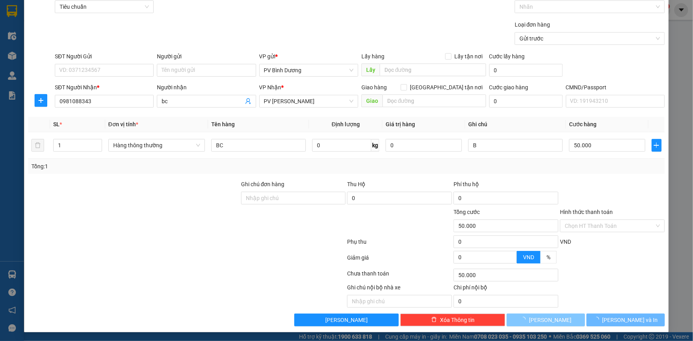
type input "0"
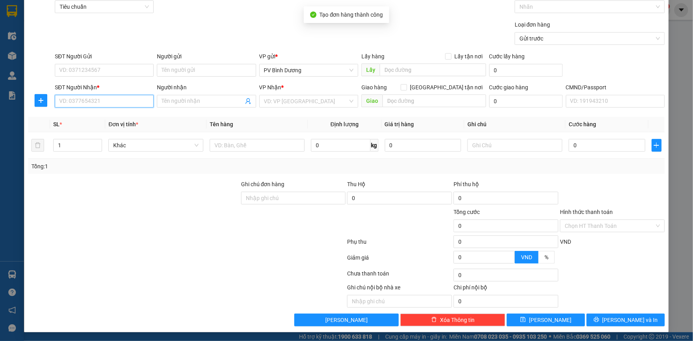
click at [122, 102] on input "SĐT Người Nhận *" at bounding box center [104, 101] width 99 height 13
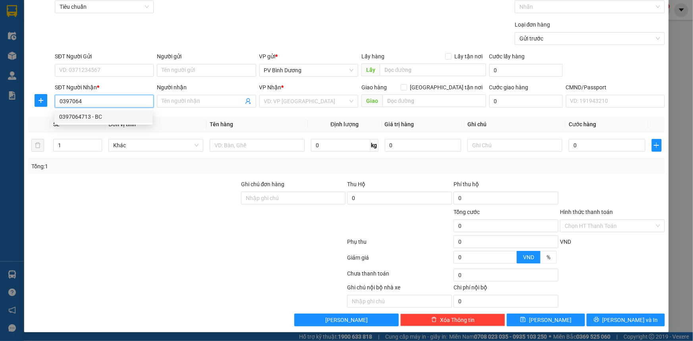
drag, startPoint x: 100, startPoint y: 120, endPoint x: 124, endPoint y: 127, distance: 25.2
click at [100, 119] on div "0397064713 - BC" at bounding box center [103, 116] width 88 height 9
type input "0397064713"
type input "BC"
type input "ĐƯỜNG ĐÔI"
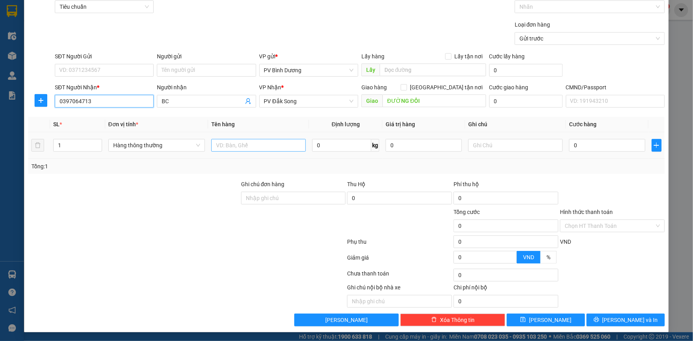
type input "0397064713"
click at [231, 143] on input "text" at bounding box center [258, 145] width 94 height 13
type input "BC"
click at [520, 144] on input "text" at bounding box center [515, 145] width 94 height 13
type input "B"
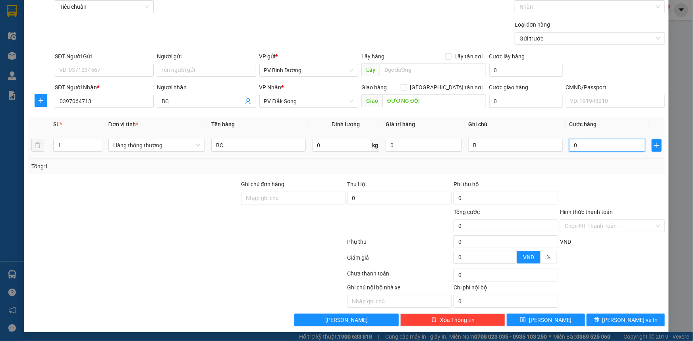
click at [594, 141] on input "0" at bounding box center [607, 145] width 76 height 13
type input "5"
type input "50"
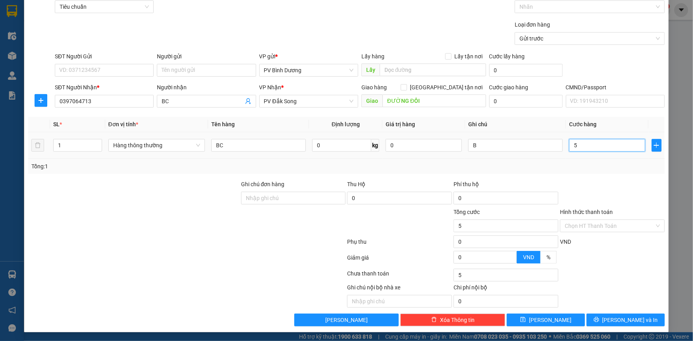
type input "50"
type input "500"
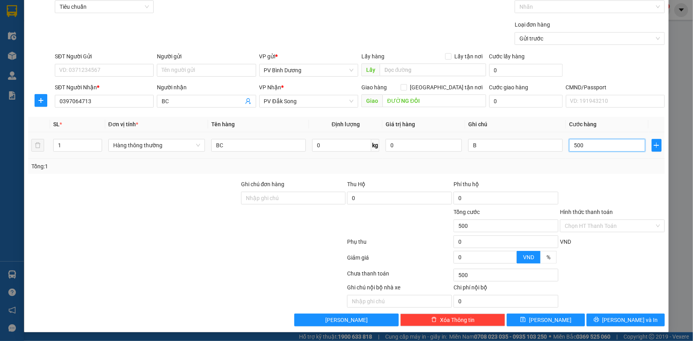
type input "5.000"
type input "50.000"
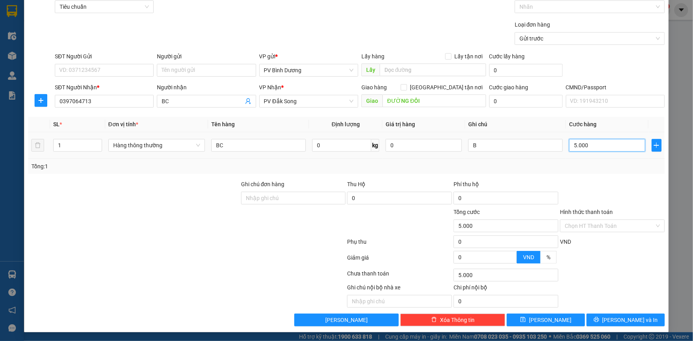
type input "50.000"
click at [564, 320] on button "[PERSON_NAME]" at bounding box center [545, 320] width 78 height 13
type input "0"
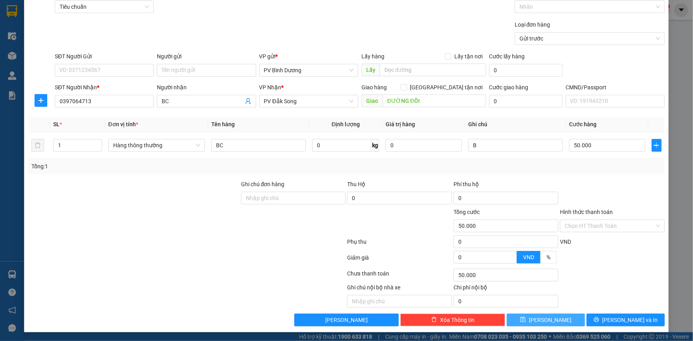
type input "0"
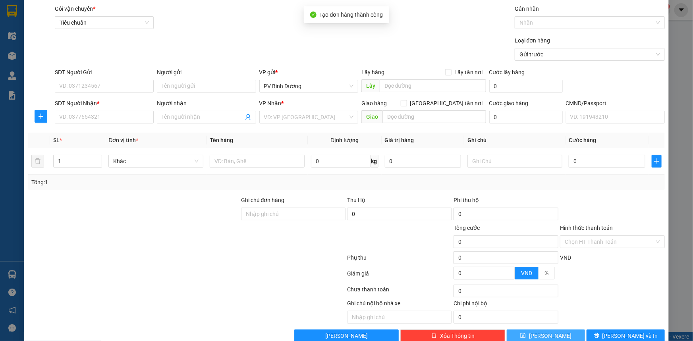
scroll to position [0, 0]
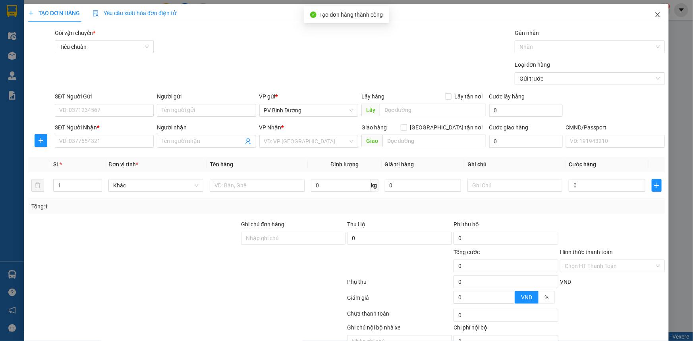
click at [654, 18] on icon "close" at bounding box center [657, 15] width 6 height 6
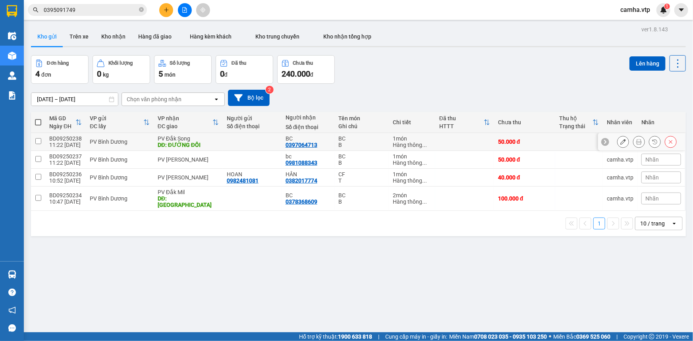
click at [37, 141] on input "checkbox" at bounding box center [38, 141] width 6 height 6
checkbox input "true"
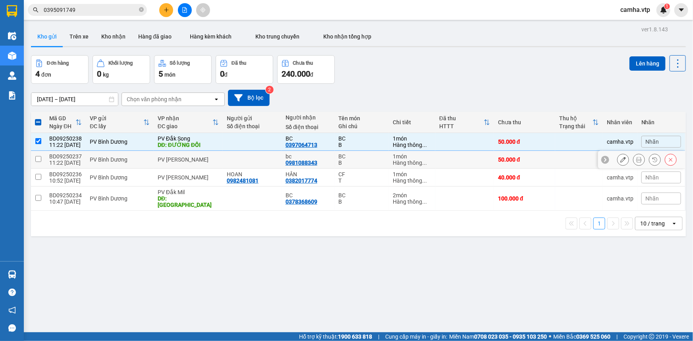
click at [36, 157] on input "checkbox" at bounding box center [38, 159] width 6 height 6
checkbox input "true"
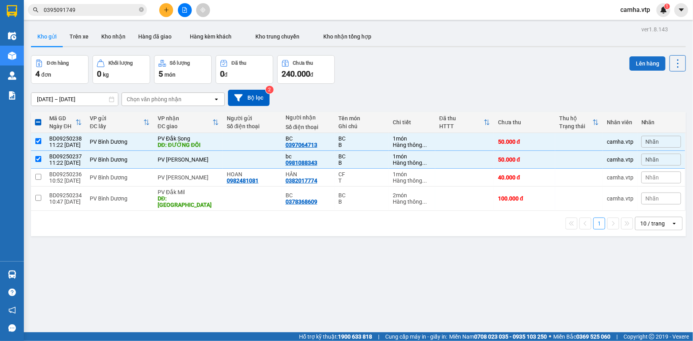
drag, startPoint x: 643, startPoint y: 62, endPoint x: 637, endPoint y: 63, distance: 5.6
click at [640, 62] on button "Lên hàng" at bounding box center [647, 63] width 36 height 14
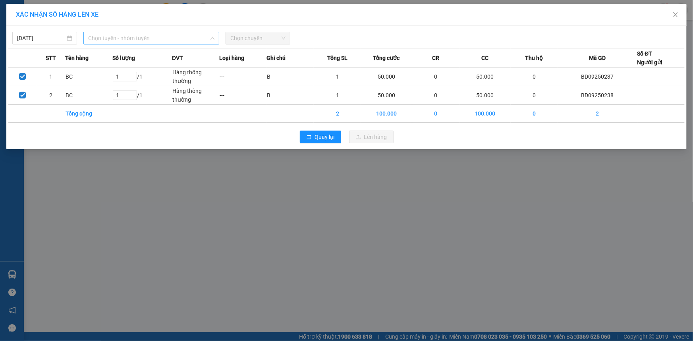
click at [167, 39] on span "Chọn tuyến - nhóm tuyến" at bounding box center [151, 38] width 126 height 12
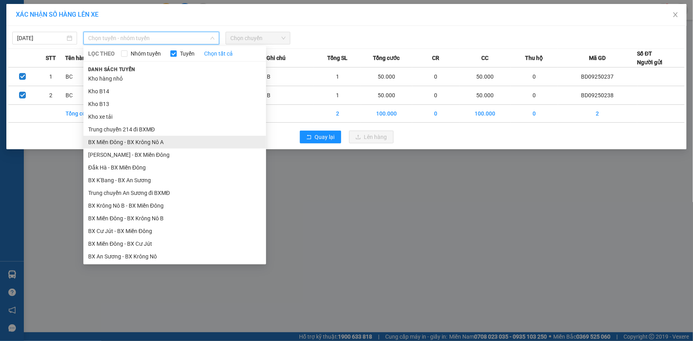
scroll to position [144, 0]
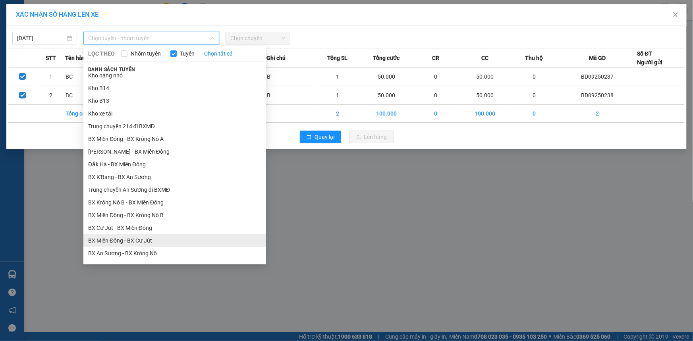
click at [150, 238] on li "BX Miền Đông - BX Cư Jút" at bounding box center [174, 240] width 183 height 13
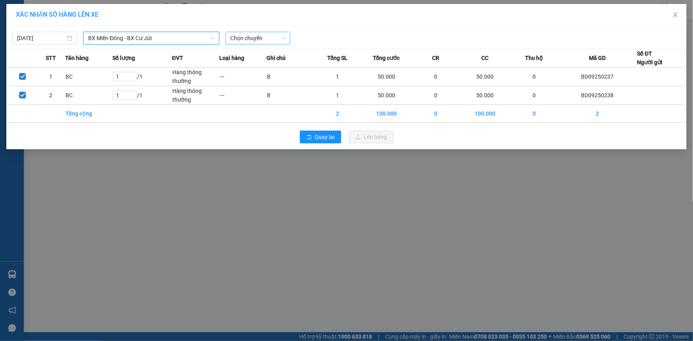
click at [258, 40] on span "Chọn chuyến" at bounding box center [257, 38] width 55 height 12
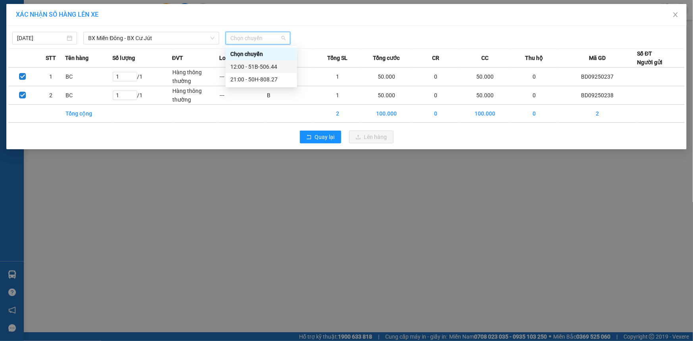
click at [256, 65] on div "12:00 - 51B-506.44" at bounding box center [261, 66] width 62 height 9
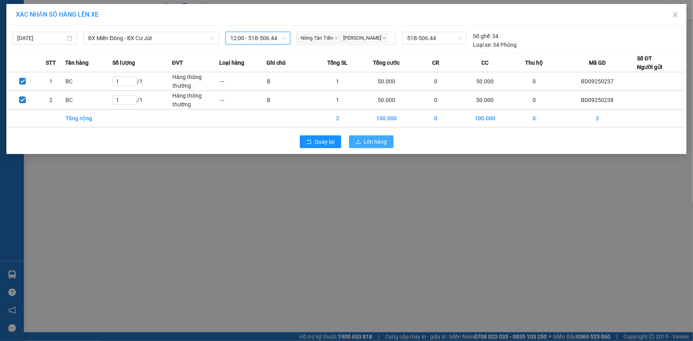
click at [377, 140] on span "Lên hàng" at bounding box center [375, 141] width 23 height 9
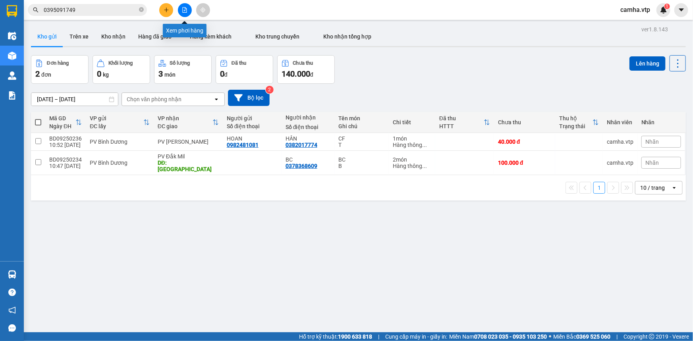
click at [182, 9] on icon "file-add" at bounding box center [185, 10] width 6 height 6
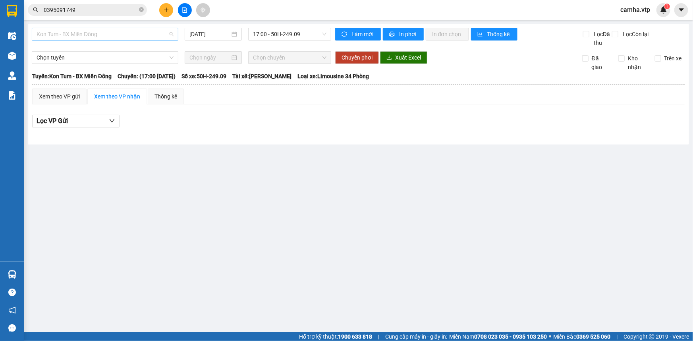
click at [94, 34] on span "Kon Tum - BX Miền Đông" at bounding box center [105, 34] width 137 height 12
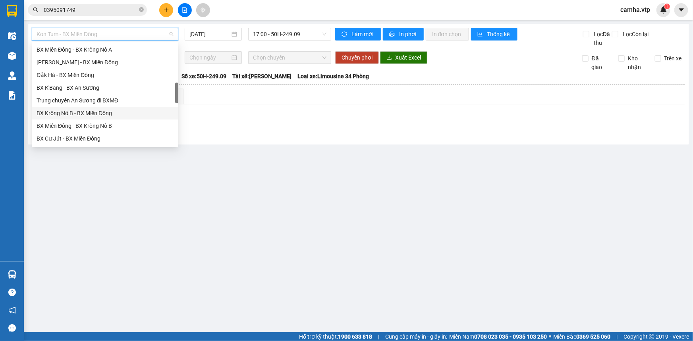
scroll to position [252, 0]
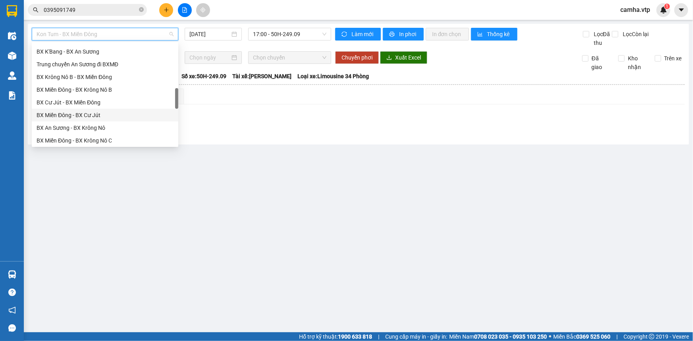
click at [123, 115] on div "BX Miền Đông - BX Cư Jút" at bounding box center [105, 115] width 137 height 9
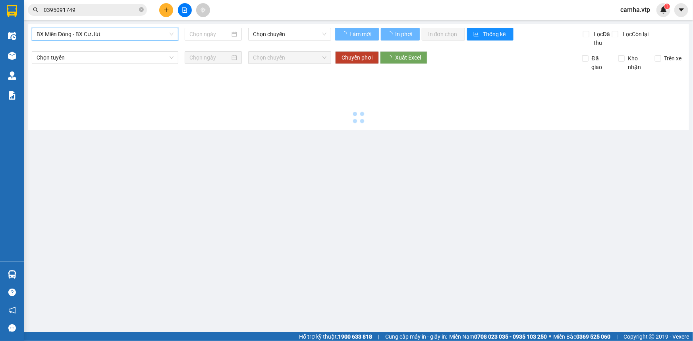
type input "[DATE]"
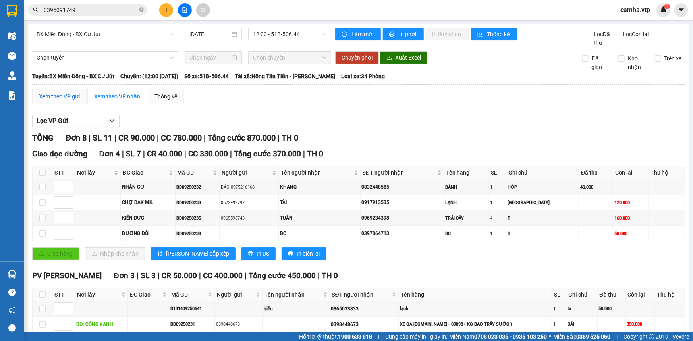
click at [59, 95] on div "Xem theo VP gửi" at bounding box center [59, 96] width 41 height 9
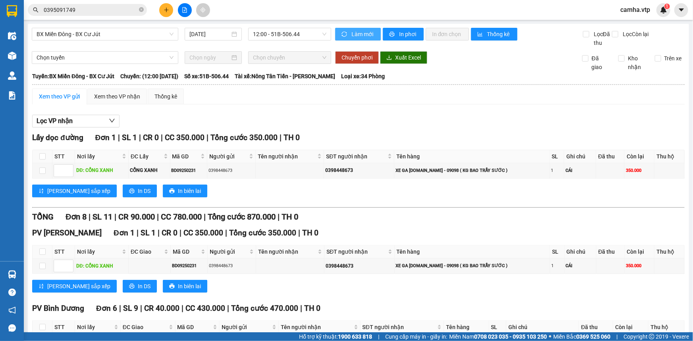
click at [356, 30] on span "Làm mới" at bounding box center [362, 34] width 23 height 9
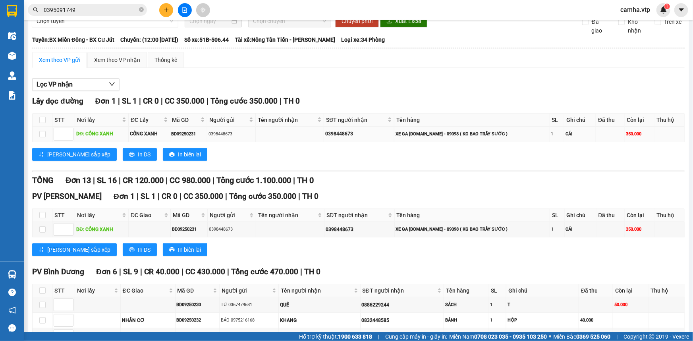
scroll to position [36, 0]
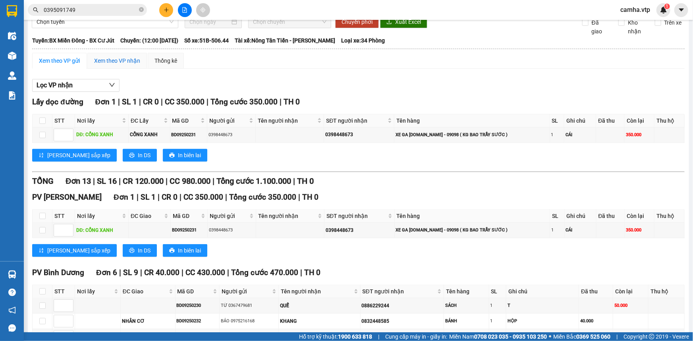
click at [111, 61] on div "Xem theo VP nhận" at bounding box center [117, 60] width 46 height 9
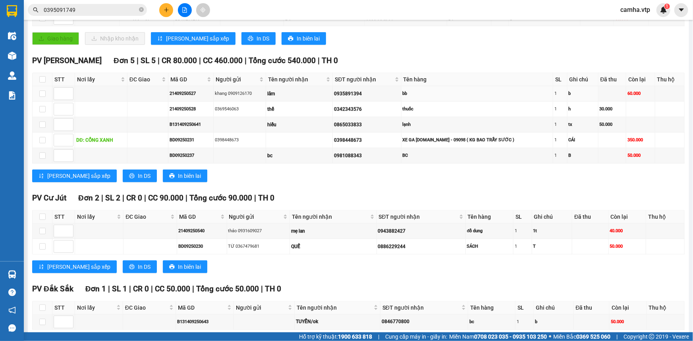
scroll to position [267, 0]
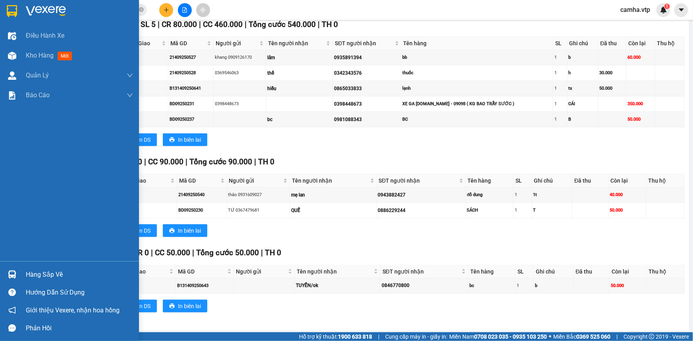
click at [13, 11] on img at bounding box center [12, 11] width 10 height 12
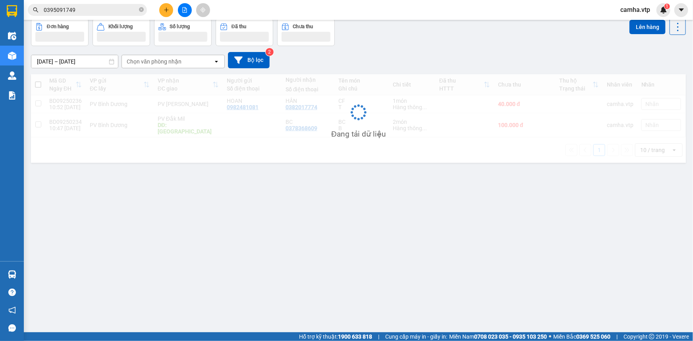
scroll to position [36, 0]
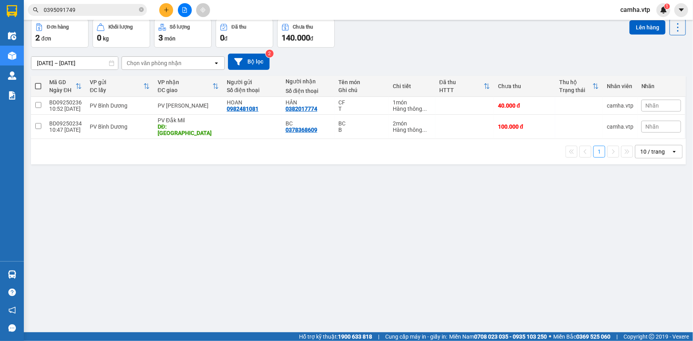
click at [317, 211] on div "ver 1.8.143 Kho gửi Trên xe Kho nhận Hàng đã giao Hàng kèm khách Kho trung chuy…" at bounding box center [358, 158] width 661 height 341
click at [187, 12] on icon "file-add" at bounding box center [185, 10] width 6 height 6
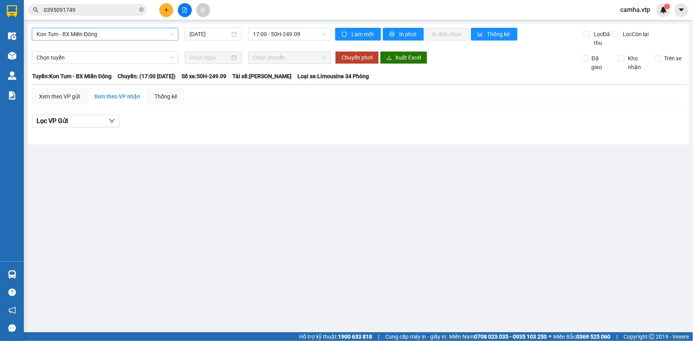
click at [104, 31] on span "Kon Tum - BX Miền Đông" at bounding box center [105, 34] width 137 height 12
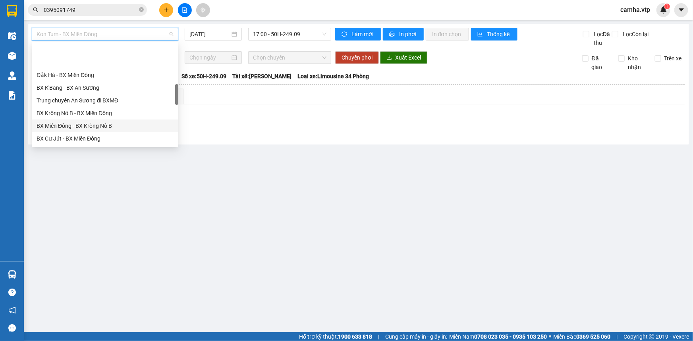
scroll to position [252, 0]
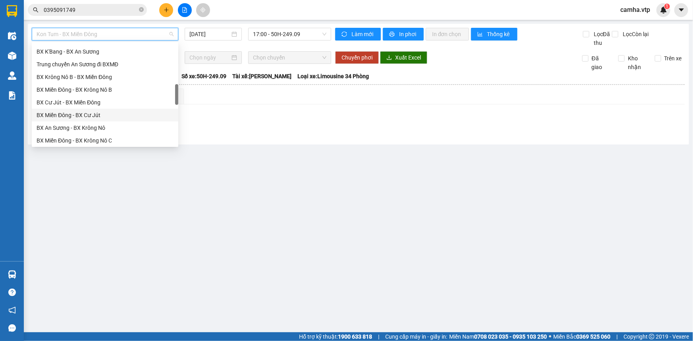
click at [94, 114] on div "BX Miền Đông - BX Cư Jút" at bounding box center [105, 115] width 137 height 9
type input "[DATE]"
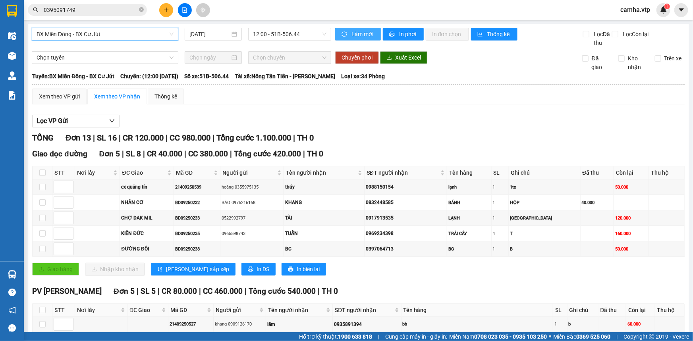
click at [359, 33] on span "Làm mới" at bounding box center [362, 34] width 23 height 9
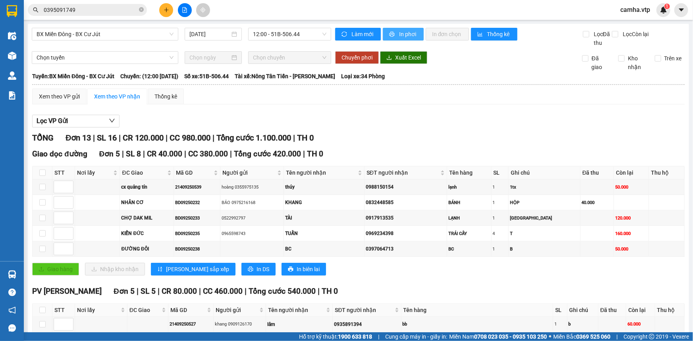
click at [408, 33] on span "In phơi" at bounding box center [408, 34] width 18 height 9
click at [51, 98] on div "Xem theo VP gửi" at bounding box center [59, 96] width 41 height 9
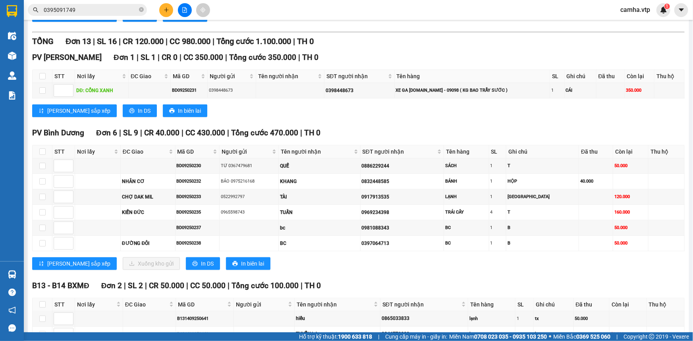
scroll to position [180, 0]
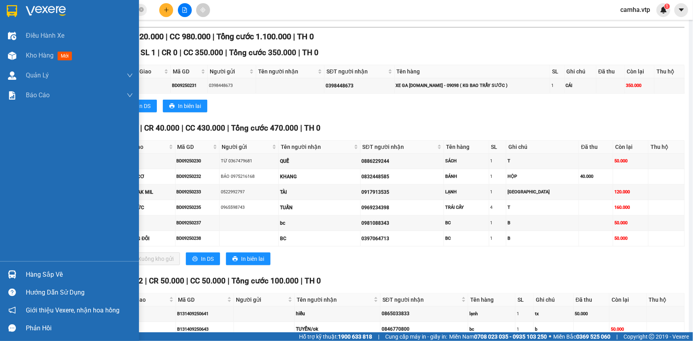
click at [15, 6] on img at bounding box center [12, 11] width 10 height 12
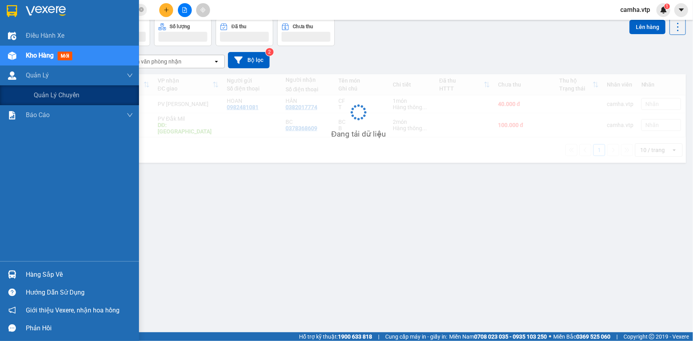
scroll to position [36, 0]
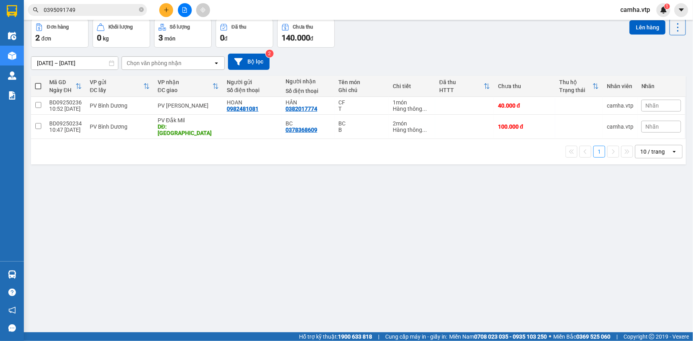
click at [40, 85] on span at bounding box center [38, 86] width 6 height 6
click at [38, 82] on input "checkbox" at bounding box center [38, 82] width 0 height 0
checkbox input "true"
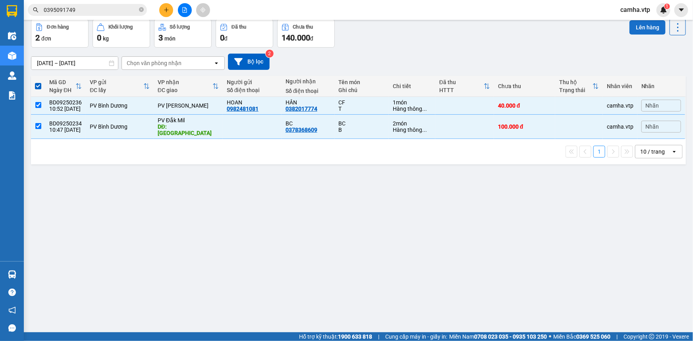
click at [644, 26] on button "Lên hàng" at bounding box center [647, 27] width 36 height 14
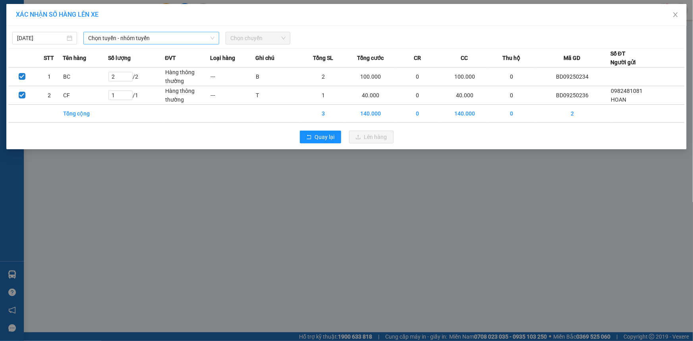
drag, startPoint x: 153, startPoint y: 36, endPoint x: 152, endPoint y: 40, distance: 4.1
click at [153, 37] on span "Chọn tuyến - nhóm tuyến" at bounding box center [151, 38] width 126 height 12
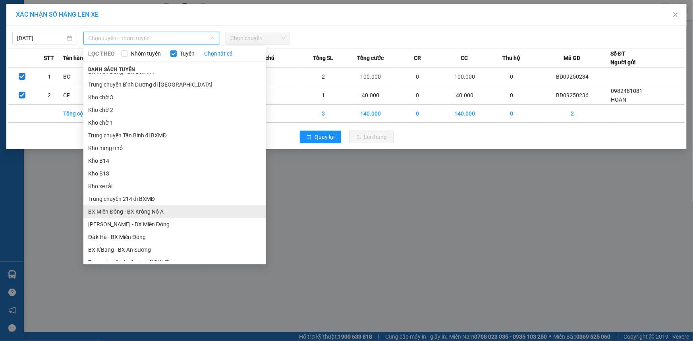
scroll to position [72, 0]
drag, startPoint x: 167, startPoint y: 209, endPoint x: 208, endPoint y: 125, distance: 93.5
click at [167, 209] on li "BX Miền Đông - BX Krông Nô A" at bounding box center [174, 211] width 183 height 13
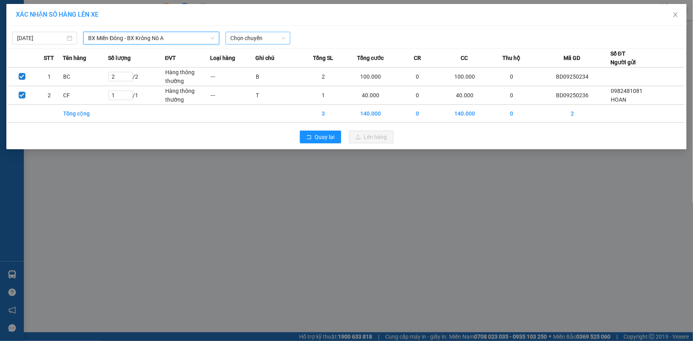
click at [246, 36] on span "Chọn chuyến" at bounding box center [257, 38] width 55 height 12
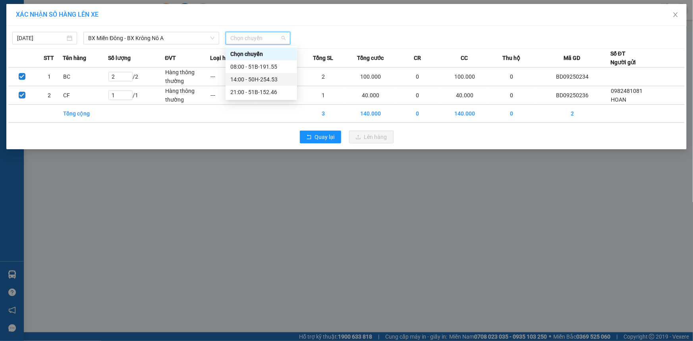
click at [246, 82] on div "14:00 - 50H-254.53" at bounding box center [261, 79] width 62 height 9
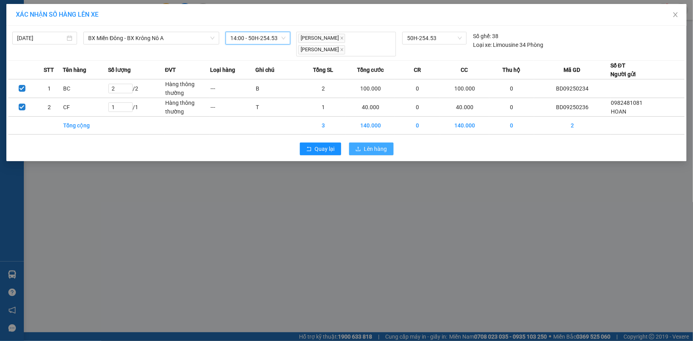
drag, startPoint x: 361, startPoint y: 140, endPoint x: 294, endPoint y: 155, distance: 69.0
click at [361, 142] on button "Lên hàng" at bounding box center [371, 148] width 44 height 13
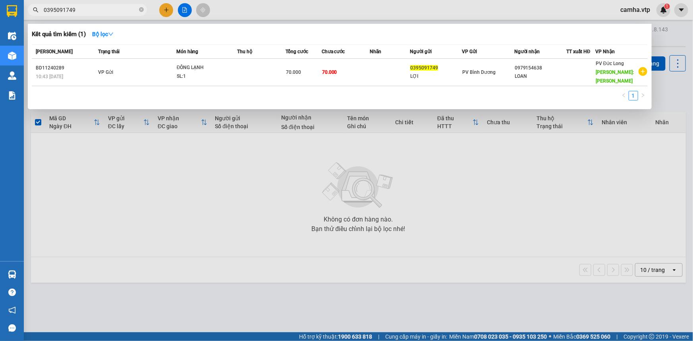
click at [108, 12] on input "0395091749" at bounding box center [91, 10] width 94 height 9
drag, startPoint x: 107, startPoint y: 8, endPoint x: 35, endPoint y: 26, distance: 74.9
click at [35, 17] on div "Kết quả tìm kiếm ( 1 ) Bộ lọc Mã ĐH Trạng thái Món hàng Thu hộ Tổng cước Chưa c…" at bounding box center [77, 10] width 155 height 14
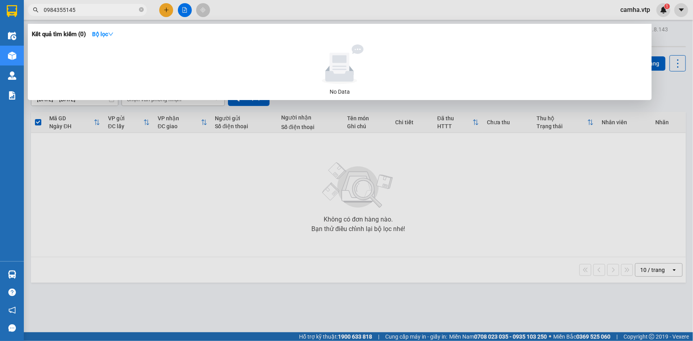
drag, startPoint x: 85, startPoint y: 7, endPoint x: 4, endPoint y: 33, distance: 85.1
click at [4, 33] on section "Kết quả tìm kiếm ( 0 ) Bộ lọc No Data 0984355145 camha.vtp 1 Điều hành xe Kho h…" at bounding box center [346, 170] width 693 height 341
type input "0984355145"
click at [269, 193] on div at bounding box center [346, 170] width 693 height 341
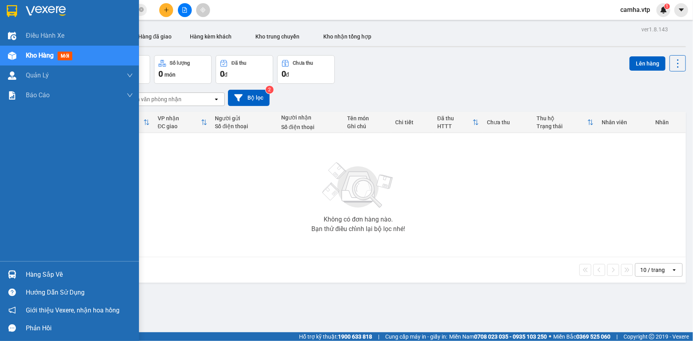
click at [12, 7] on img at bounding box center [12, 11] width 10 height 12
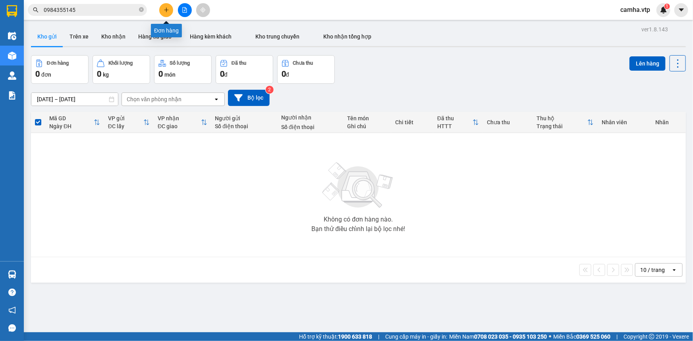
click at [170, 12] on button at bounding box center [166, 10] width 14 height 14
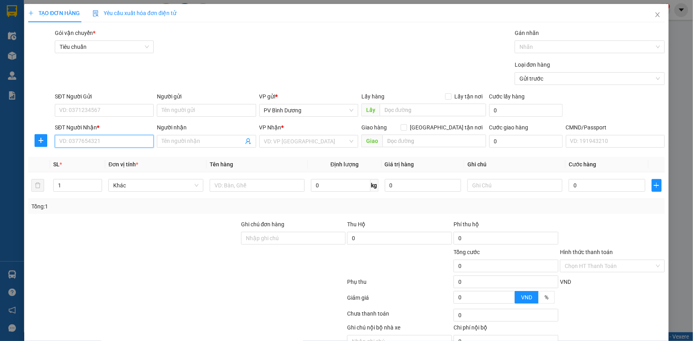
click at [100, 139] on input "SĐT Người Nhận *" at bounding box center [104, 141] width 99 height 13
click at [104, 158] on div "0345836979 - bc/hàng ơ dakmil" at bounding box center [103, 157] width 88 height 9
type input "0345836979"
type input "bc/hàng ơ dakmil"
type input "0345836979"
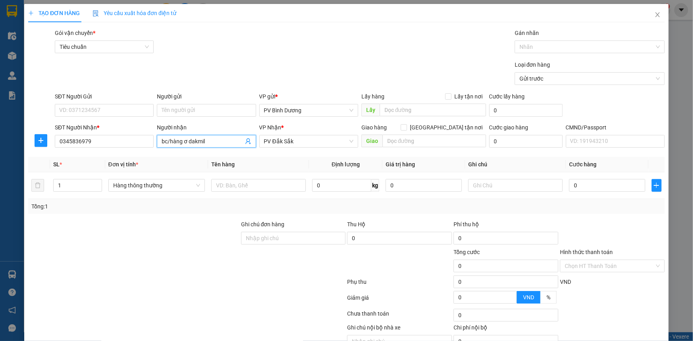
click at [214, 139] on input "bc/hàng ơ dakmil" at bounding box center [202, 141] width 81 height 9
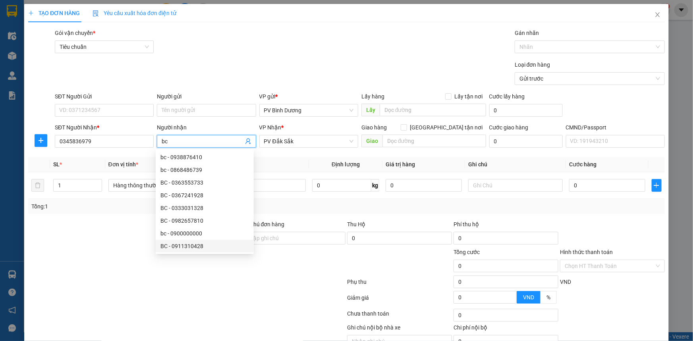
type input "bc"
click at [120, 266] on div at bounding box center [133, 262] width 213 height 28
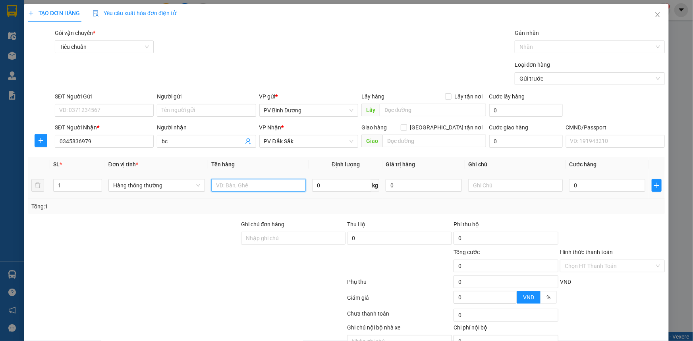
click at [283, 186] on input "text" at bounding box center [258, 185] width 94 height 13
type input "BC"
click at [485, 186] on input "text" at bounding box center [515, 185] width 94 height 13
type input "B"
click at [584, 186] on input "0" at bounding box center [607, 185] width 76 height 13
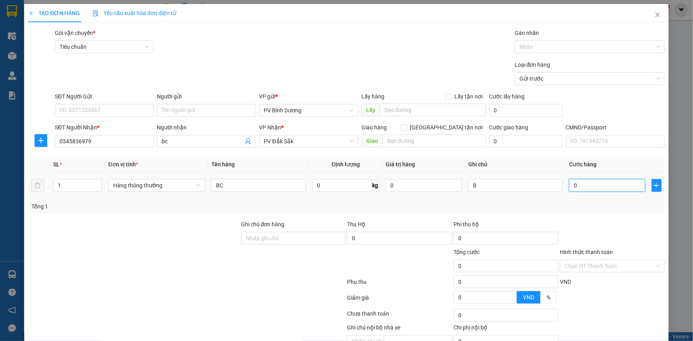
type input "5"
type input "50"
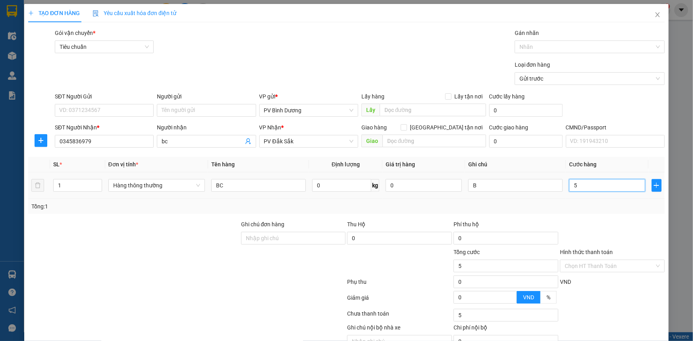
type input "50"
type input "500"
type input "5.000"
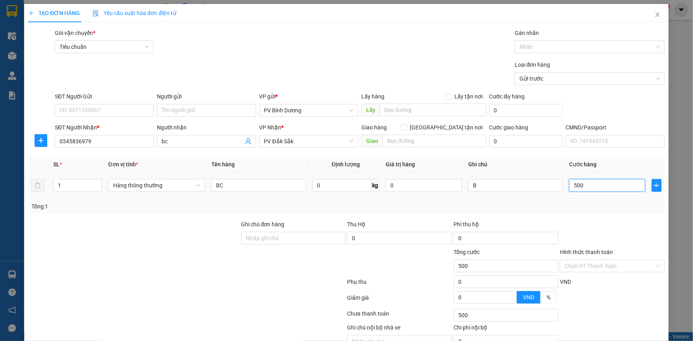
type input "5.000"
type input "50.000"
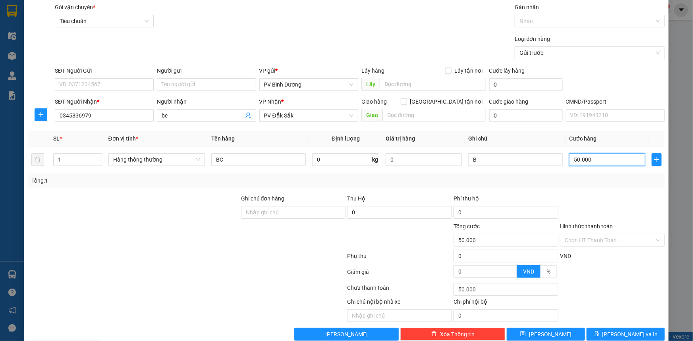
scroll to position [40, 0]
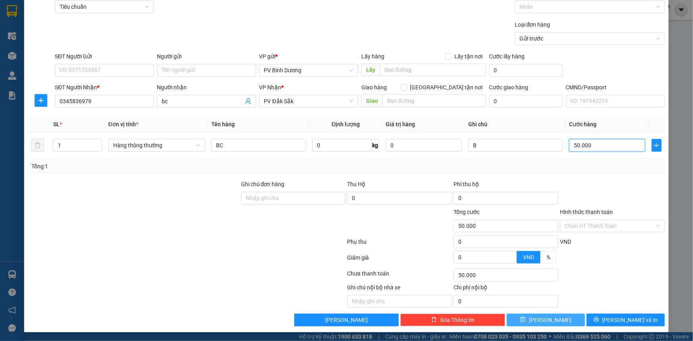
type input "50.000"
click at [556, 320] on button "[PERSON_NAME]" at bounding box center [545, 320] width 78 height 13
type input "0"
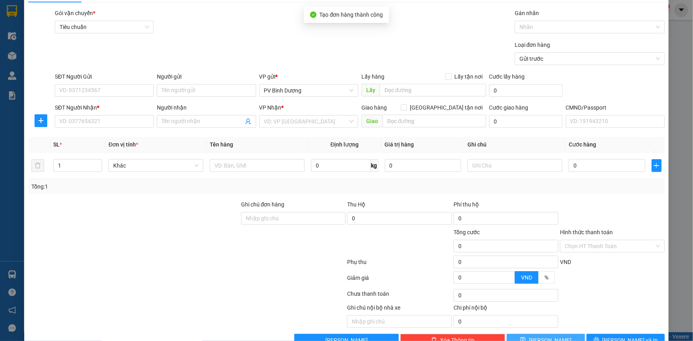
scroll to position [0, 0]
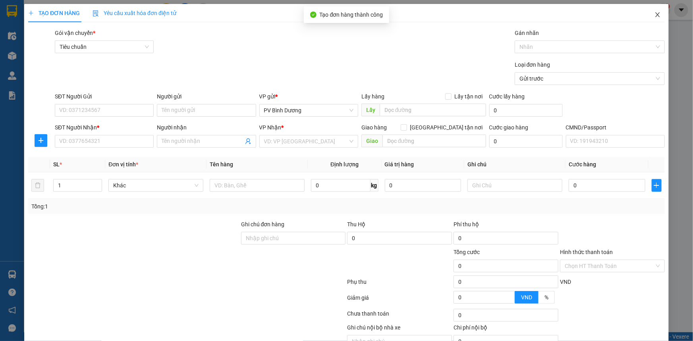
click at [655, 14] on span "Close" at bounding box center [657, 15] width 22 height 22
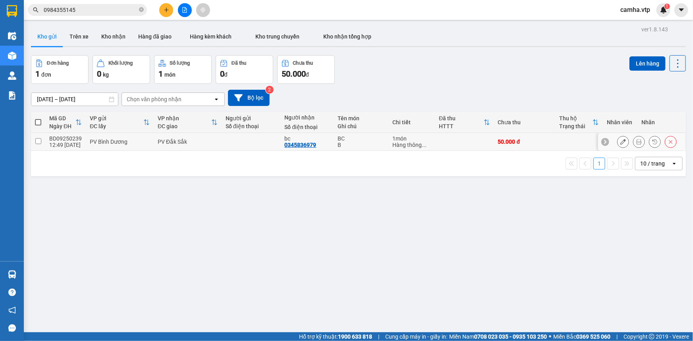
click at [36, 142] on input "checkbox" at bounding box center [38, 141] width 6 height 6
checkbox input "true"
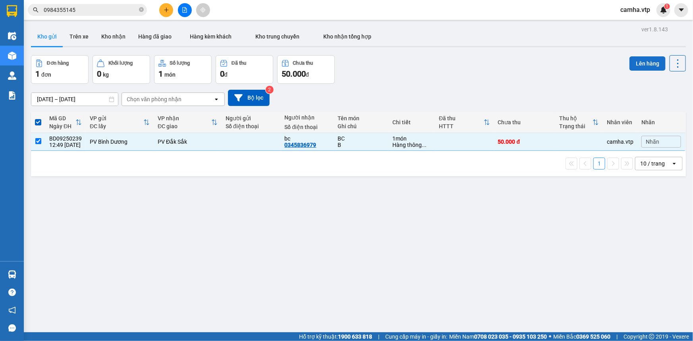
click at [640, 64] on button "Lên hàng" at bounding box center [647, 63] width 36 height 14
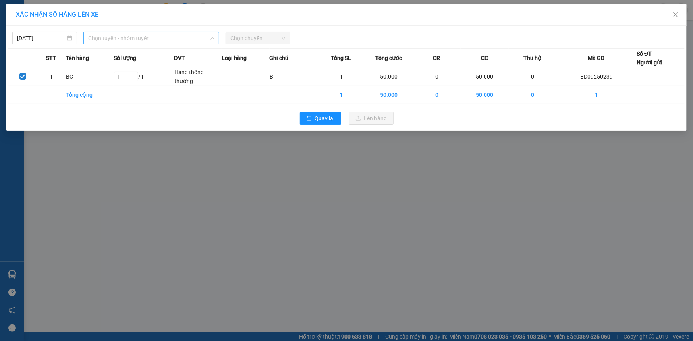
click at [136, 36] on span "Chọn tuyến - nhóm tuyến" at bounding box center [151, 38] width 126 height 12
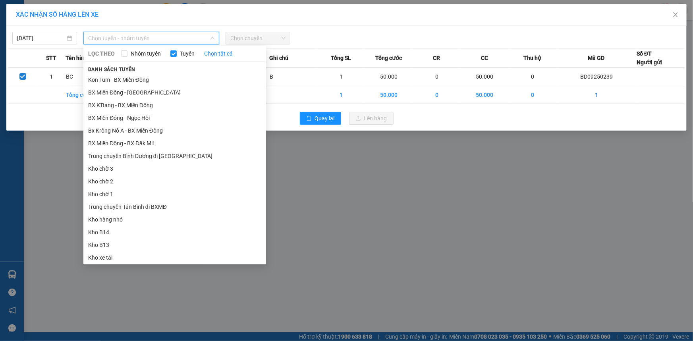
scroll to position [180, 0]
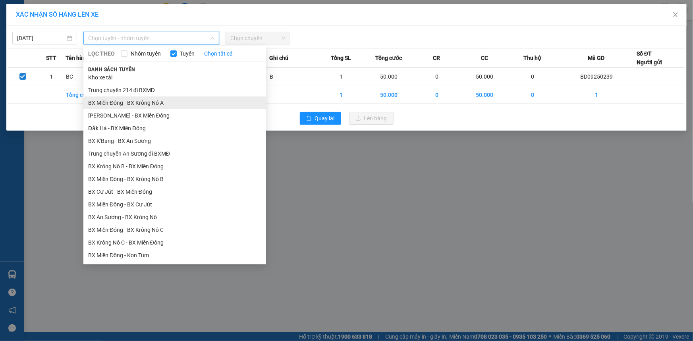
click at [166, 100] on li "BX Miền Đông - BX Krông Nô A" at bounding box center [174, 102] width 183 height 13
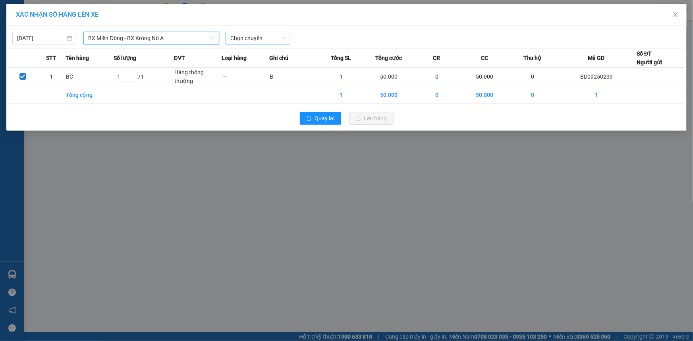
click at [261, 38] on span "Chọn chuyến" at bounding box center [257, 38] width 55 height 12
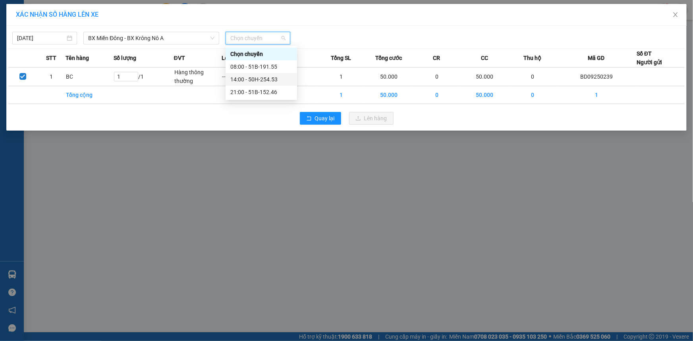
click at [259, 81] on div "14:00 - 50H-254.53" at bounding box center [261, 79] width 62 height 9
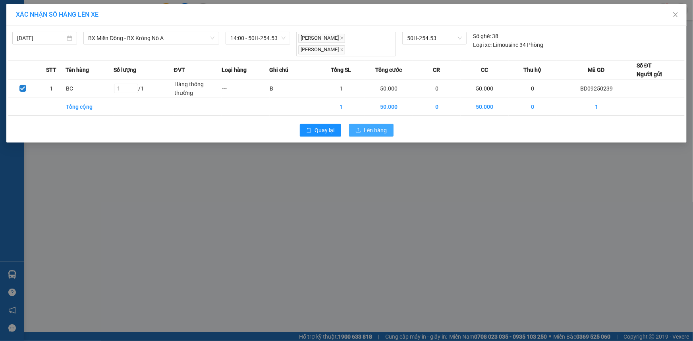
drag, startPoint x: 378, startPoint y: 123, endPoint x: 203, endPoint y: 121, distance: 175.0
click at [377, 126] on span "Lên hàng" at bounding box center [375, 130] width 23 height 9
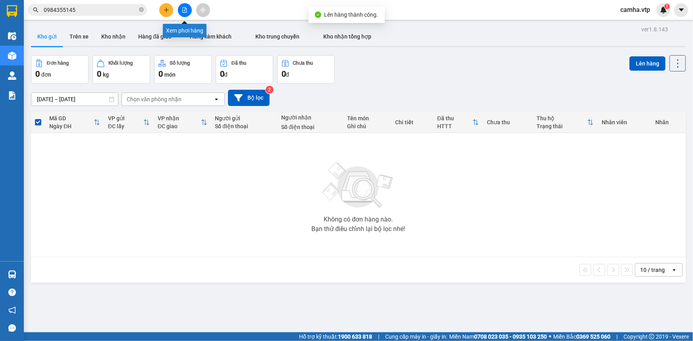
click at [185, 8] on icon "file-add" at bounding box center [185, 10] width 4 height 6
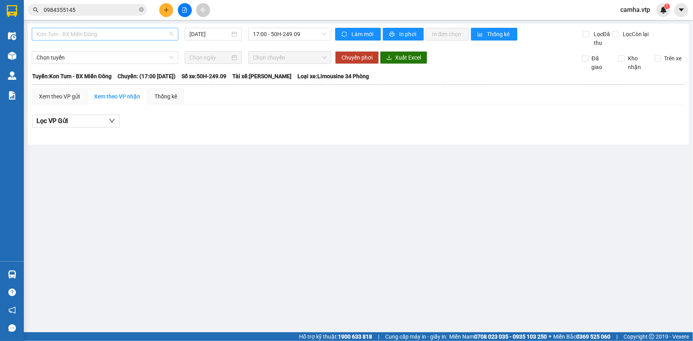
click at [123, 35] on span "Kon Tum - BX Miền Đông" at bounding box center [105, 34] width 137 height 12
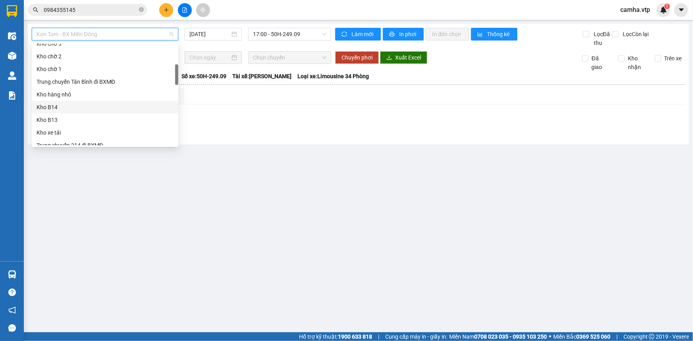
scroll to position [216, 0]
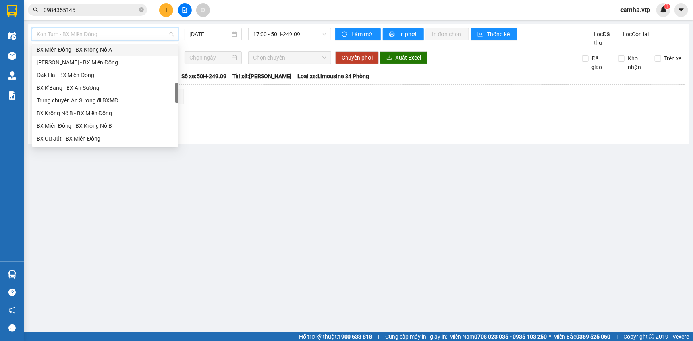
click at [116, 50] on div "BX Miền Đông - BX Krông Nô A" at bounding box center [105, 49] width 137 height 9
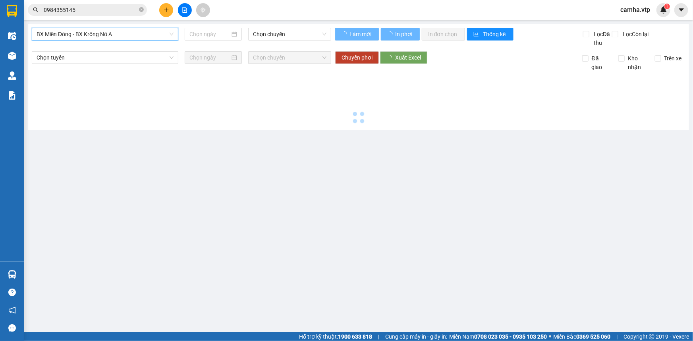
type input "[DATE]"
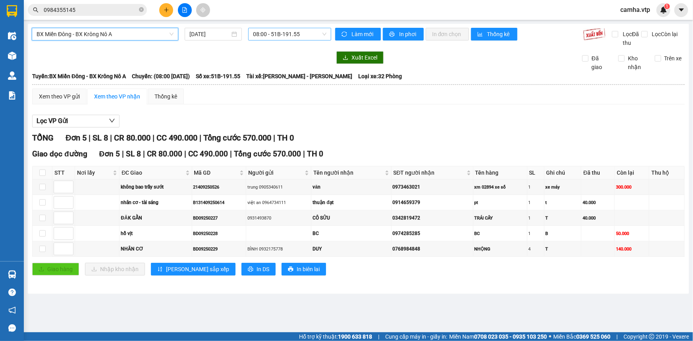
drag, startPoint x: 290, startPoint y: 32, endPoint x: 289, endPoint y: 39, distance: 7.2
click at [290, 33] on span "08:00 - 51B-191.55" at bounding box center [289, 34] width 73 height 12
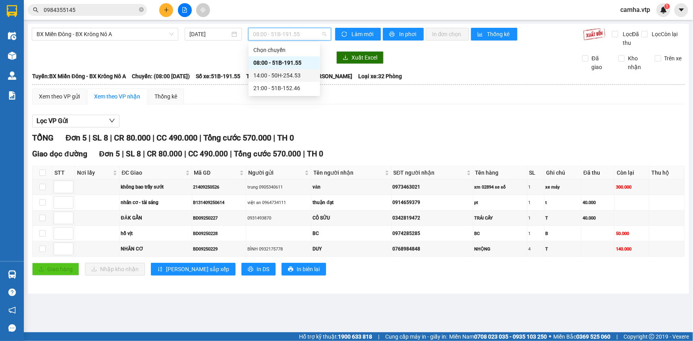
click at [281, 77] on div "14:00 - 50H-254.53" at bounding box center [284, 75] width 62 height 9
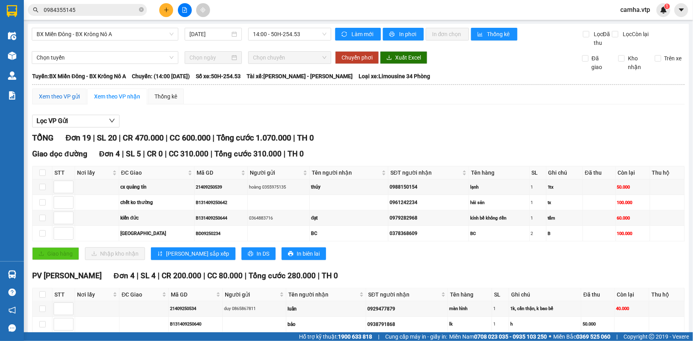
click at [75, 98] on div "Xem theo VP gửi" at bounding box center [59, 96] width 41 height 9
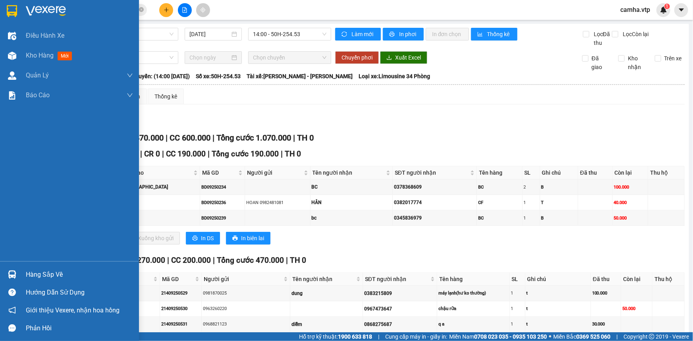
click at [15, 13] on img at bounding box center [12, 11] width 10 height 12
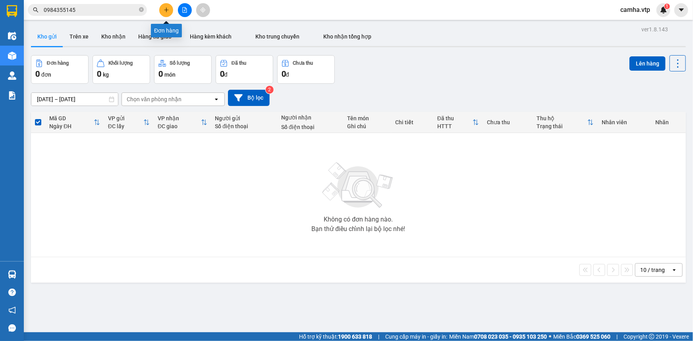
click at [164, 8] on icon "plus" at bounding box center [167, 10] width 6 height 6
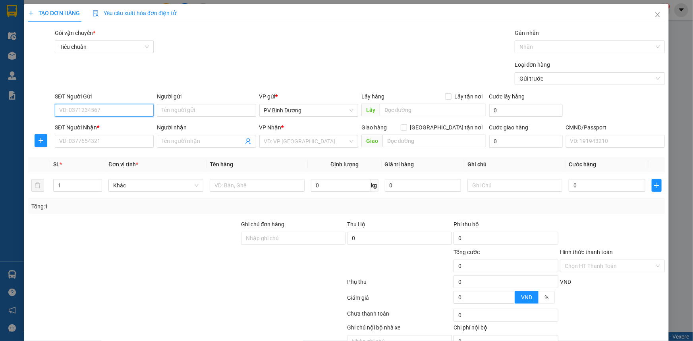
click at [81, 107] on input "SĐT Người Gửi" at bounding box center [104, 110] width 99 height 13
click at [111, 113] on input "SĐT Người Gửi" at bounding box center [104, 110] width 99 height 13
type input "0934169974"
click at [75, 141] on input "SĐT Người Nhận *" at bounding box center [104, 141] width 99 height 13
drag, startPoint x: 112, startPoint y: 111, endPoint x: 47, endPoint y: 131, distance: 68.0
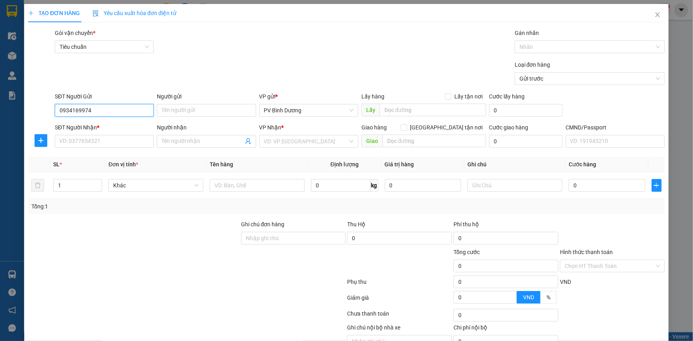
click at [47, 131] on form "SĐT Người Gửi 0934169974 0934169974 Người gửi Tên người gửi VP gửi * PV Bình Dư…" at bounding box center [346, 121] width 636 height 59
click at [65, 145] on input "SĐT Người Nhận *" at bounding box center [104, 141] width 99 height 13
paste input "0934169974"
type input "0934169974"
click at [186, 140] on input "Người nhận" at bounding box center [202, 141] width 81 height 9
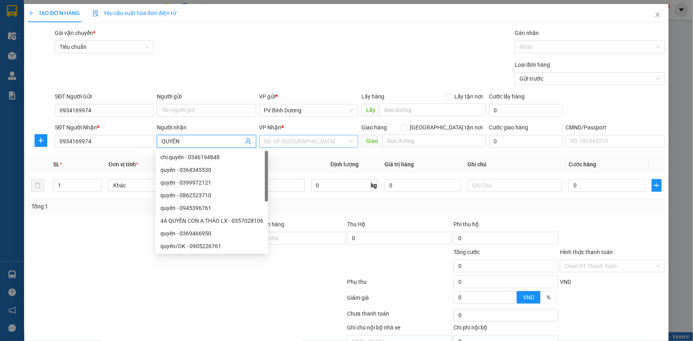
type input "QUYÊN"
click at [300, 142] on input "search" at bounding box center [306, 141] width 84 height 12
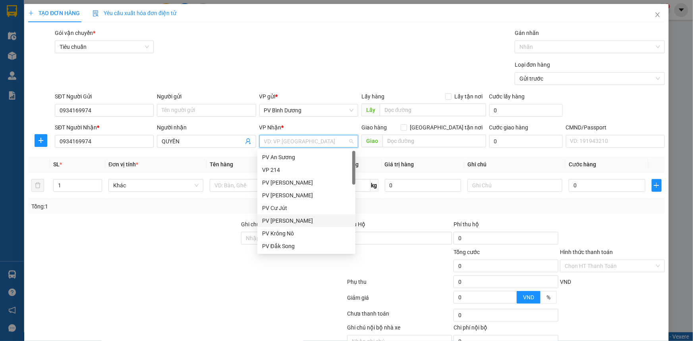
click at [301, 223] on div "PV [PERSON_NAME]" at bounding box center [306, 220] width 88 height 9
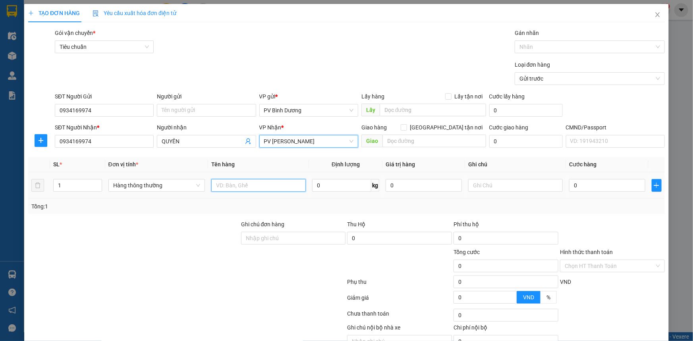
click at [237, 185] on input "text" at bounding box center [258, 185] width 94 height 13
type input "BÁNH"
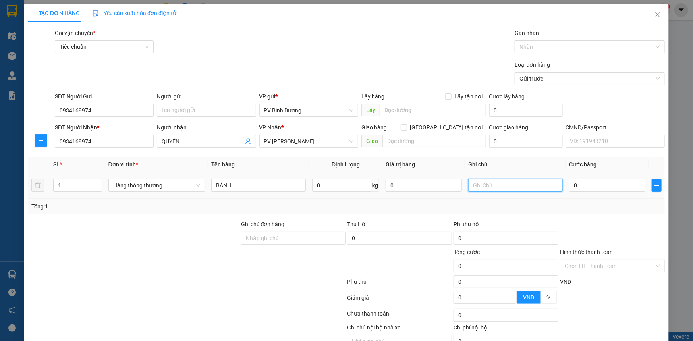
click at [505, 186] on input "text" at bounding box center [515, 185] width 94 height 13
type input "T"
click at [608, 185] on input "0" at bounding box center [607, 185] width 76 height 13
type input "5"
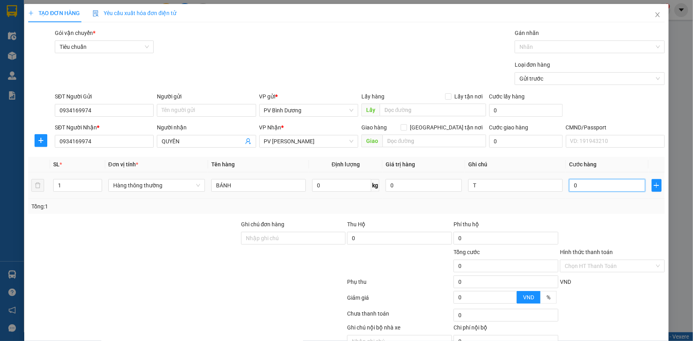
type input "5"
type input "50"
type input "500"
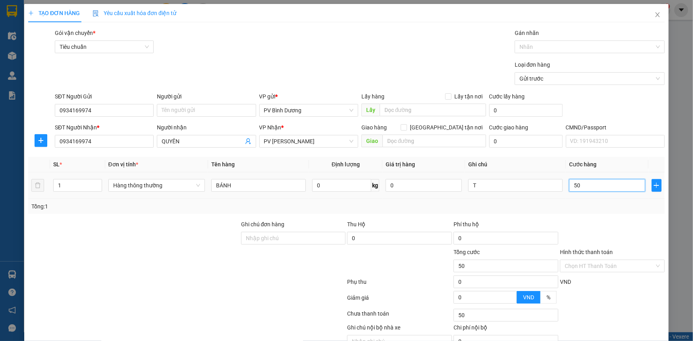
type input "500"
type input "5.000"
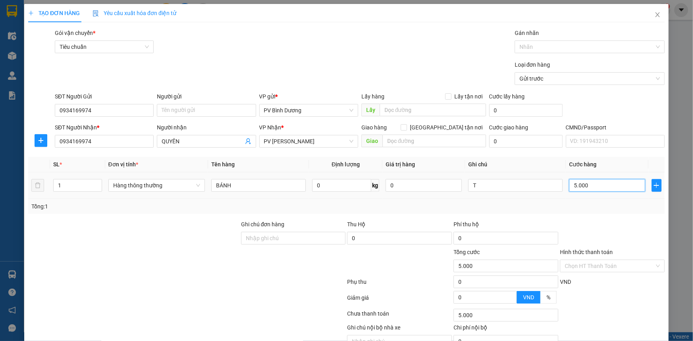
type input "50.000"
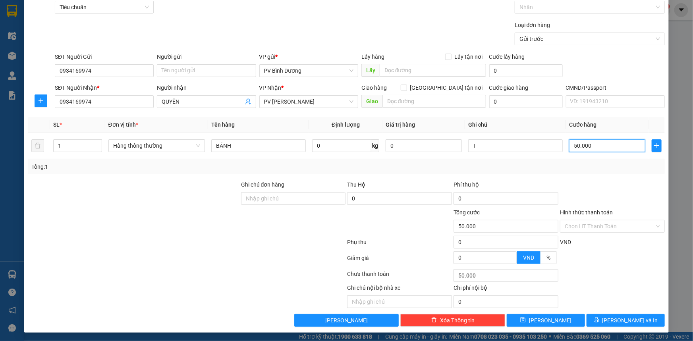
scroll to position [40, 0]
type input "50.000"
click at [617, 319] on span "[PERSON_NAME] và In" at bounding box center [630, 320] width 56 height 9
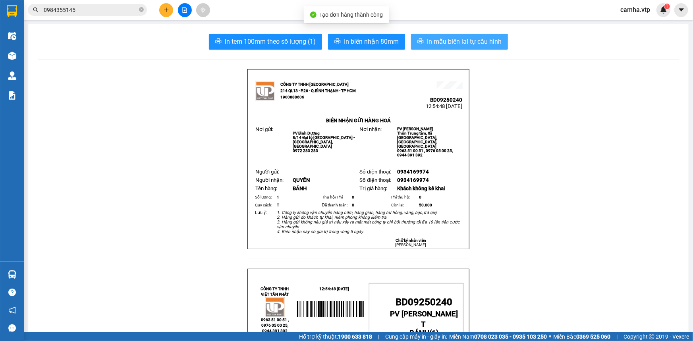
click at [469, 40] on span "In mẫu biên lai tự cấu hình" at bounding box center [464, 42] width 75 height 10
click at [476, 40] on span "In mẫu biên lai tự cấu hình" at bounding box center [464, 42] width 75 height 10
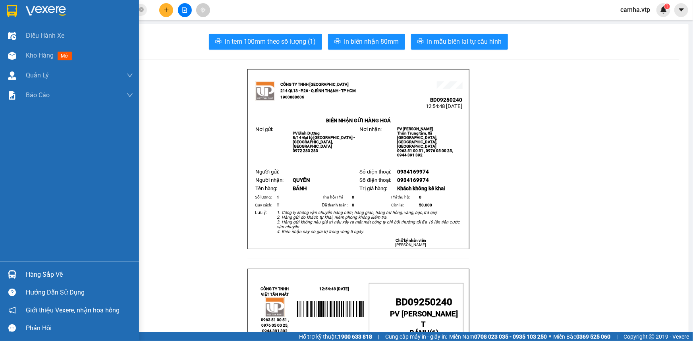
click at [14, 12] on img at bounding box center [12, 11] width 10 height 12
